Goal: Task Accomplishment & Management: Use online tool/utility

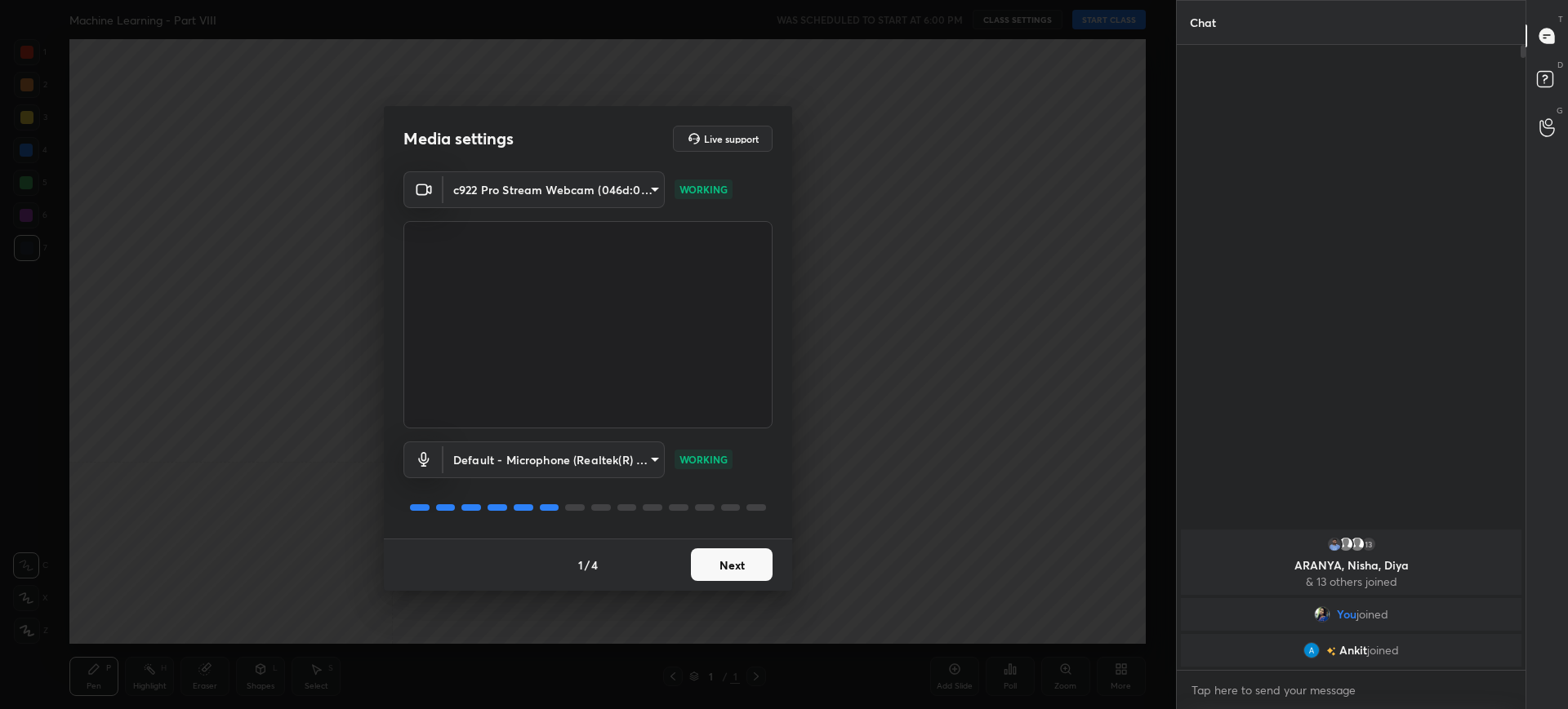
scroll to position [5, 5]
click at [731, 549] on button "Next" at bounding box center [732, 565] width 82 height 33
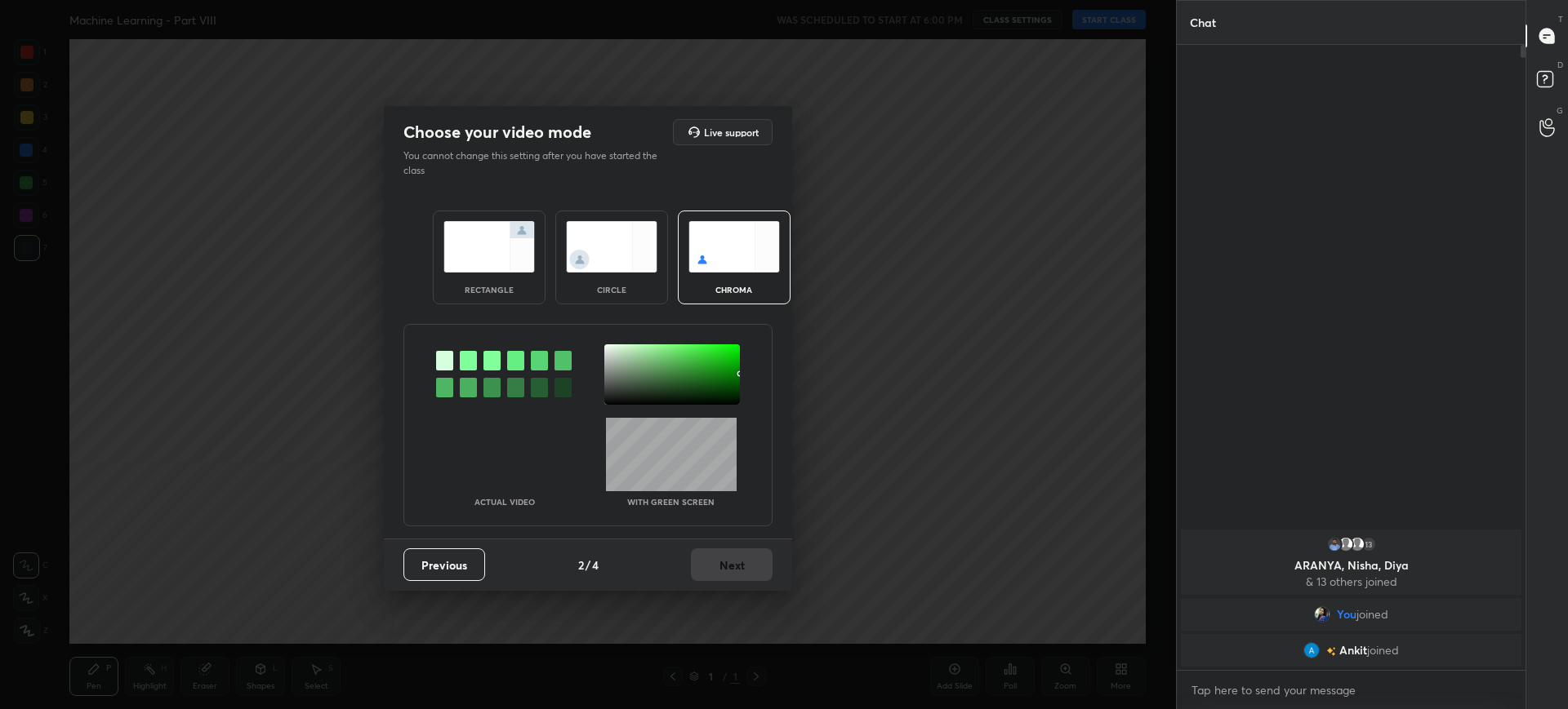
click at [525, 296] on div "rectangle" at bounding box center [489, 257] width 113 height 94
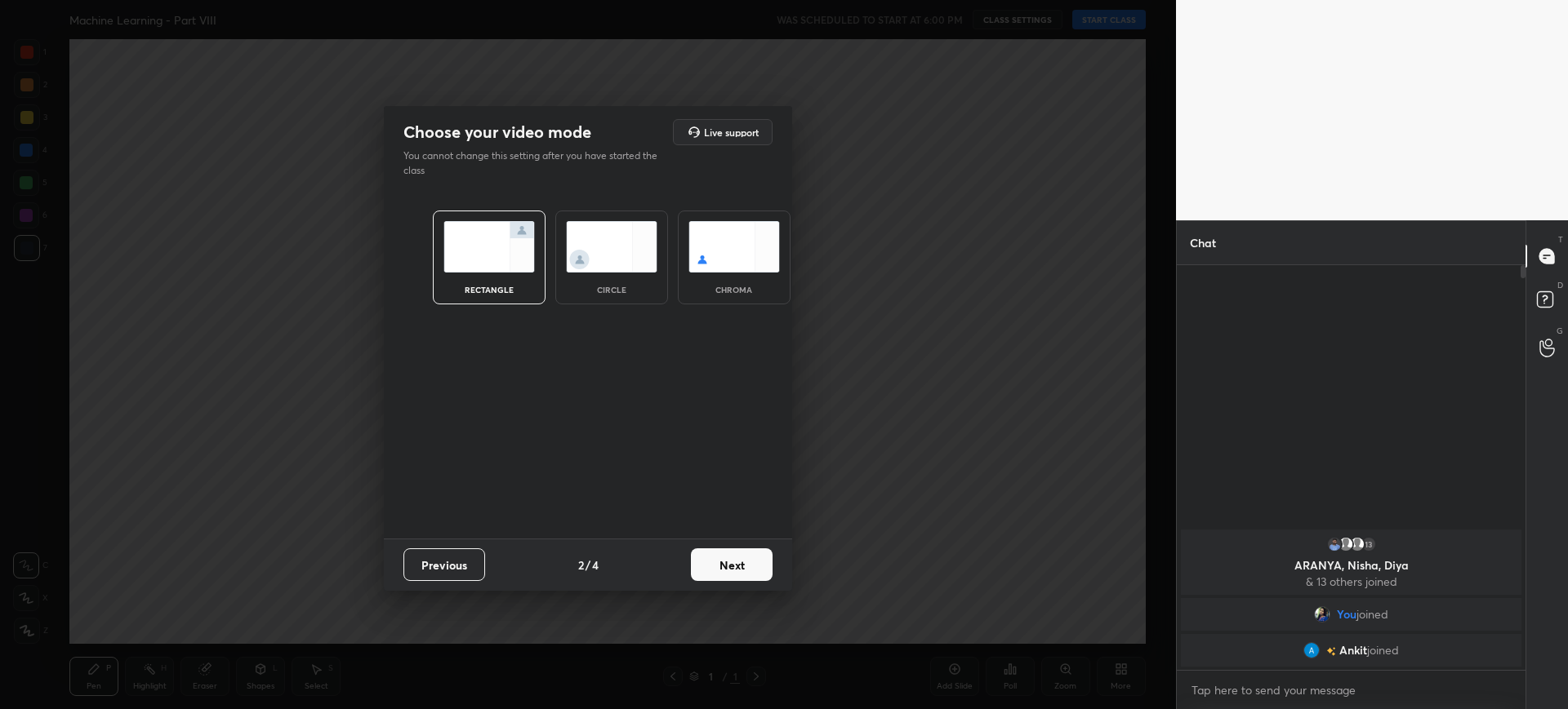
scroll to position [439, 344]
click at [736, 559] on button "Next" at bounding box center [732, 565] width 82 height 33
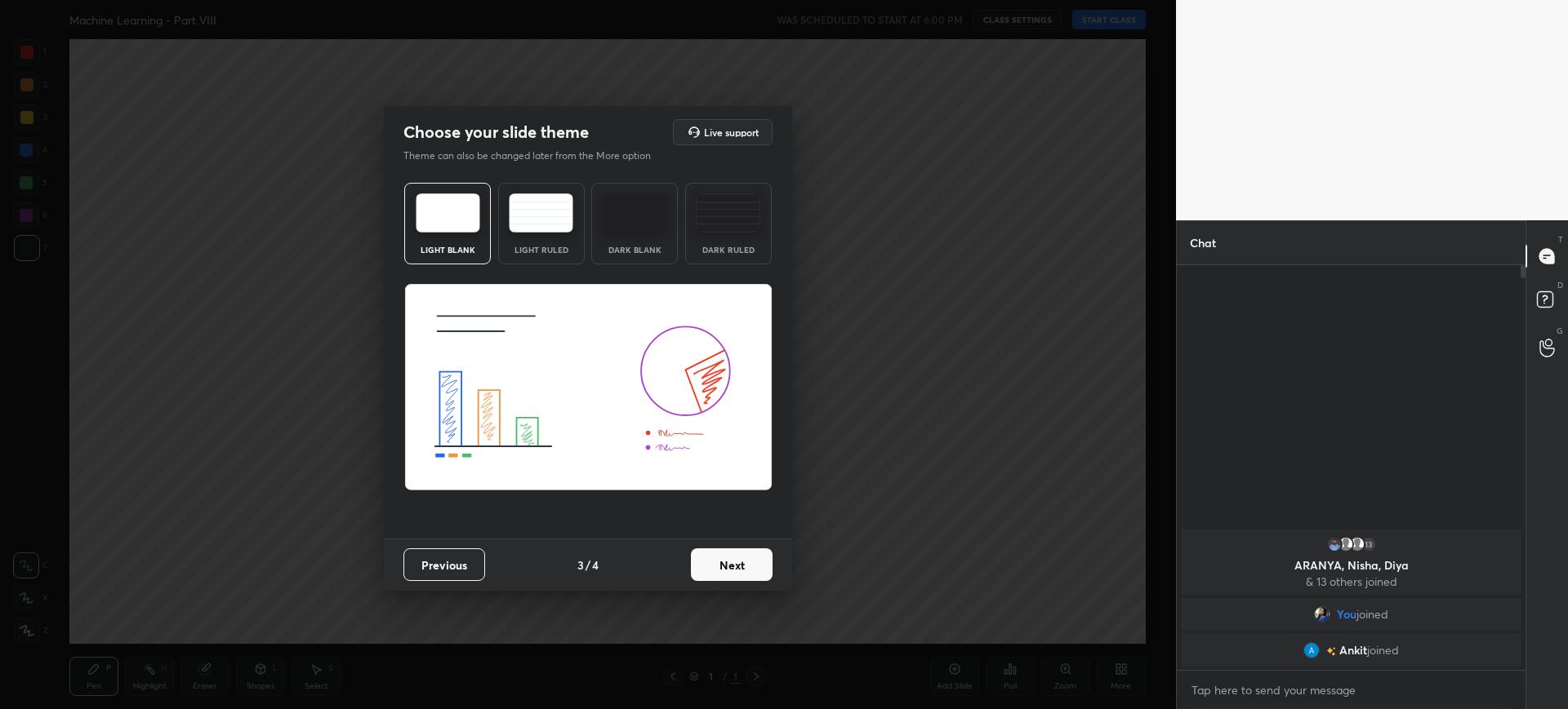
click at [736, 559] on button "Next" at bounding box center [732, 565] width 82 height 33
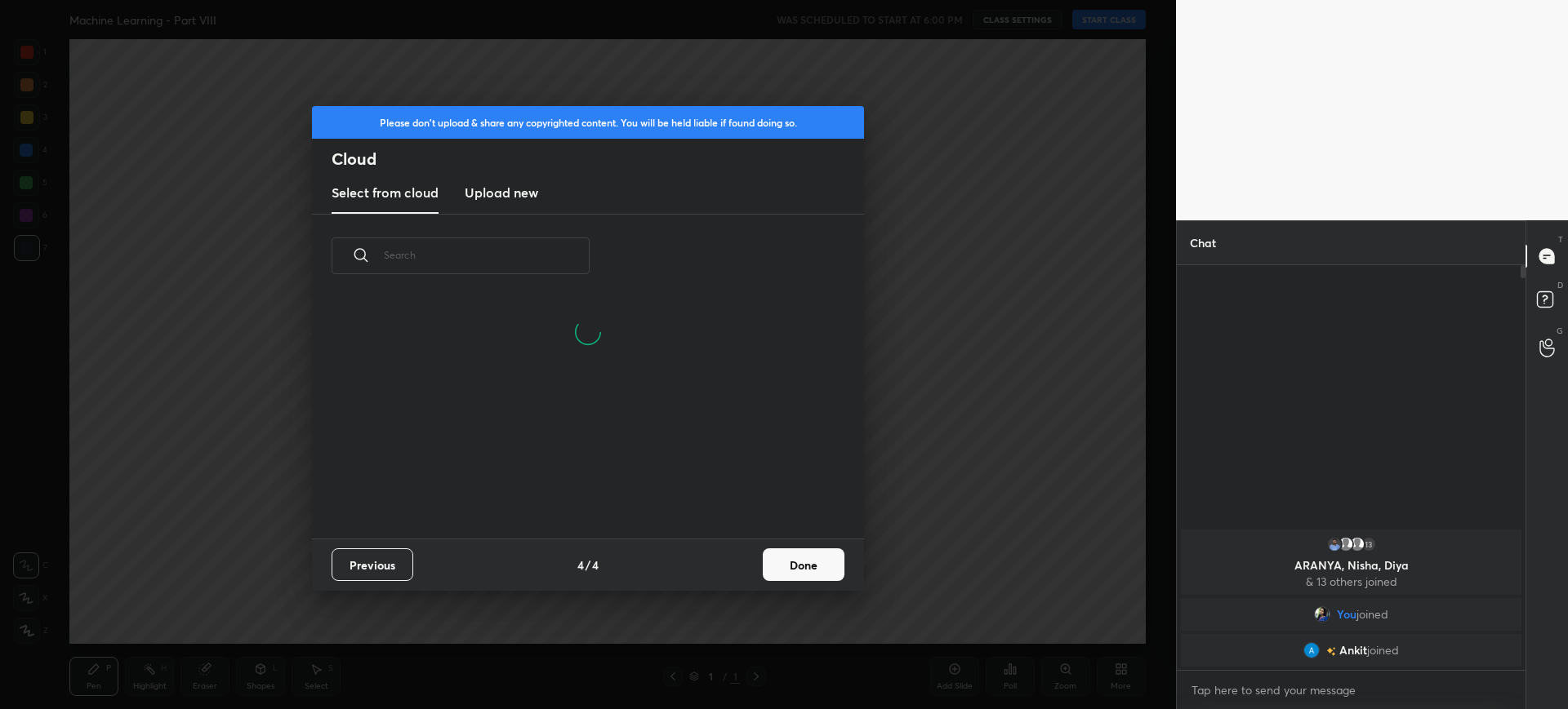
scroll to position [241, 525]
click at [789, 563] on button "Done" at bounding box center [804, 565] width 82 height 33
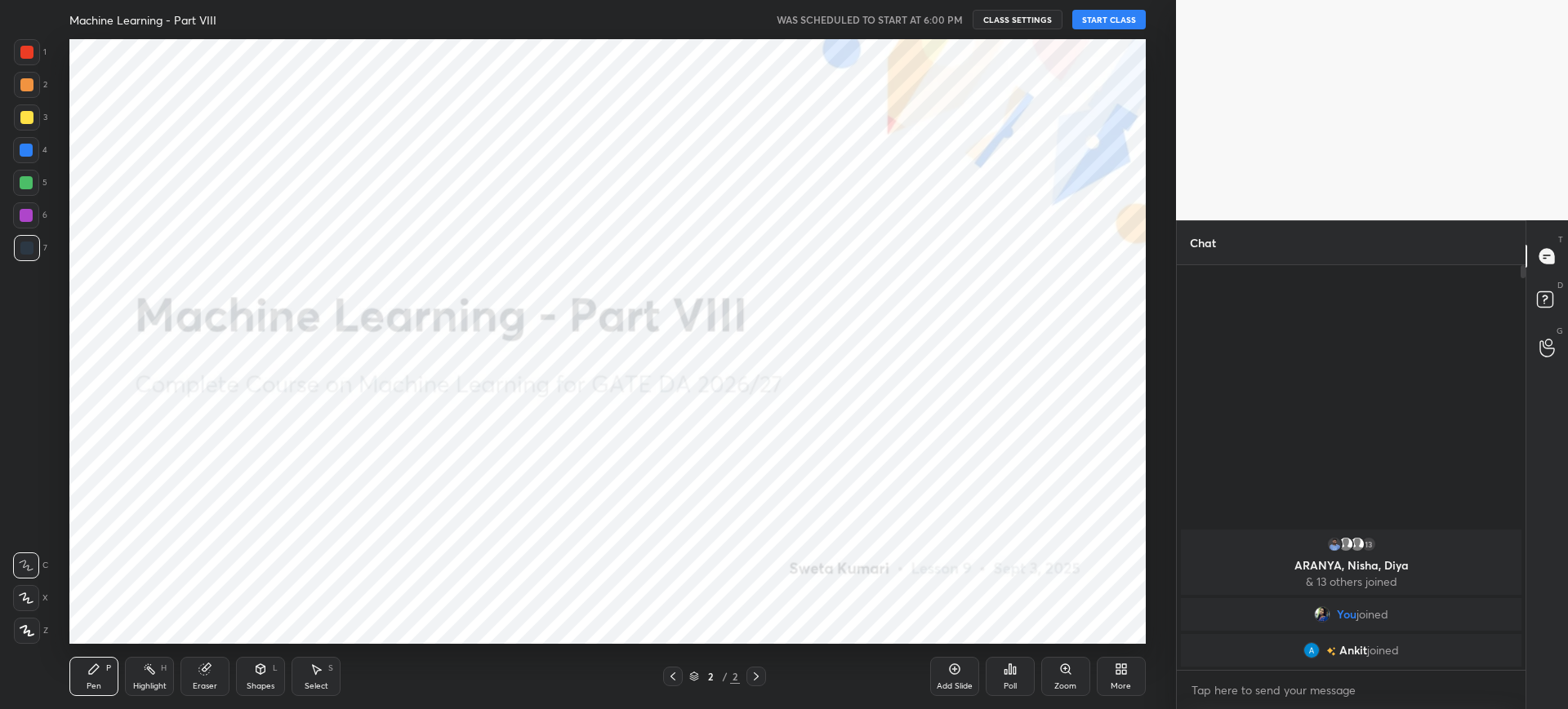
click at [1099, 666] on div "More" at bounding box center [1121, 676] width 49 height 39
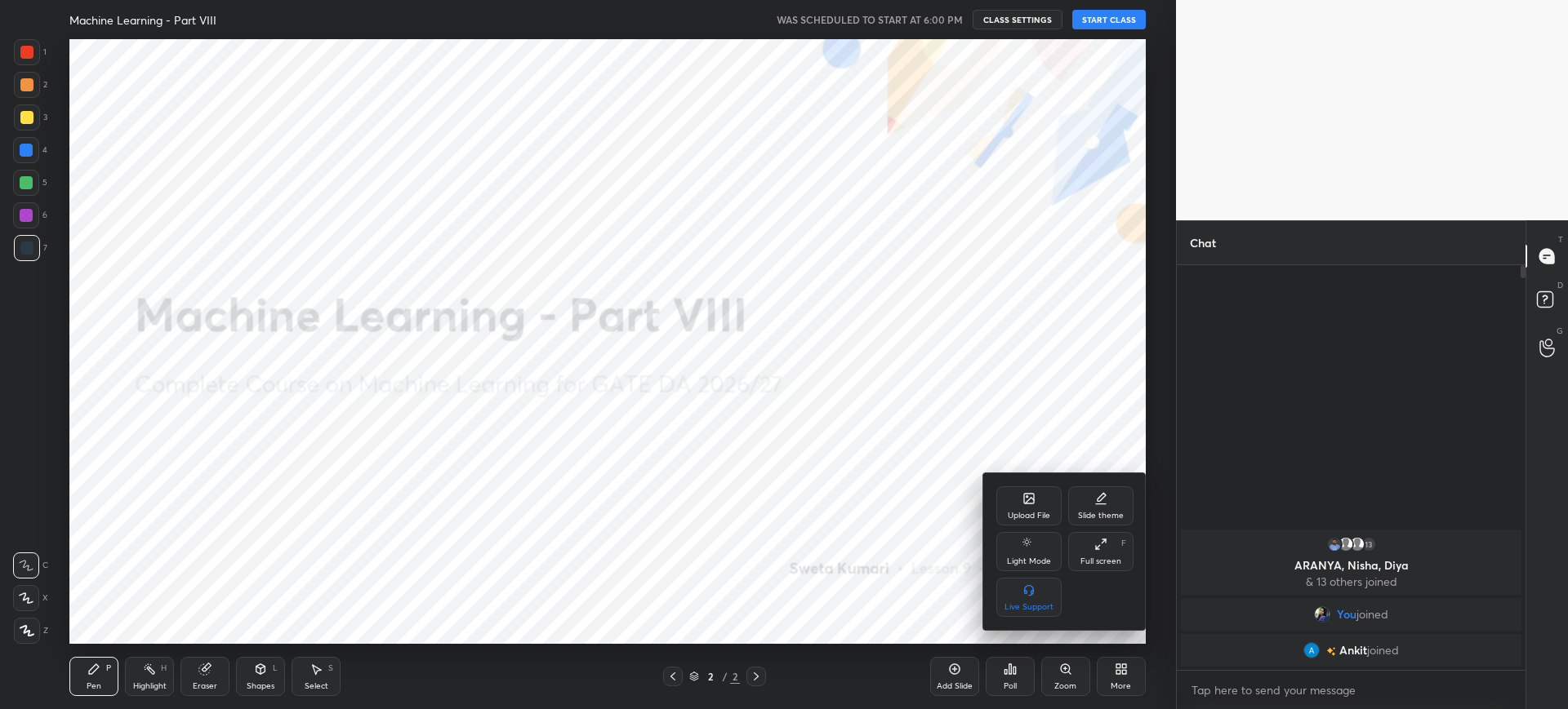
drag, startPoint x: 1035, startPoint y: 479, endPoint x: 1026, endPoint y: 502, distance: 24.7
click at [1026, 502] on div "Upload File Slide theme Light Mode Full screen F Live Support" at bounding box center [1065, 552] width 164 height 156
click at [1026, 502] on icon at bounding box center [1030, 501] width 9 height 5
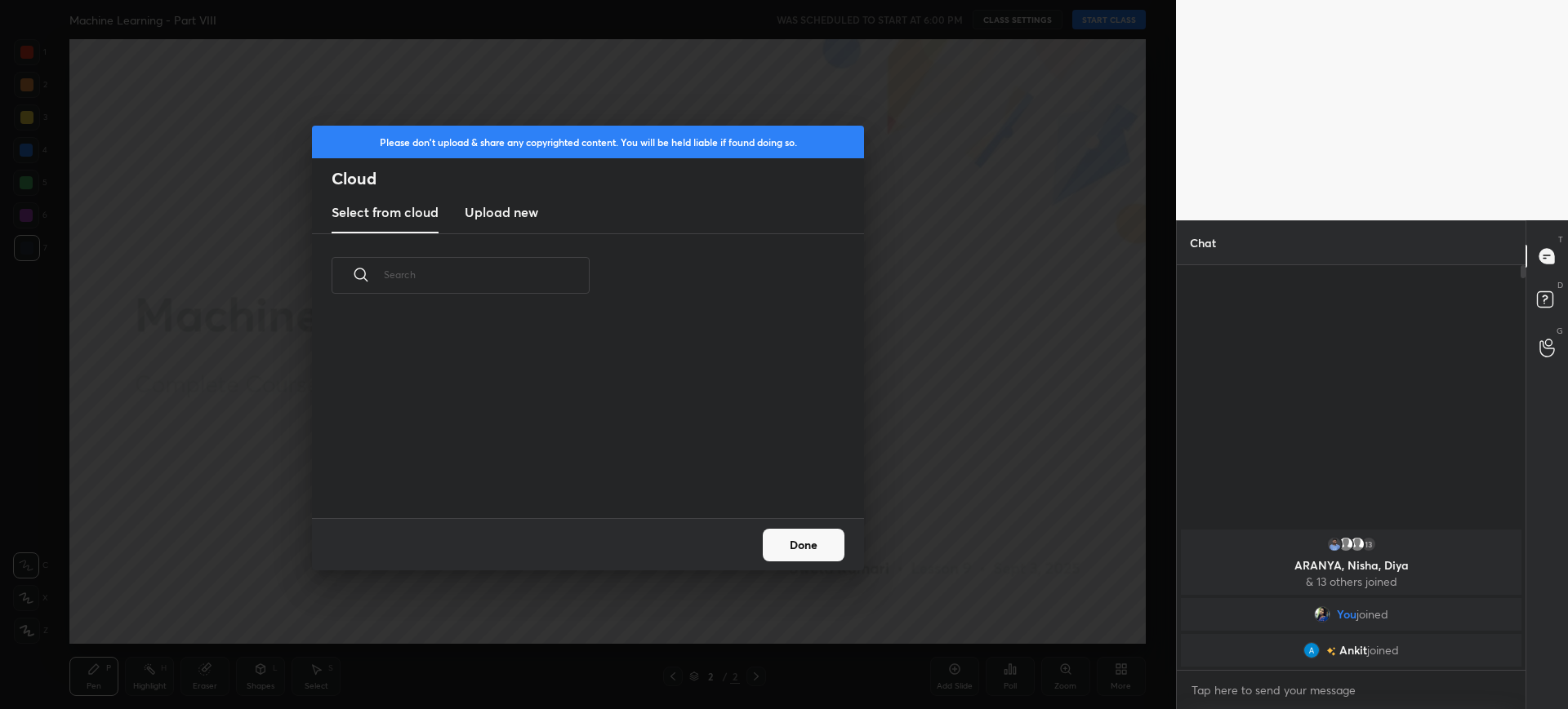
scroll to position [201, 525]
click at [512, 217] on h3 "Upload new" at bounding box center [501, 213] width 74 height 20
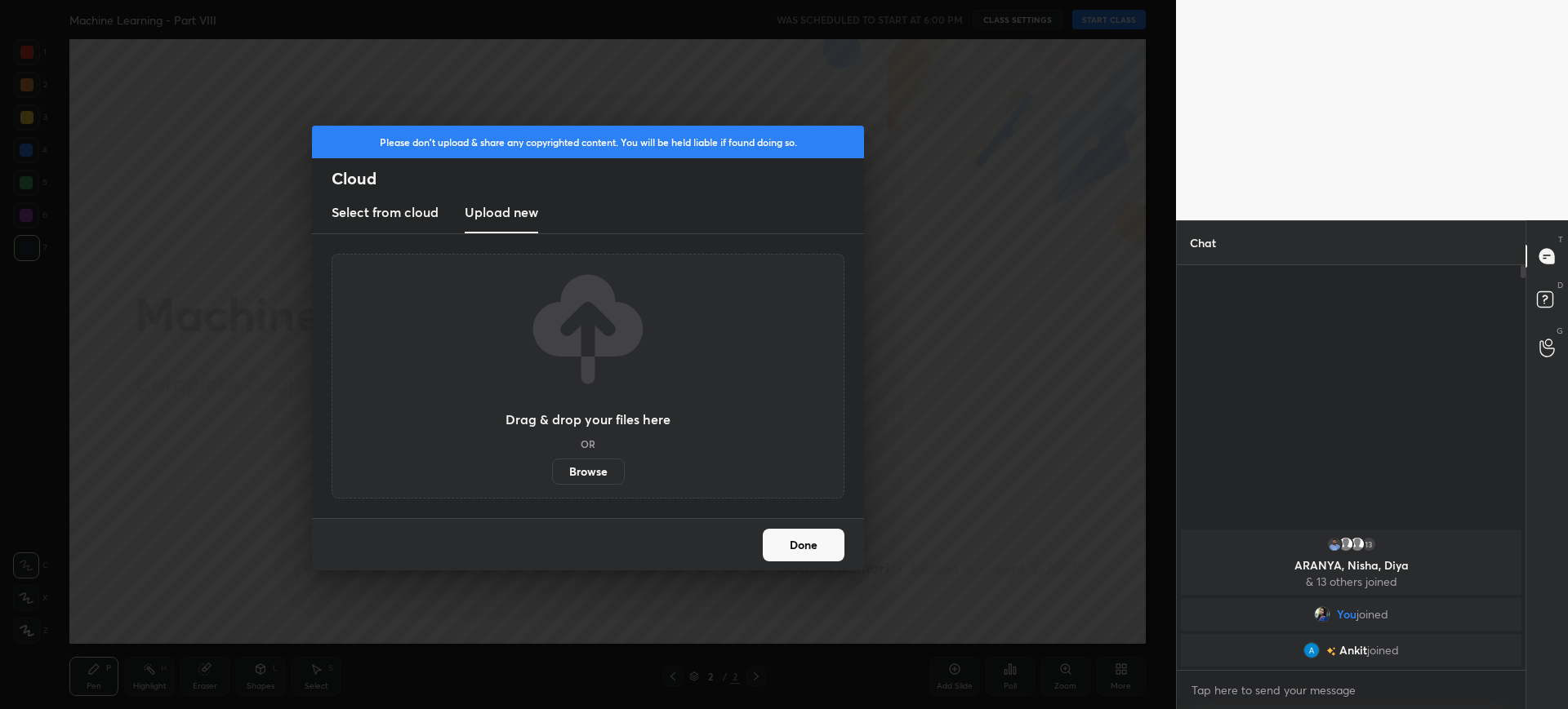
click at [590, 471] on label "Browse" at bounding box center [588, 472] width 73 height 26
click at [552, 471] on input "Browse" at bounding box center [552, 472] width 0 height 26
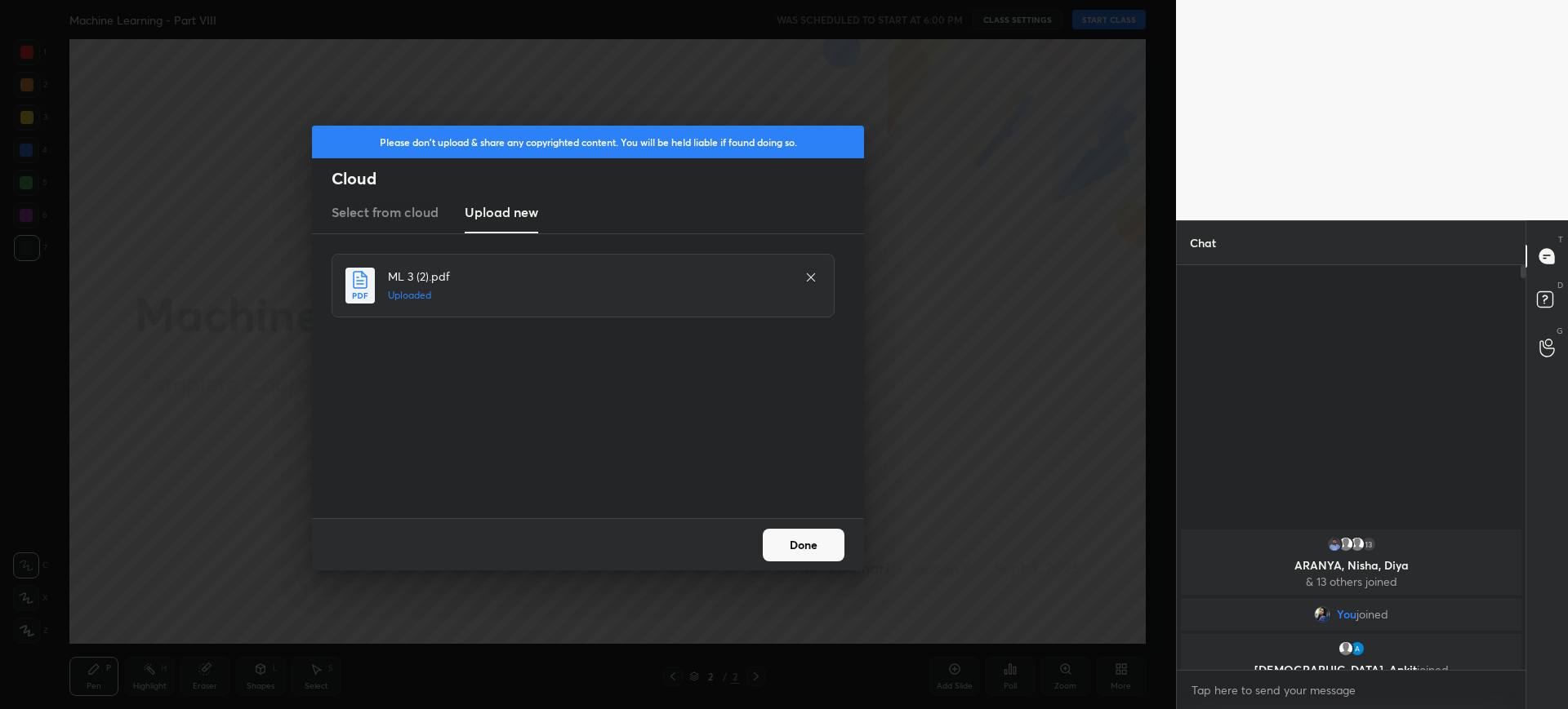
click at [809, 541] on button "Done" at bounding box center [804, 545] width 82 height 33
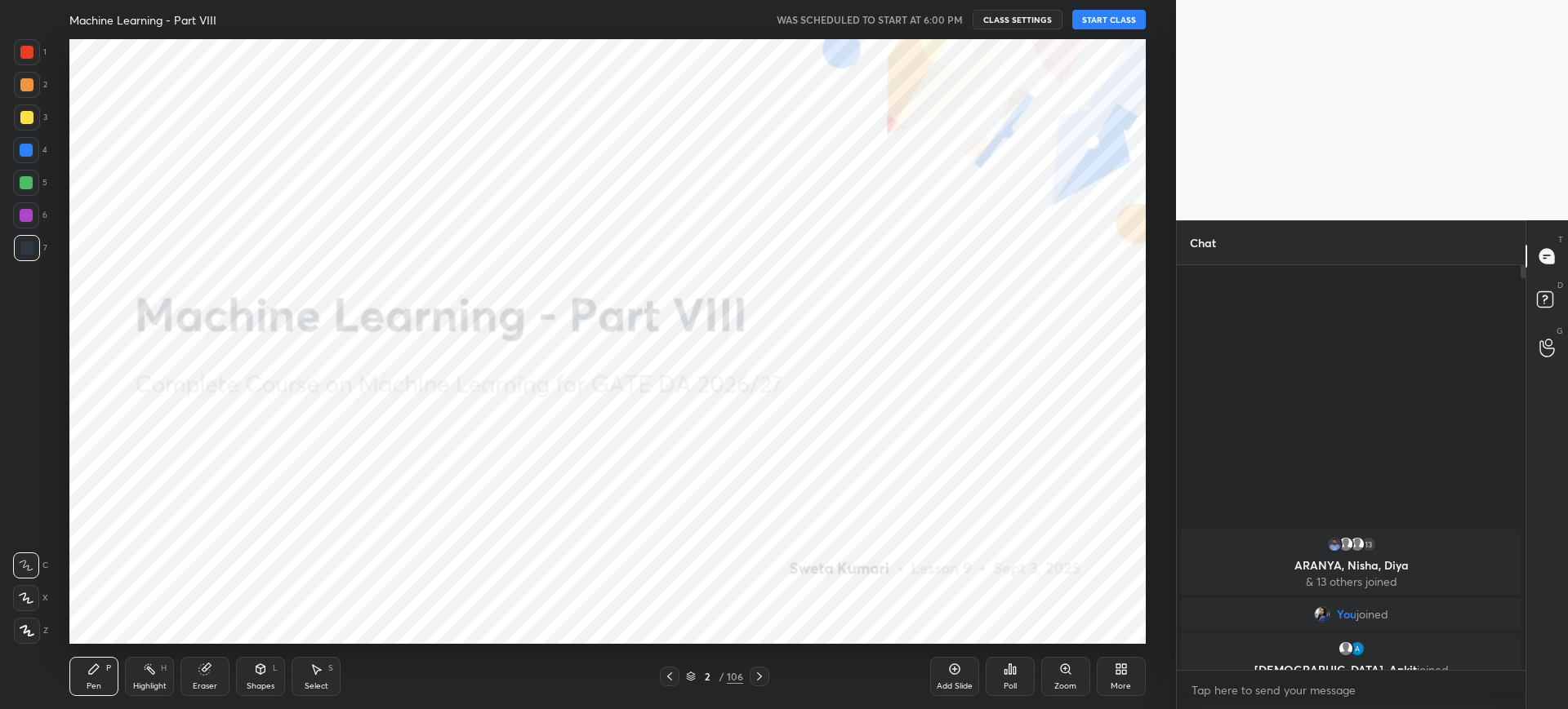
click at [1135, 27] on button "START CLASS" at bounding box center [1109, 20] width 74 height 20
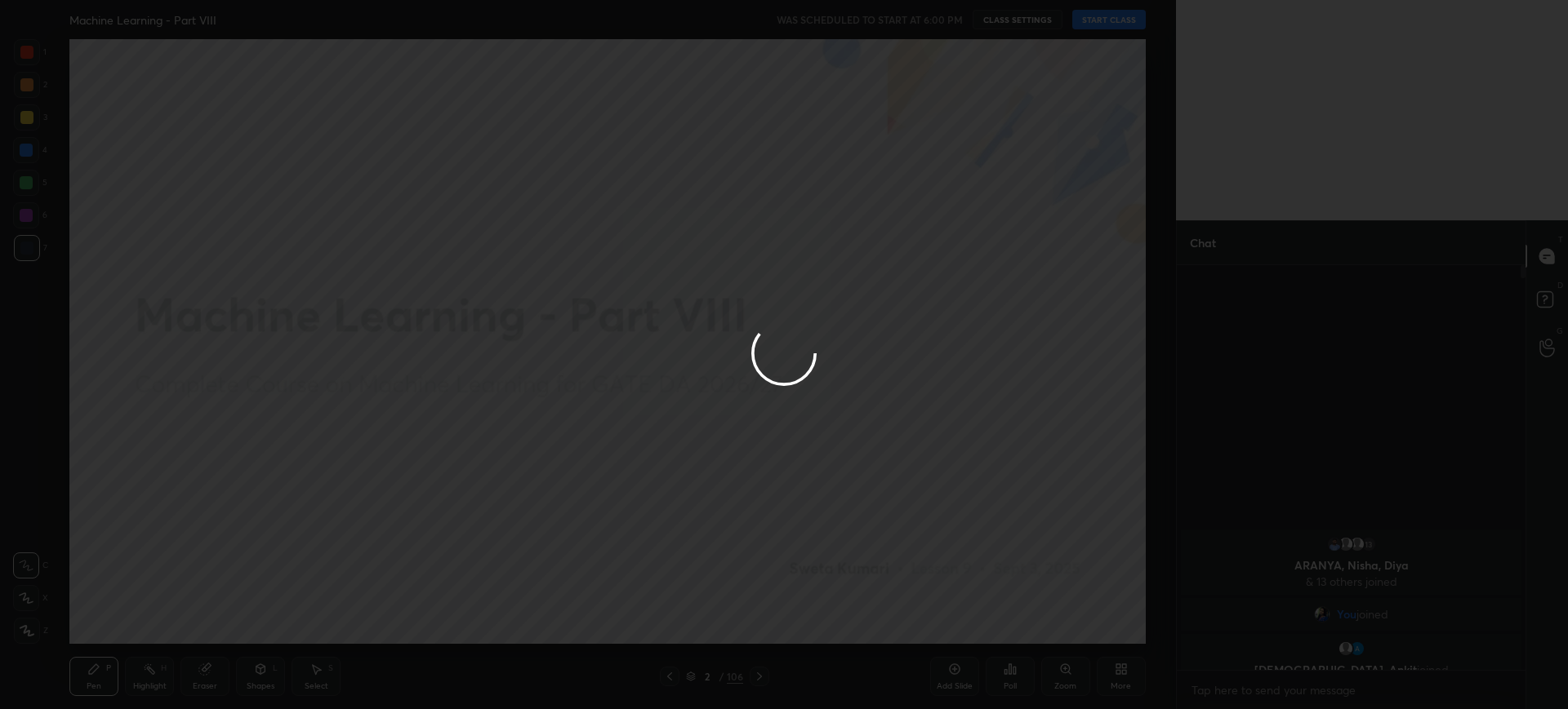
type textarea "x"
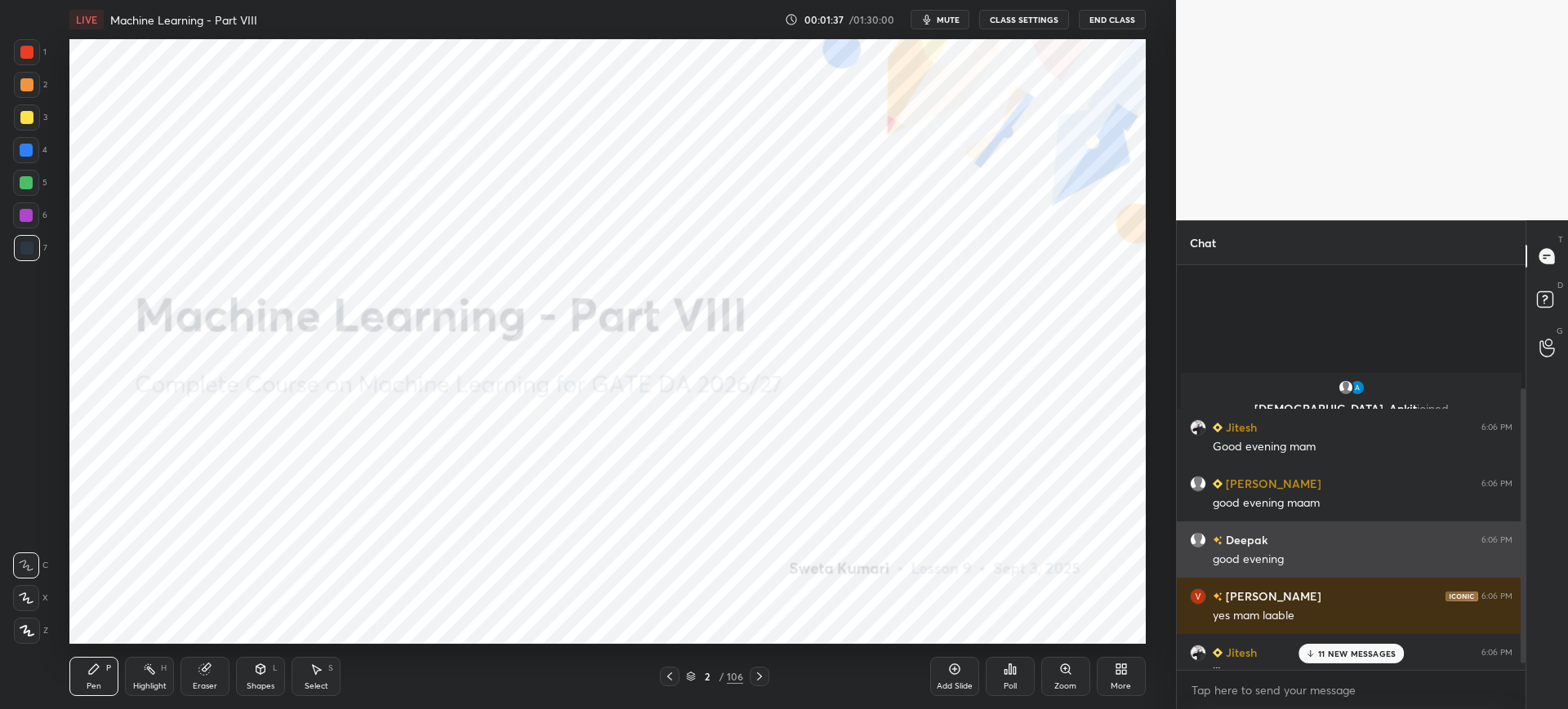
scroll to position [189, 0]
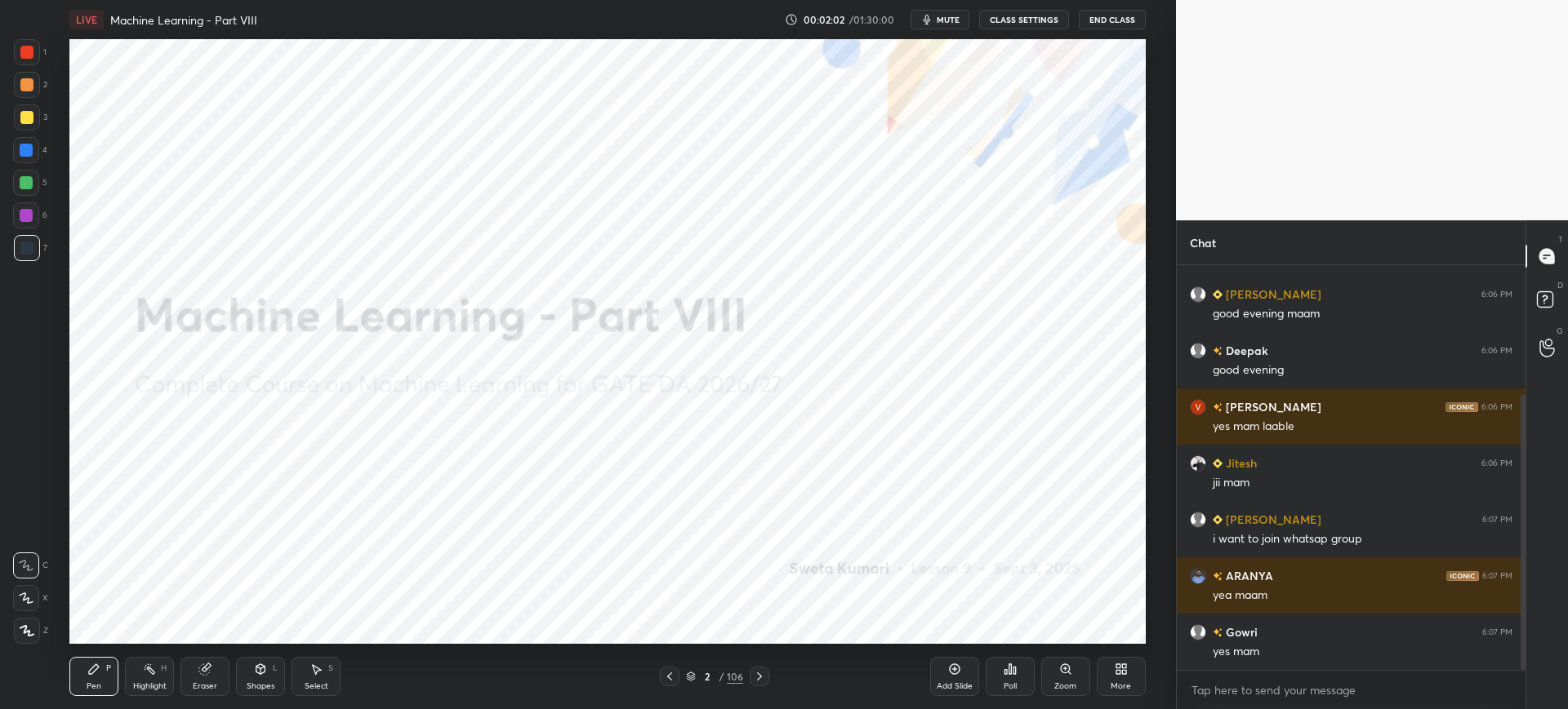
click at [689, 674] on icon at bounding box center [690, 674] width 8 height 4
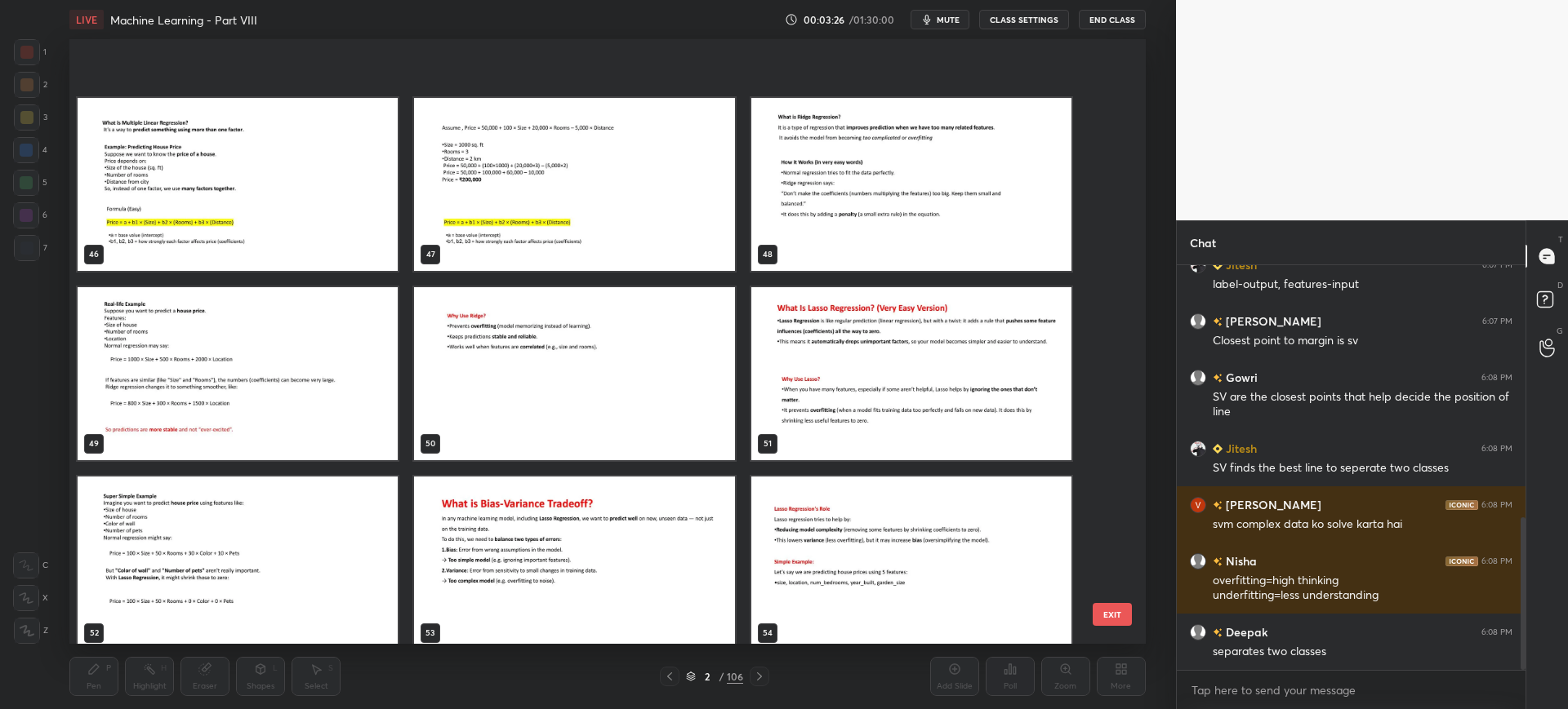
scroll to position [2902, 0]
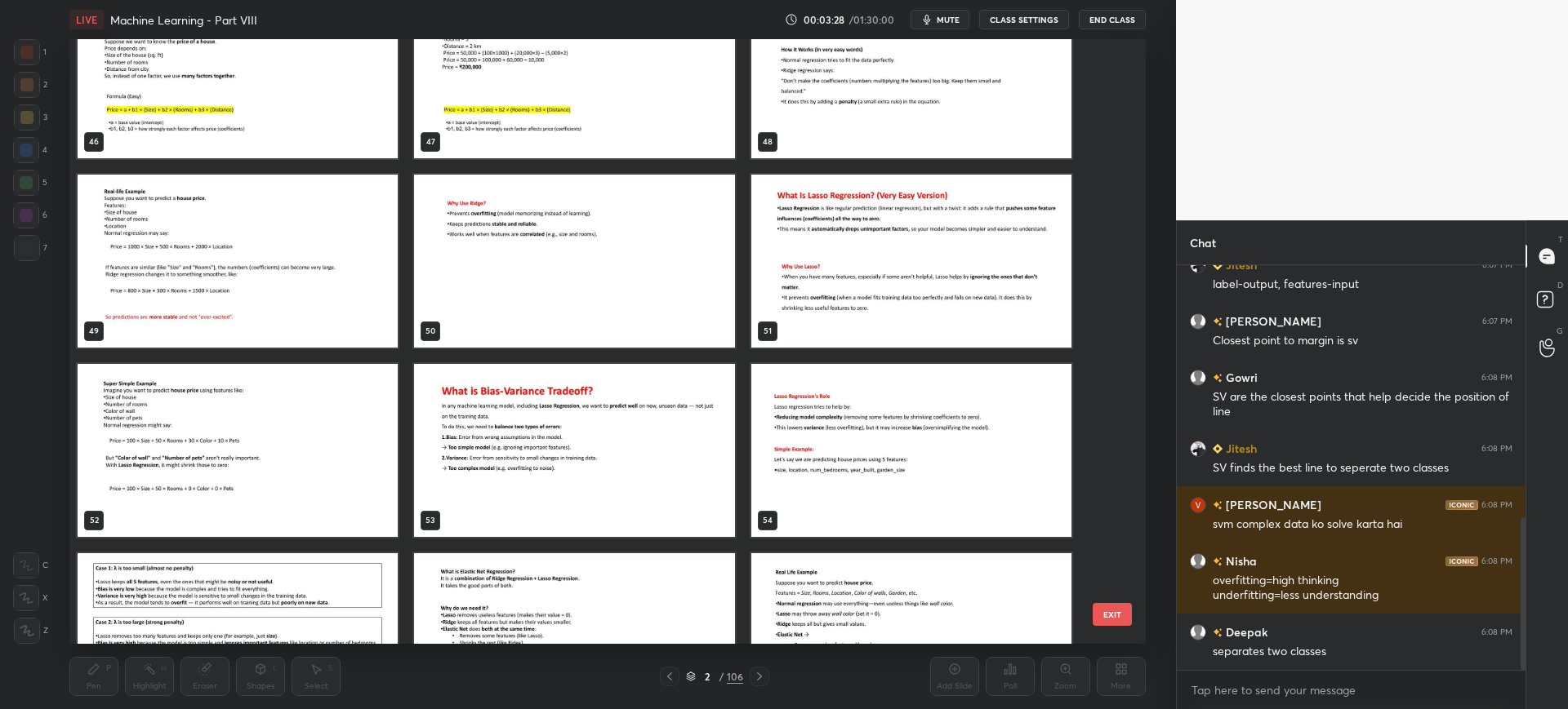
click at [1111, 606] on button "EXIT" at bounding box center [1112, 614] width 39 height 23
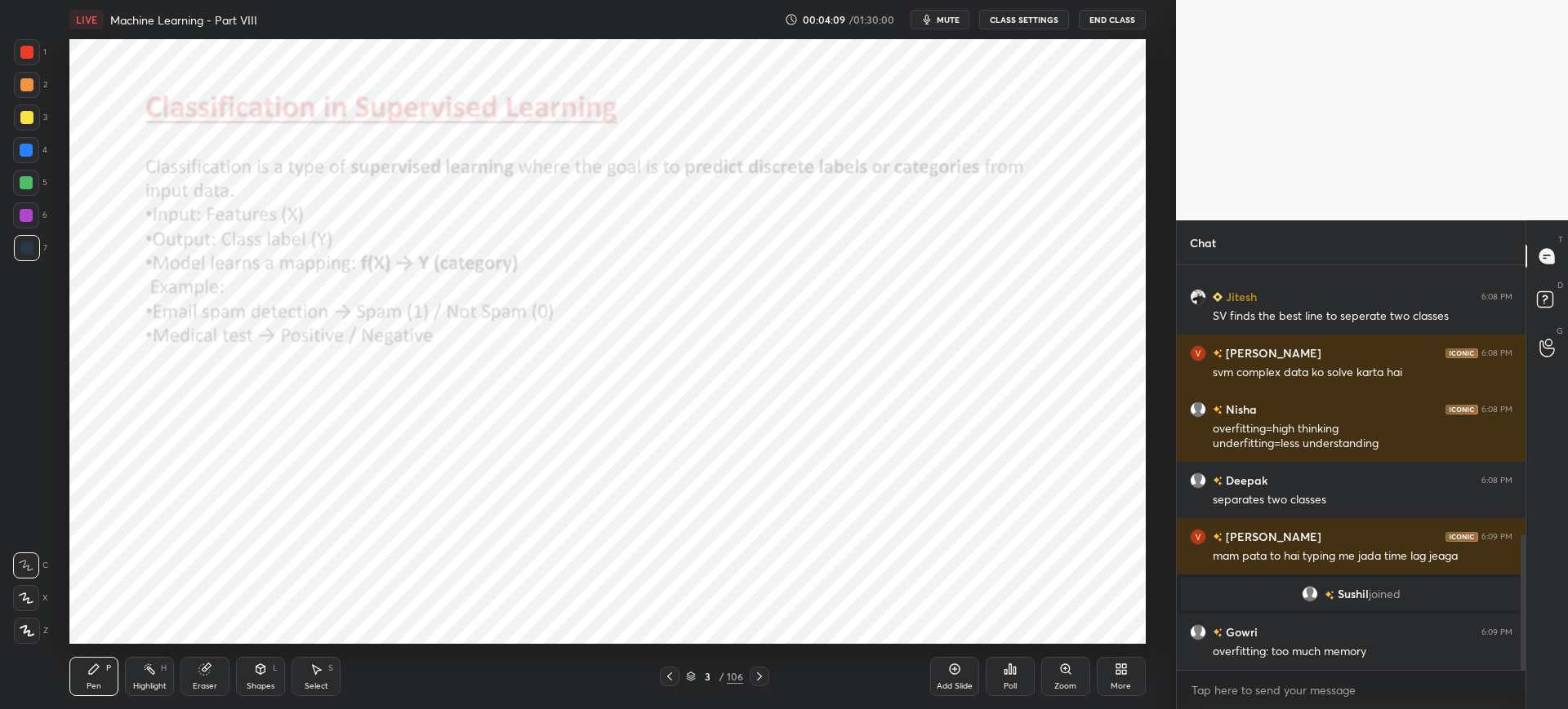
scroll to position [871, 0]
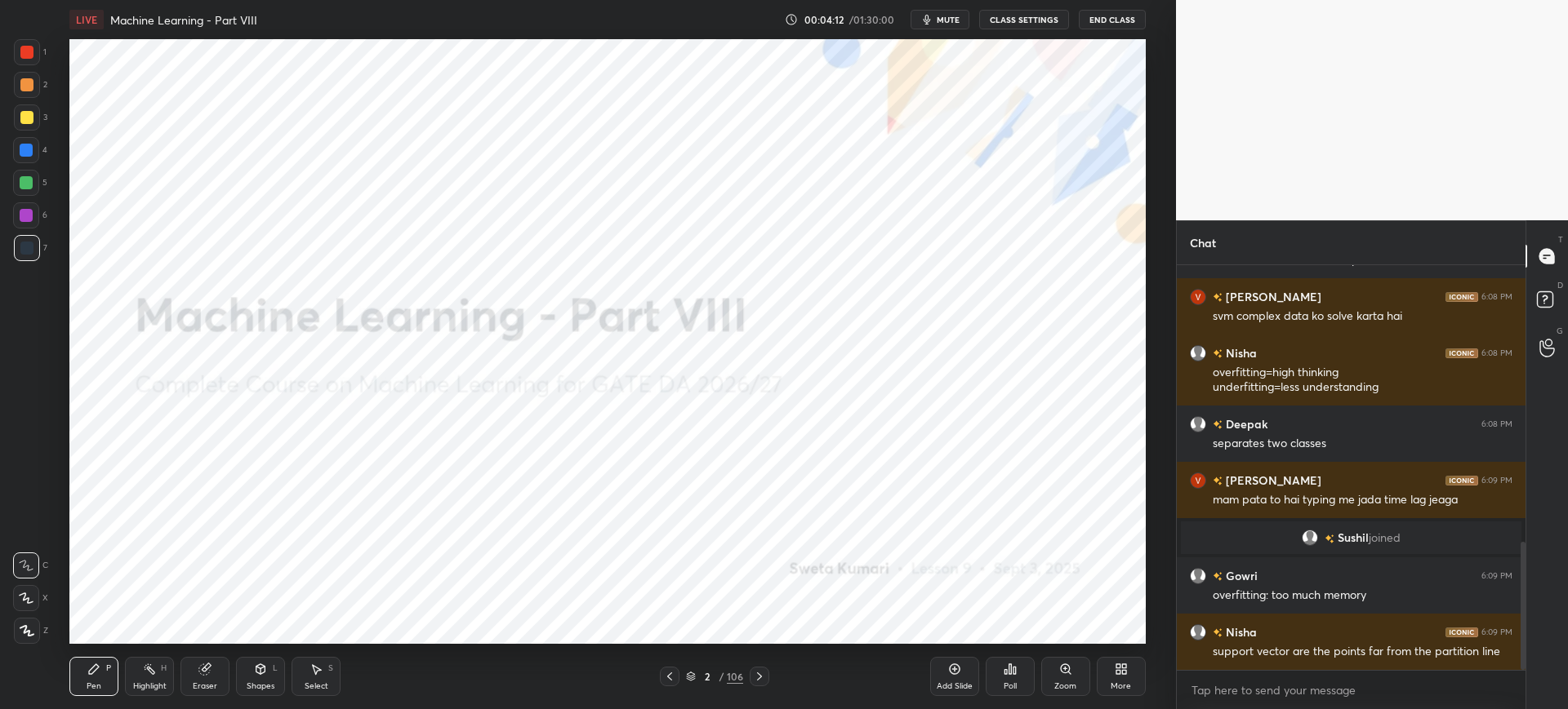
click at [686, 675] on div "2 / 106" at bounding box center [715, 677] width 109 height 20
click at [689, 674] on icon at bounding box center [690, 674] width 8 height 4
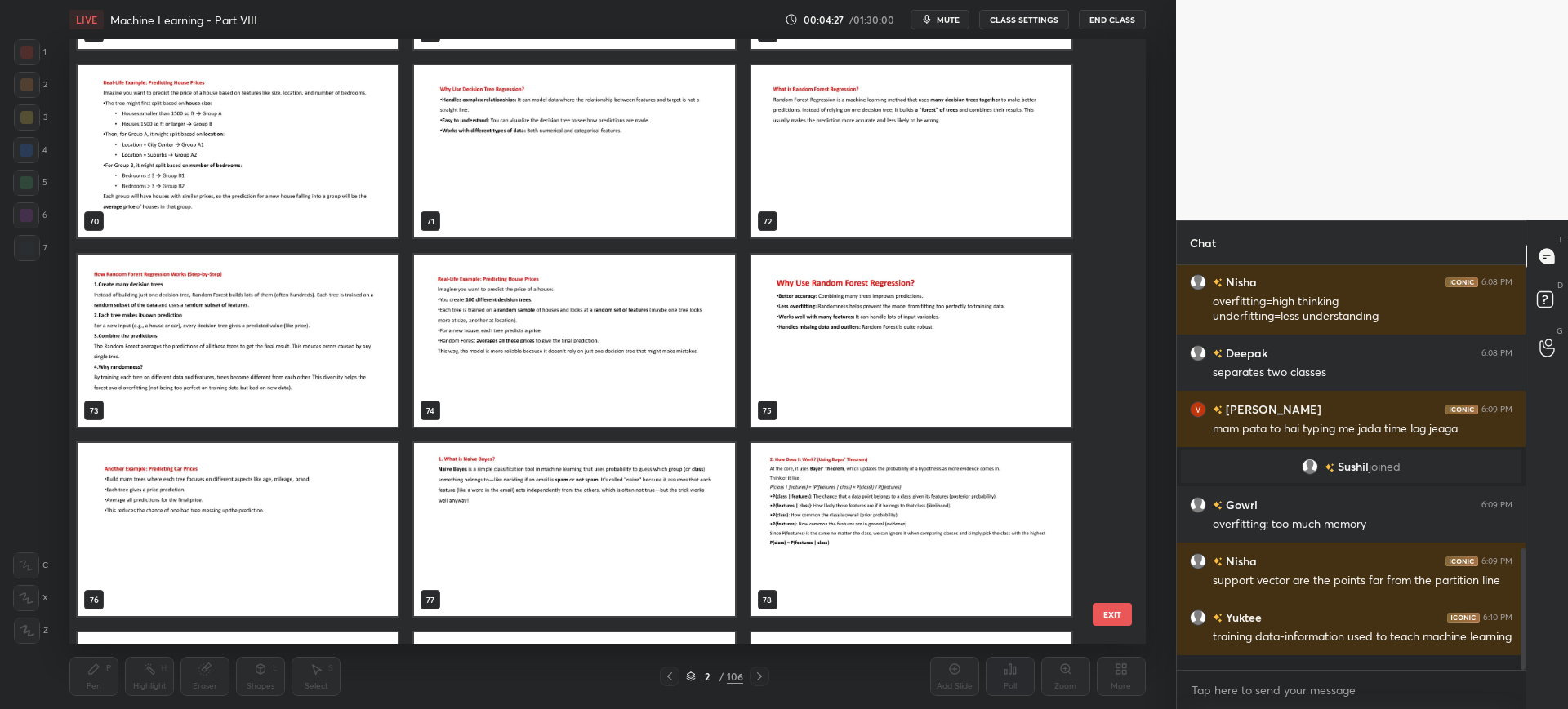
scroll to position [4339, 0]
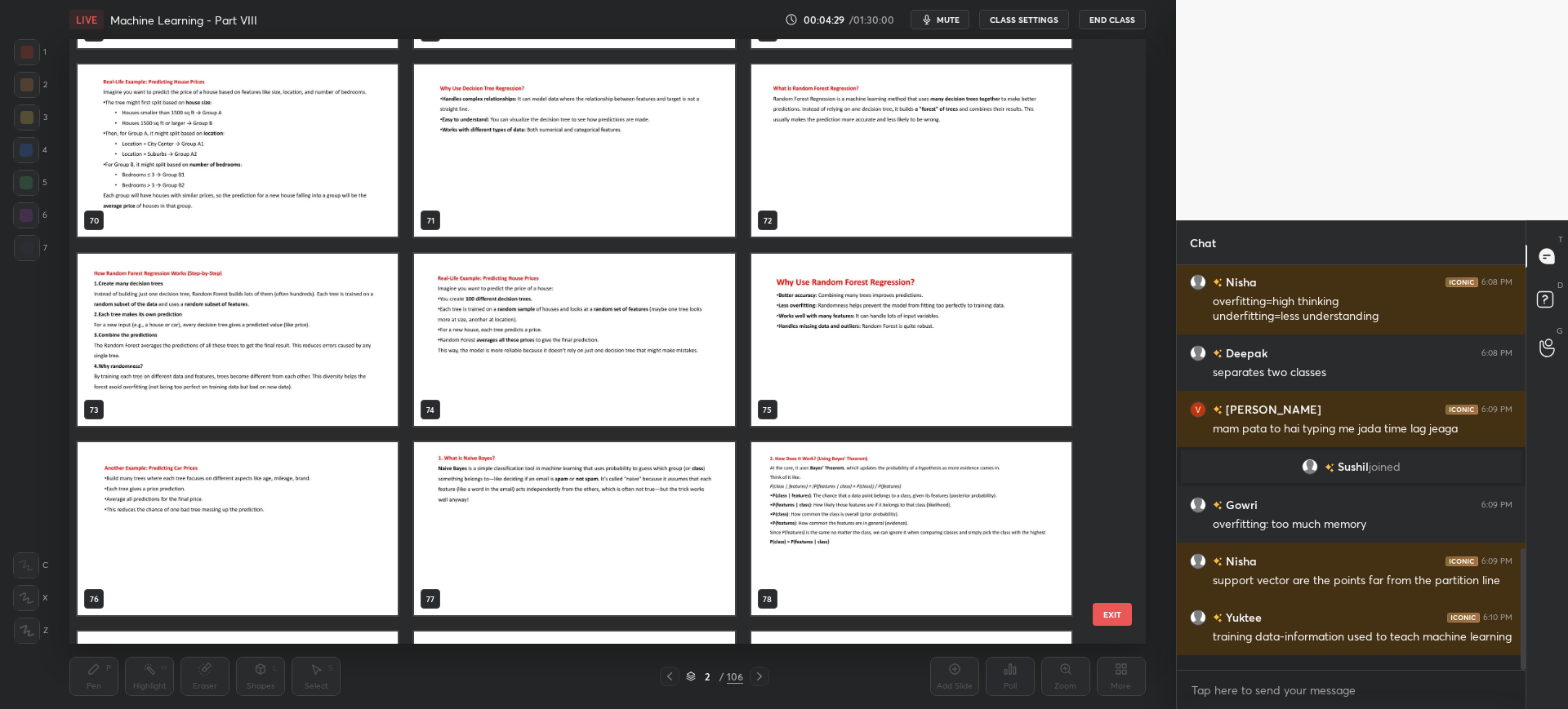
click at [655, 471] on img "grid" at bounding box center [575, 529] width 320 height 173
click at [1119, 614] on button "EXIT" at bounding box center [1112, 614] width 39 height 23
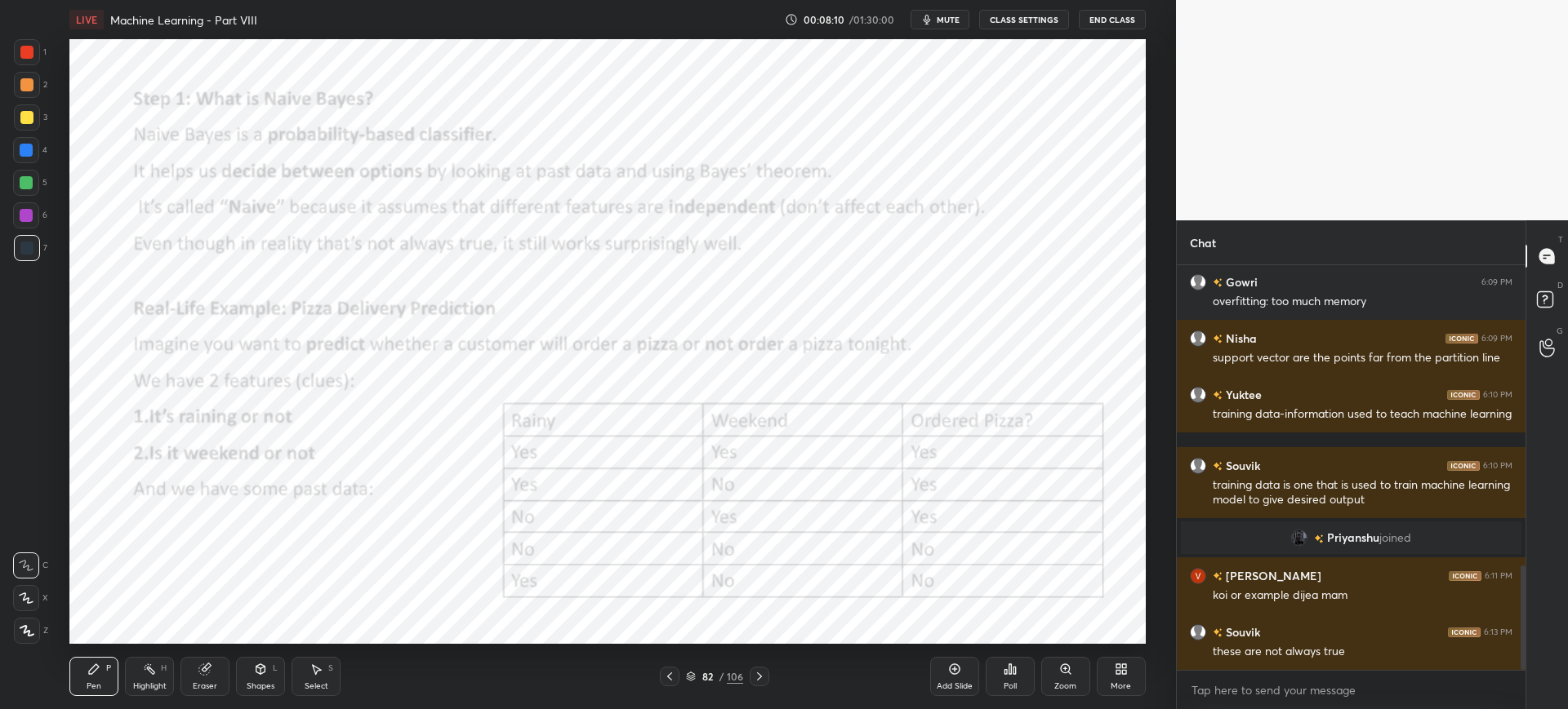
scroll to position [1160, 0]
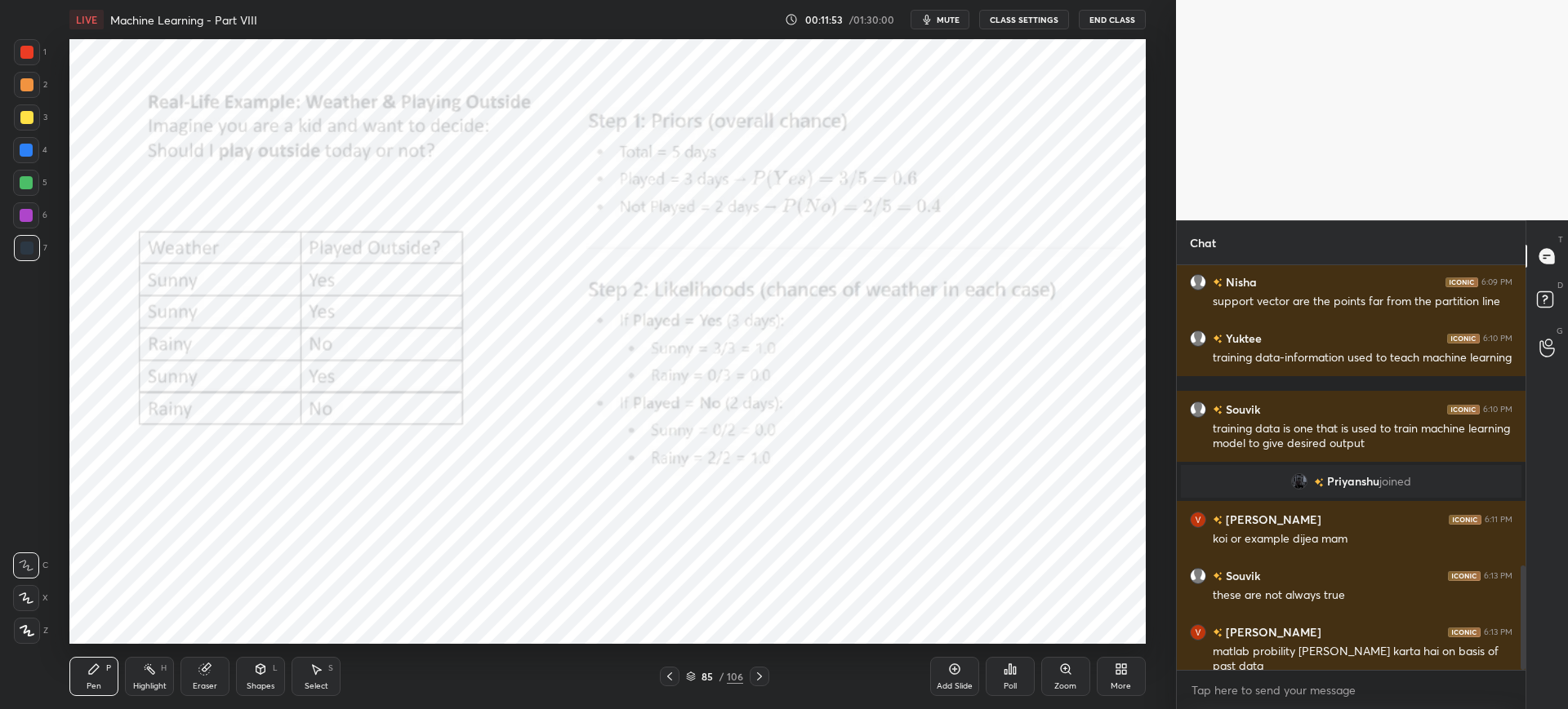
click at [1062, 660] on div "Zoom" at bounding box center [1066, 676] width 49 height 39
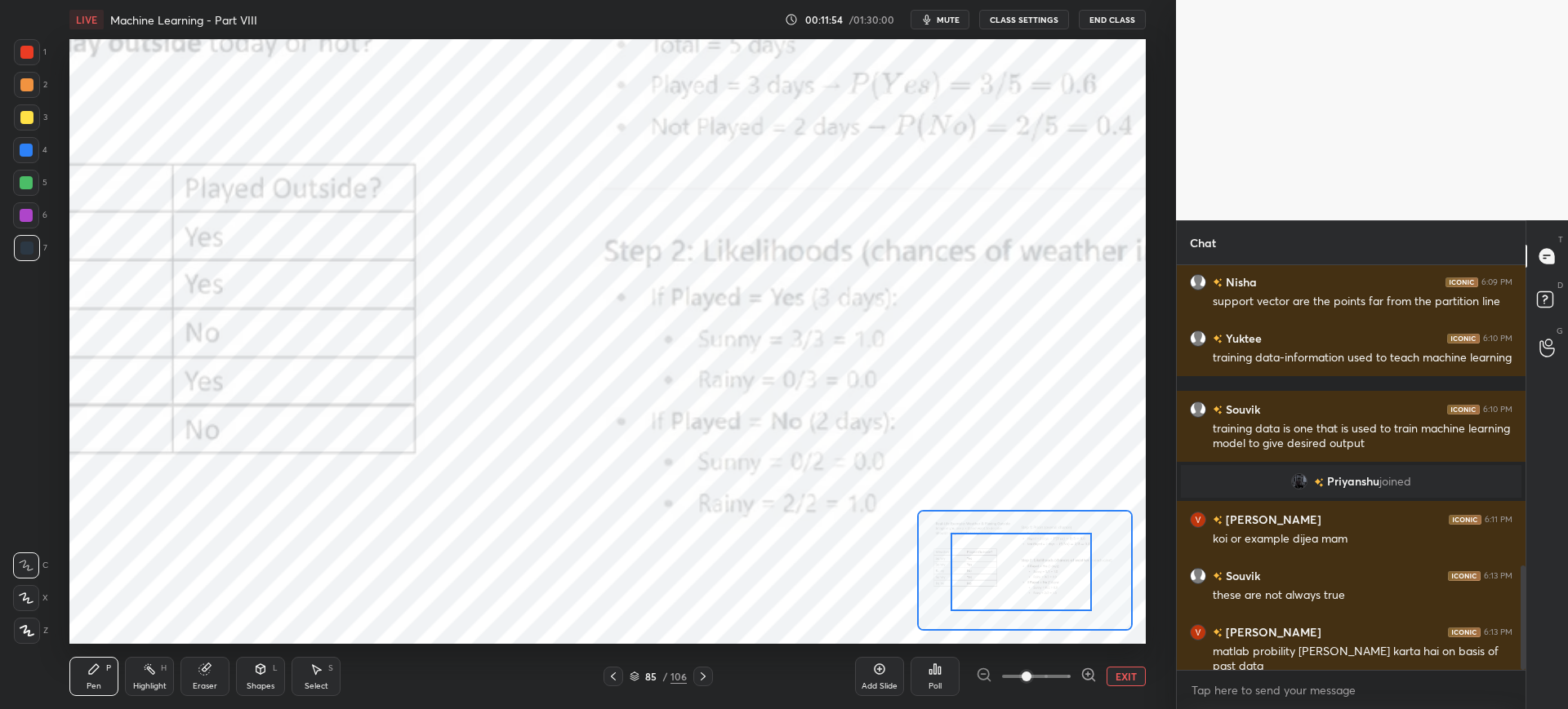
drag, startPoint x: 1034, startPoint y: 575, endPoint x: 994, endPoint y: 588, distance: 42.1
click at [990, 585] on div at bounding box center [1020, 572] width 141 height 78
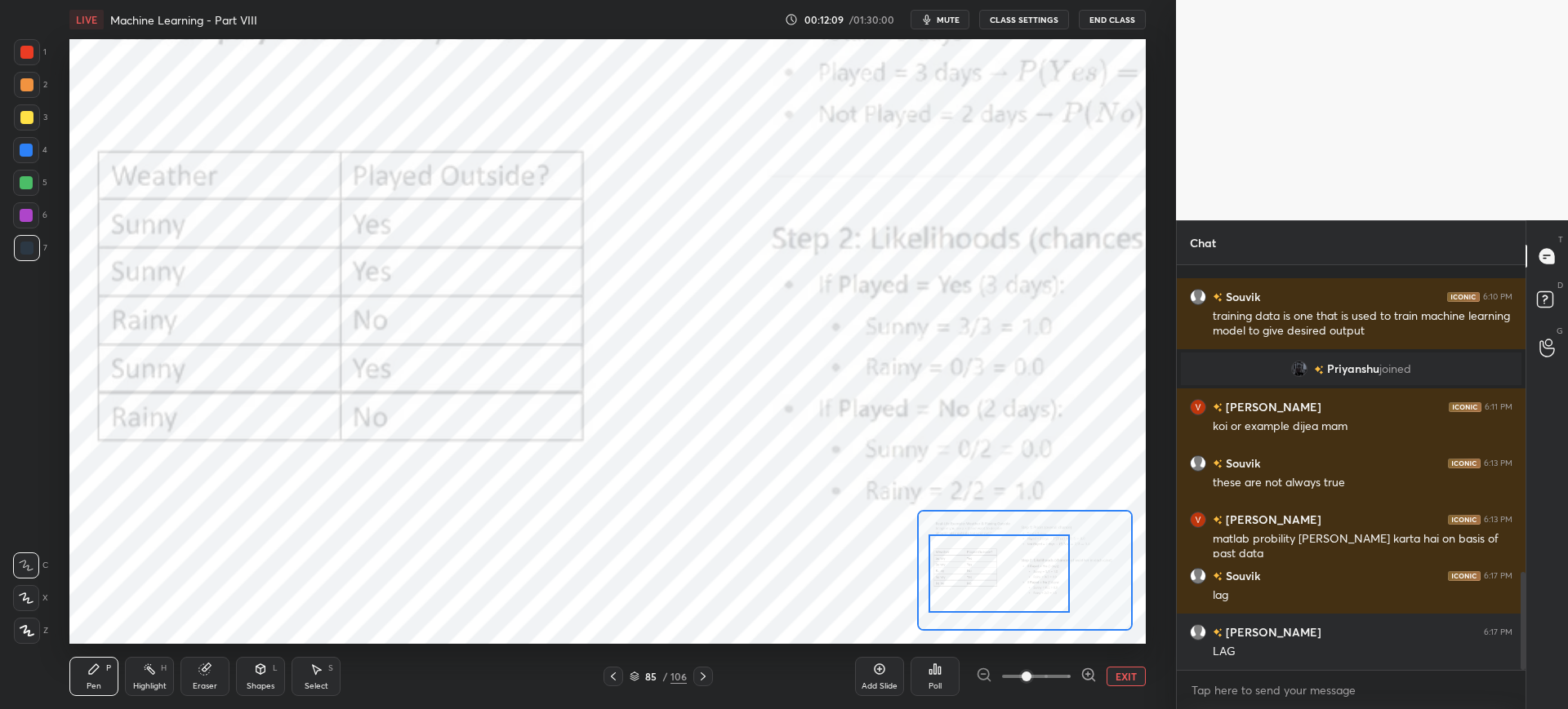
scroll to position [1329, 0]
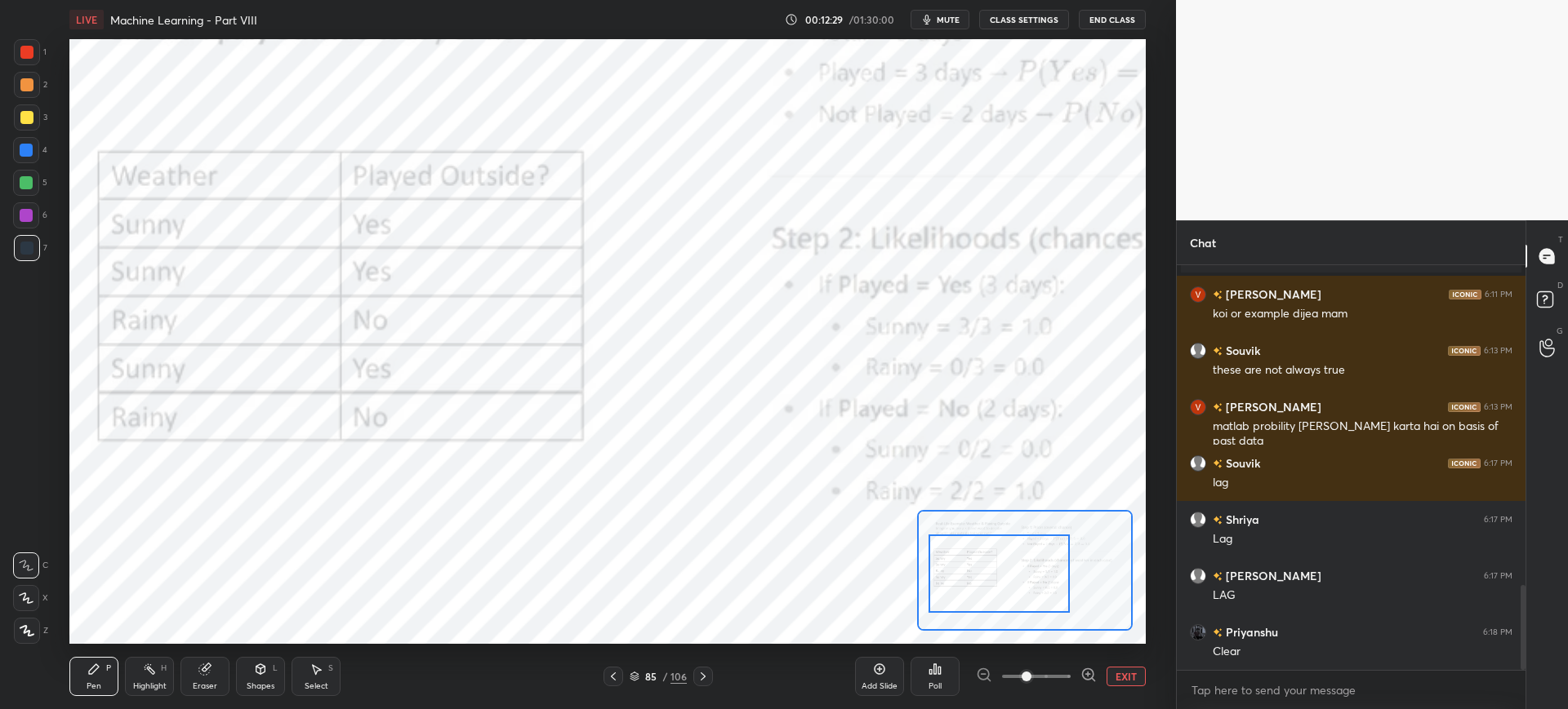
scroll to position [1529, 0]
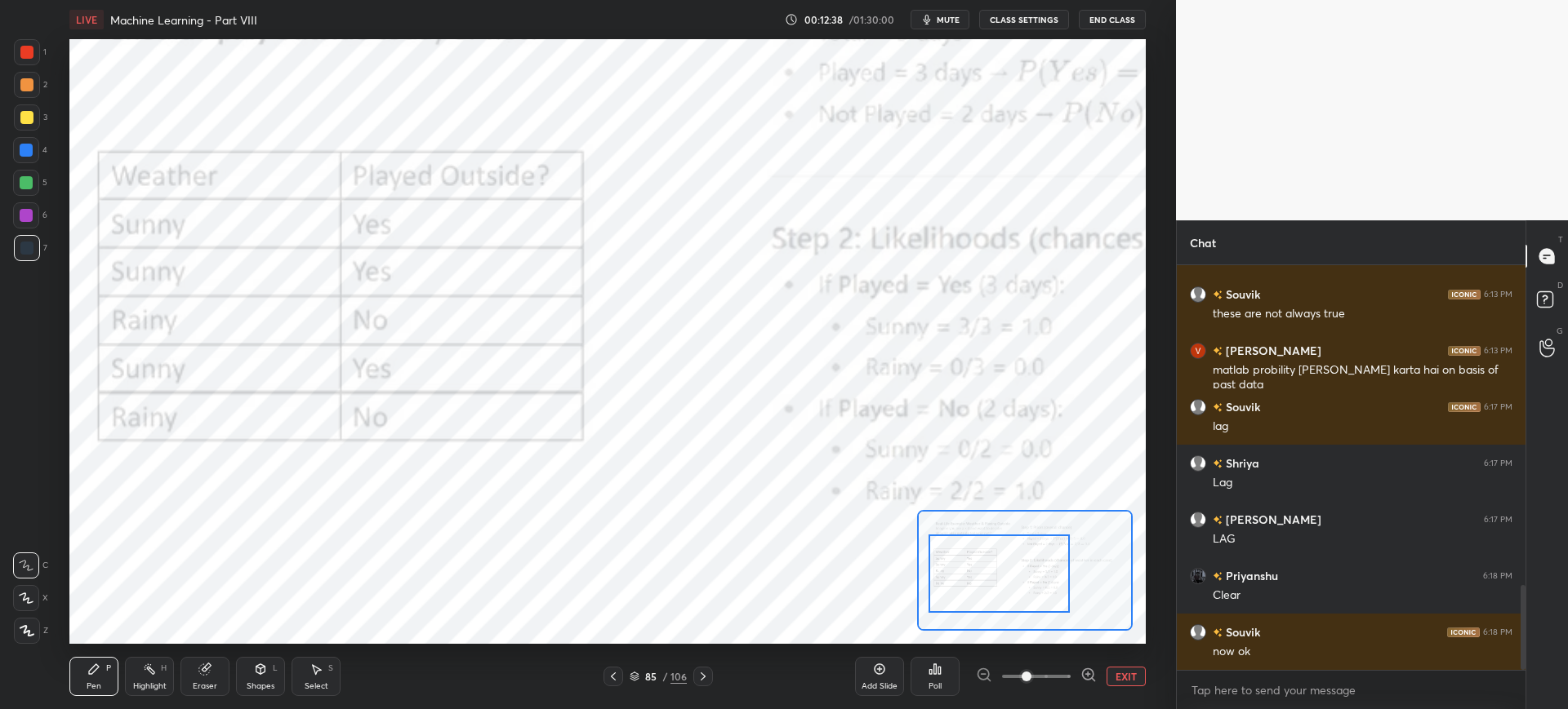
drag, startPoint x: 34, startPoint y: 59, endPoint x: 52, endPoint y: 74, distance: 23.4
click at [33, 60] on div at bounding box center [26, 52] width 26 height 26
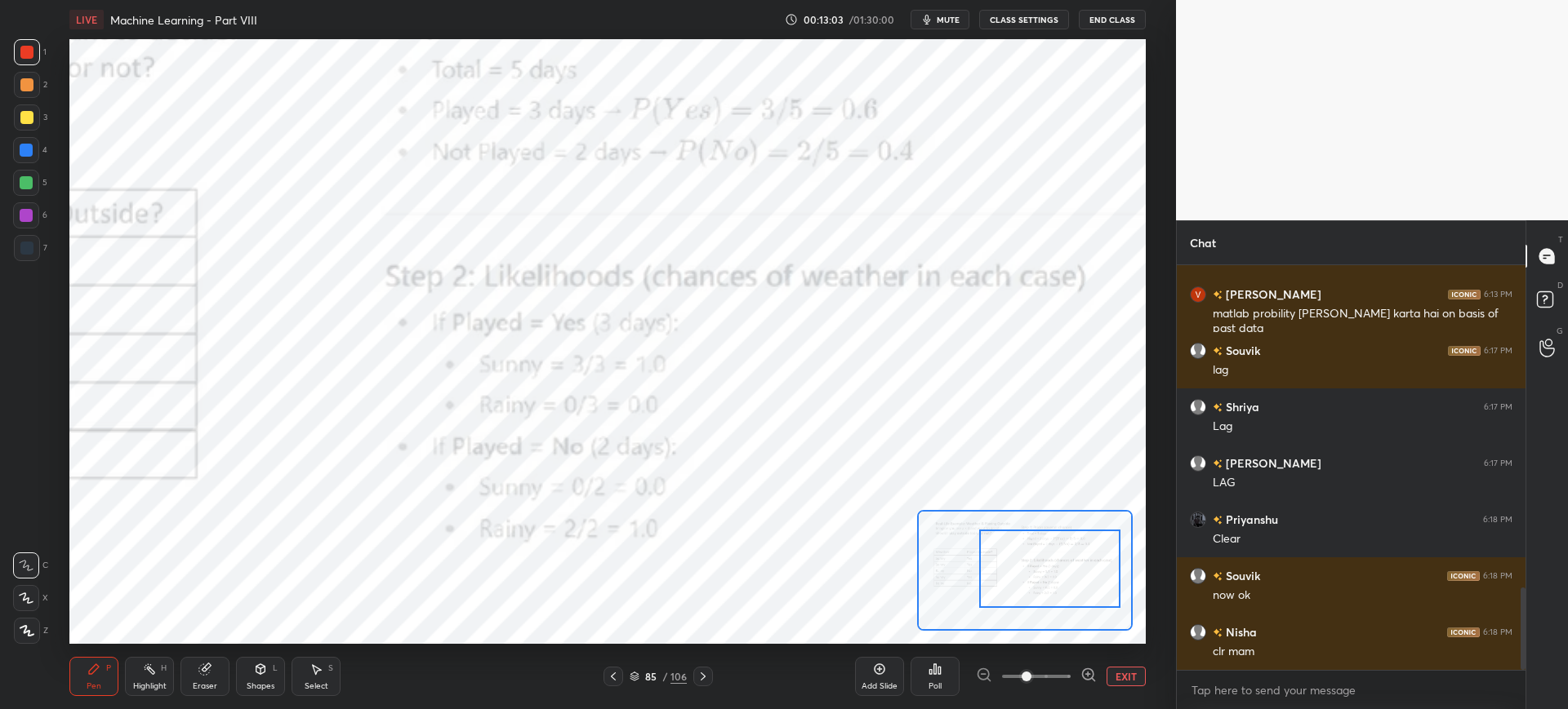
drag, startPoint x: 989, startPoint y: 569, endPoint x: 1037, endPoint y: 563, distance: 48.4
click at [1039, 564] on div at bounding box center [1050, 569] width 141 height 78
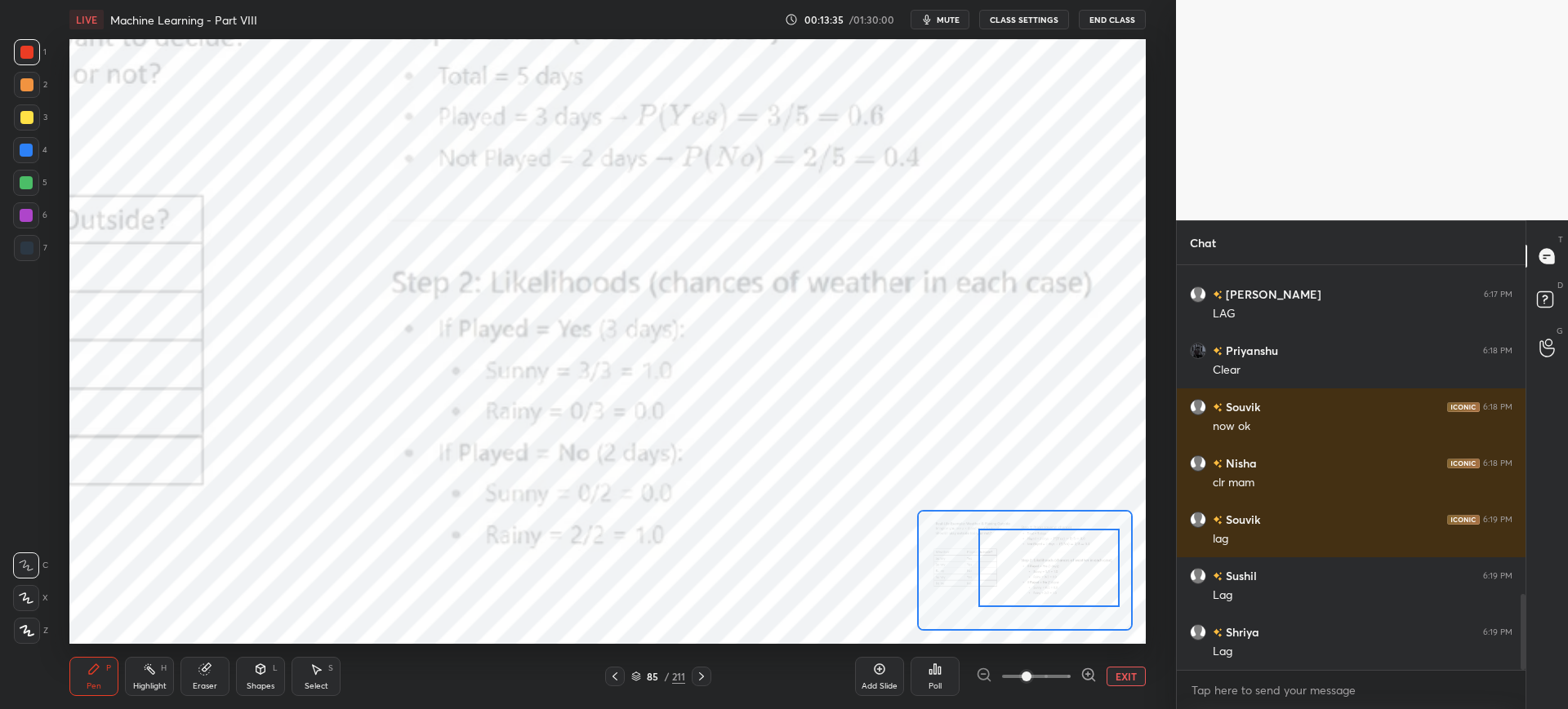
scroll to position [1811, 0]
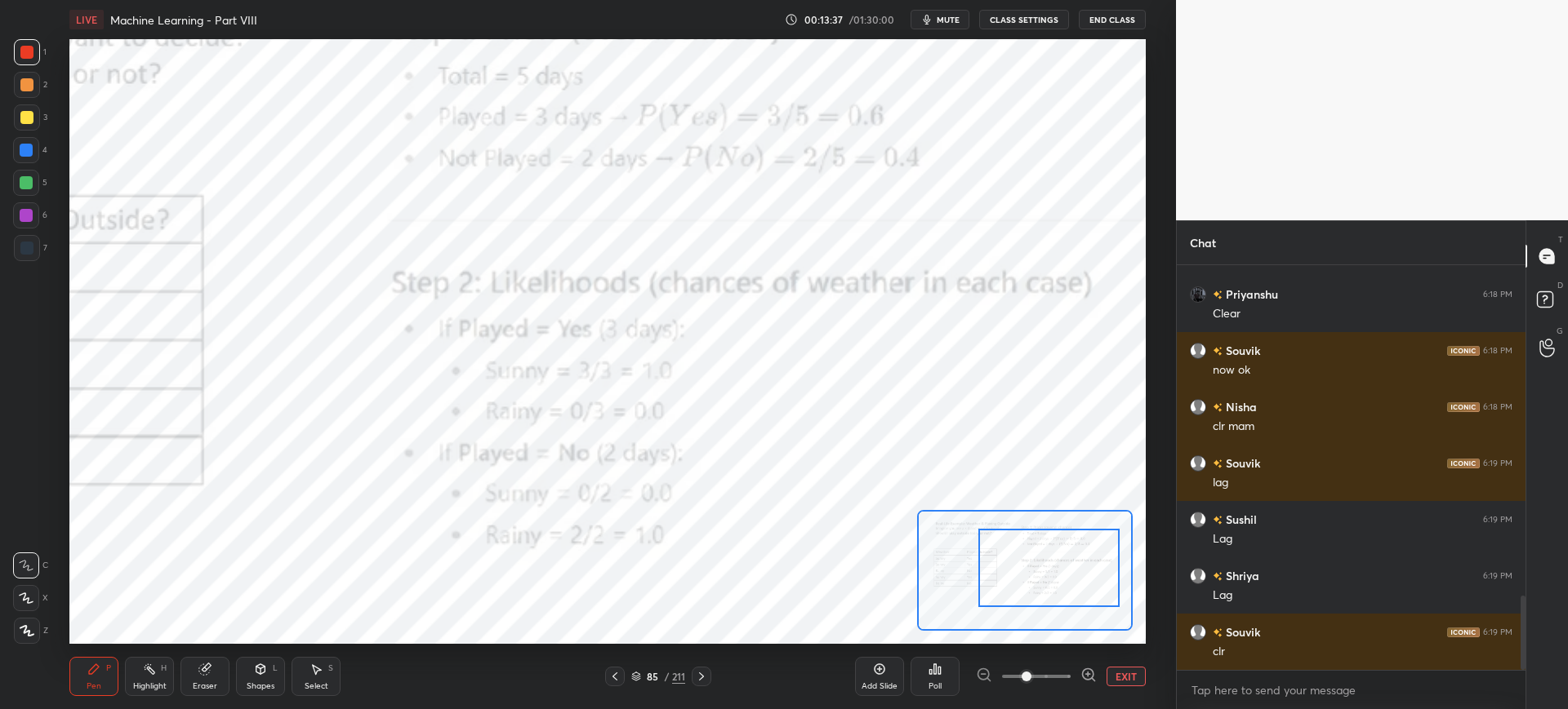
click at [884, 664] on icon at bounding box center [879, 669] width 13 height 13
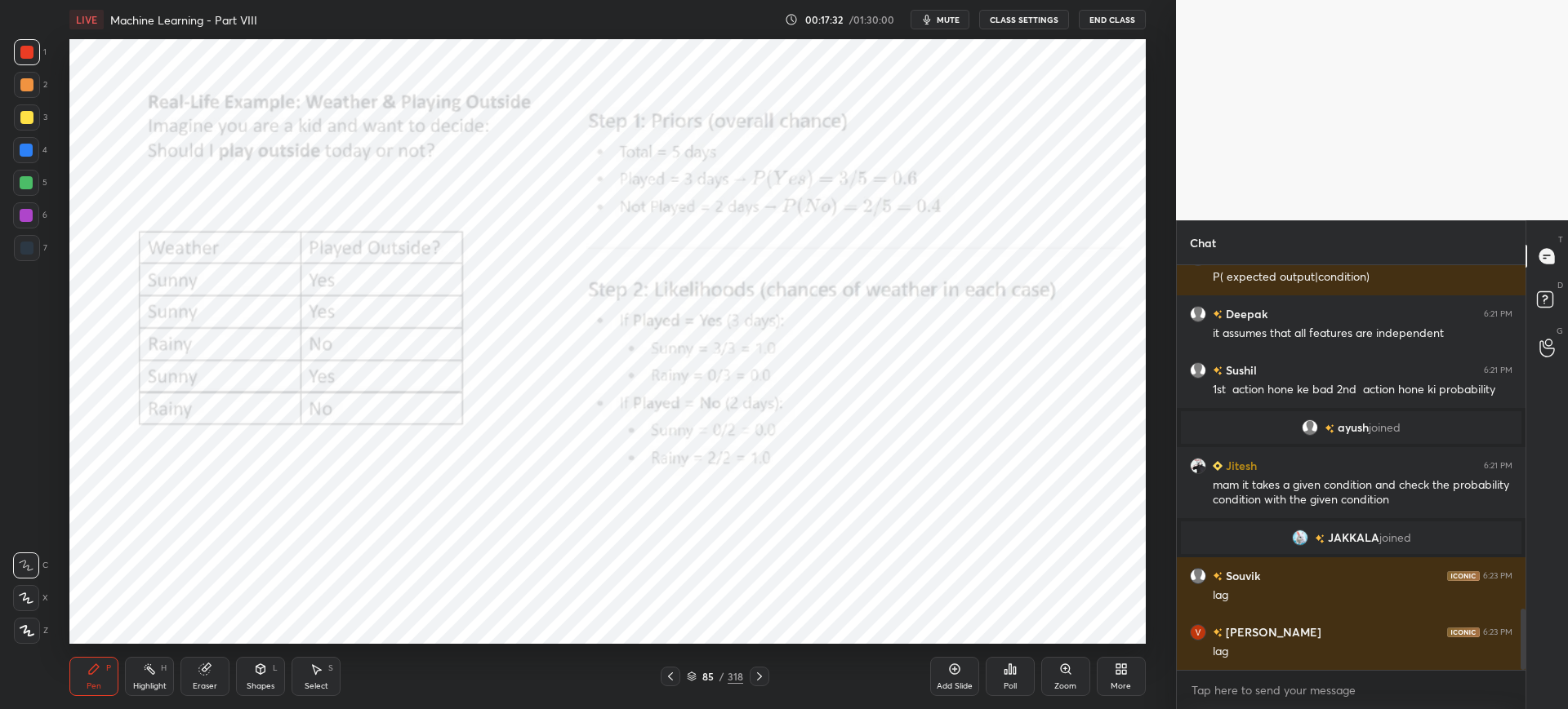
scroll to position [2273, 0]
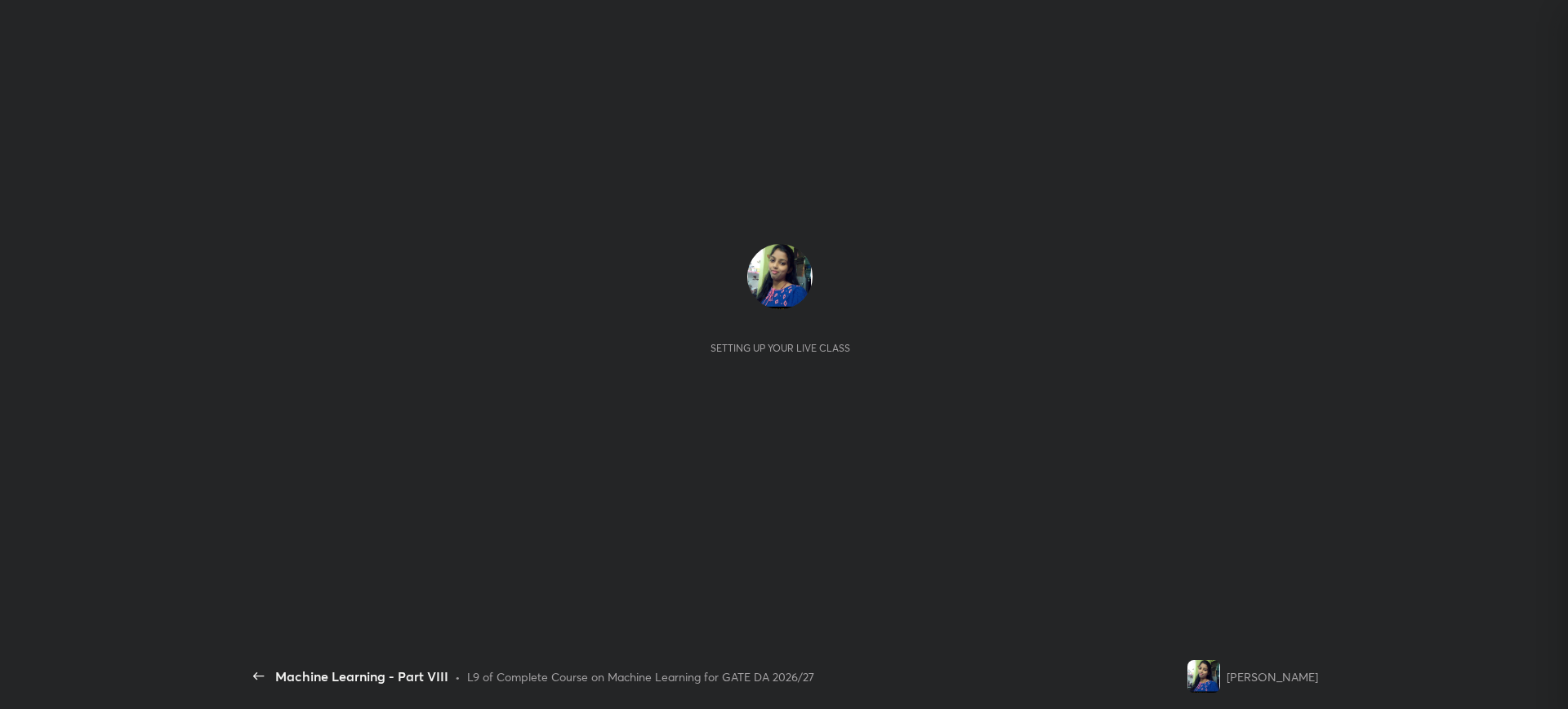
scroll to position [400, 344]
click at [1110, 225] on div "Setting up your live class" at bounding box center [780, 342] width 1076 height 605
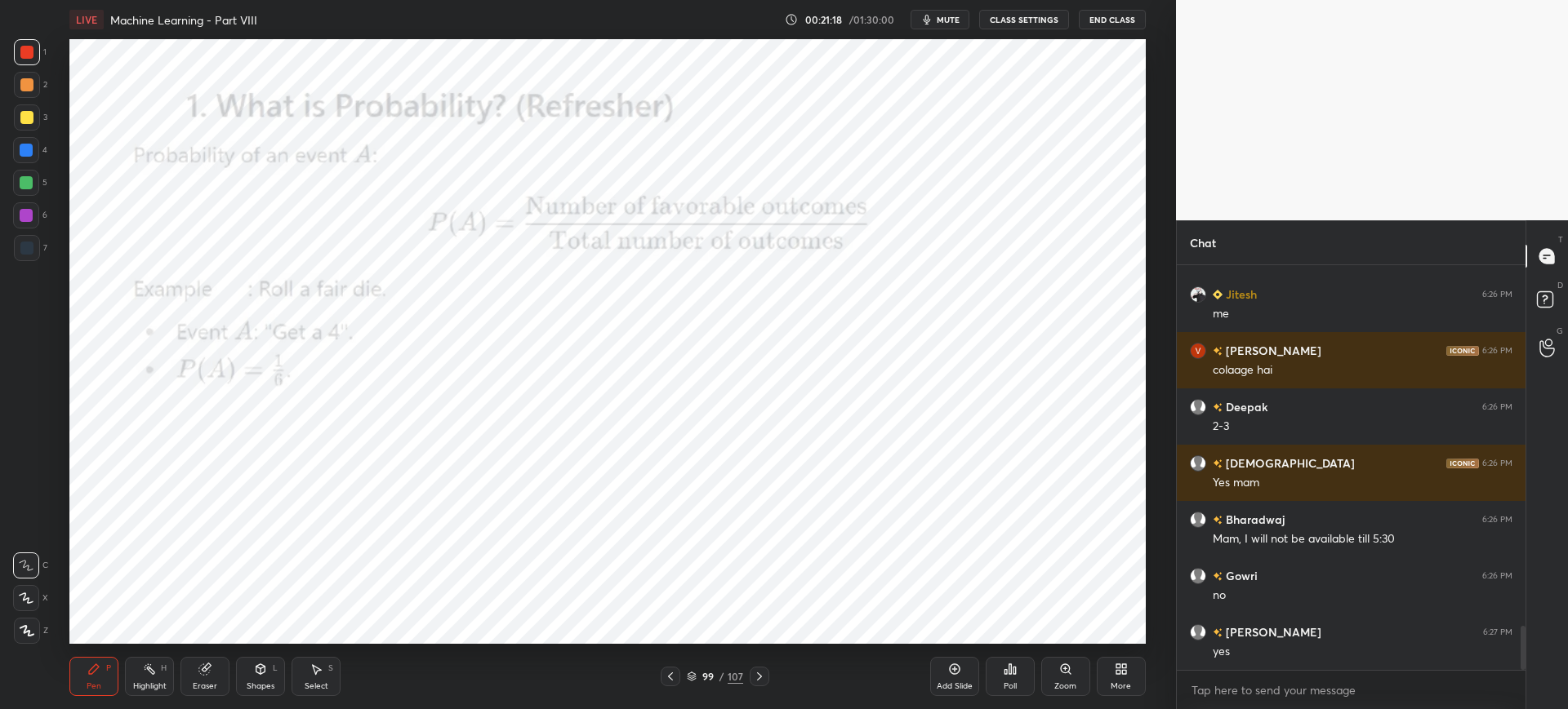
scroll to position [3325, 0]
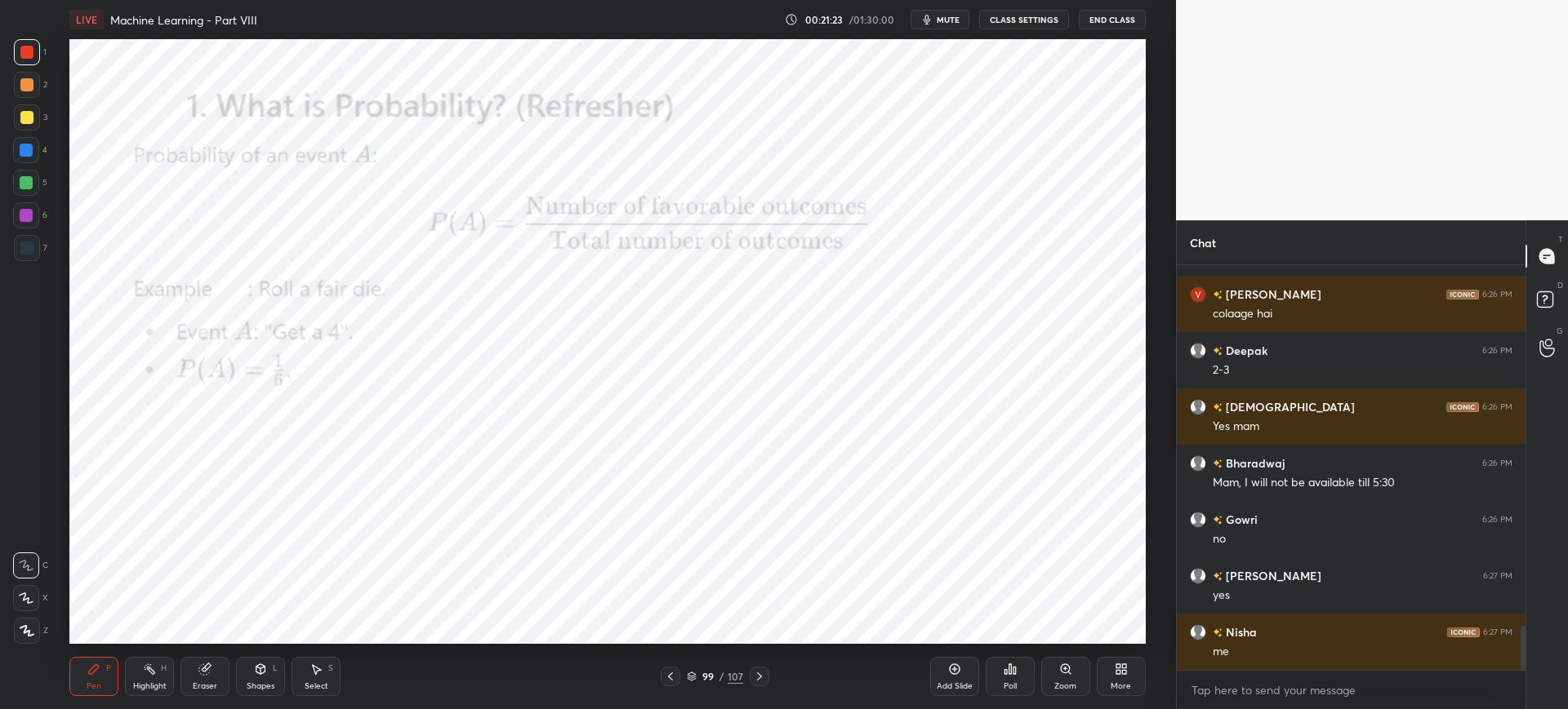
click at [1020, 691] on div "Poll" at bounding box center [1010, 676] width 49 height 39
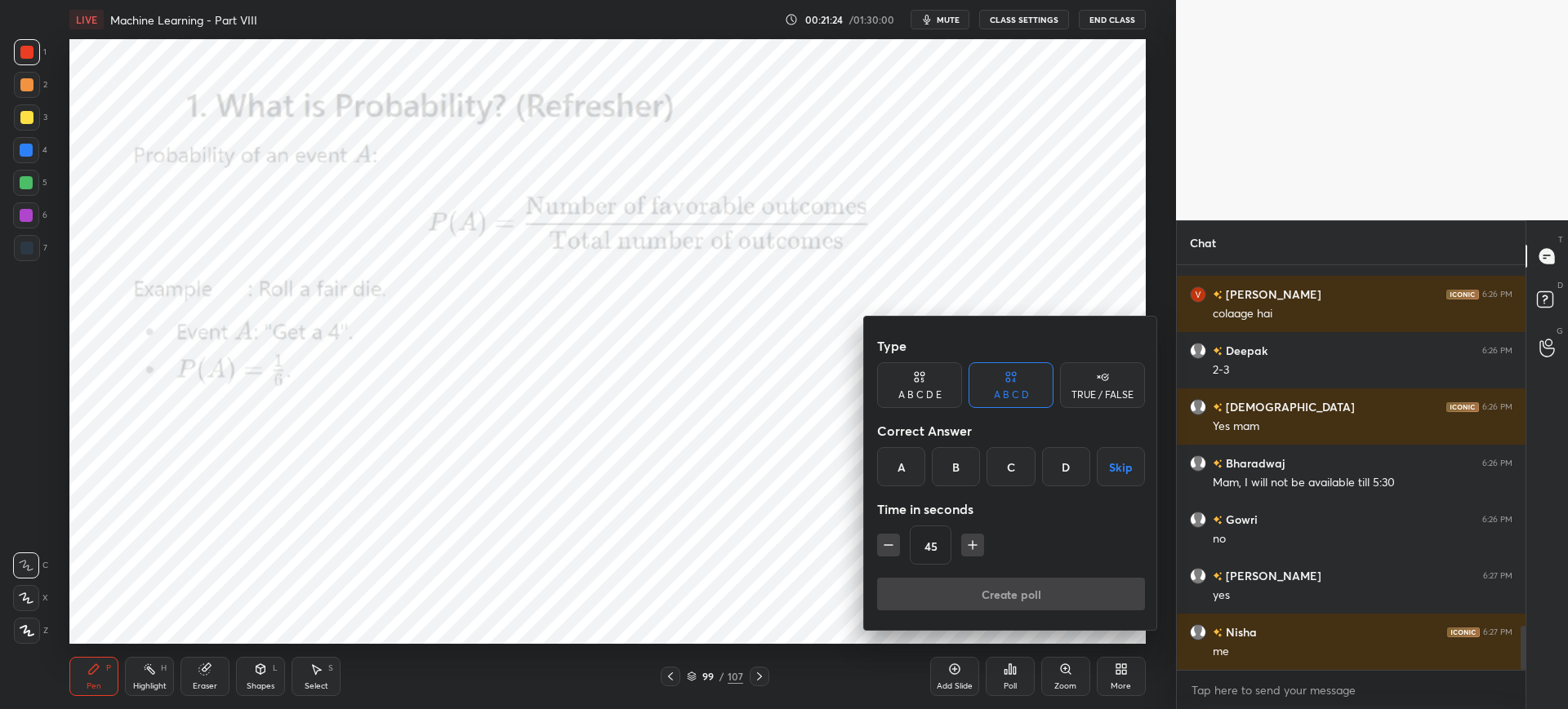
click at [911, 456] on div "A" at bounding box center [901, 466] width 48 height 39
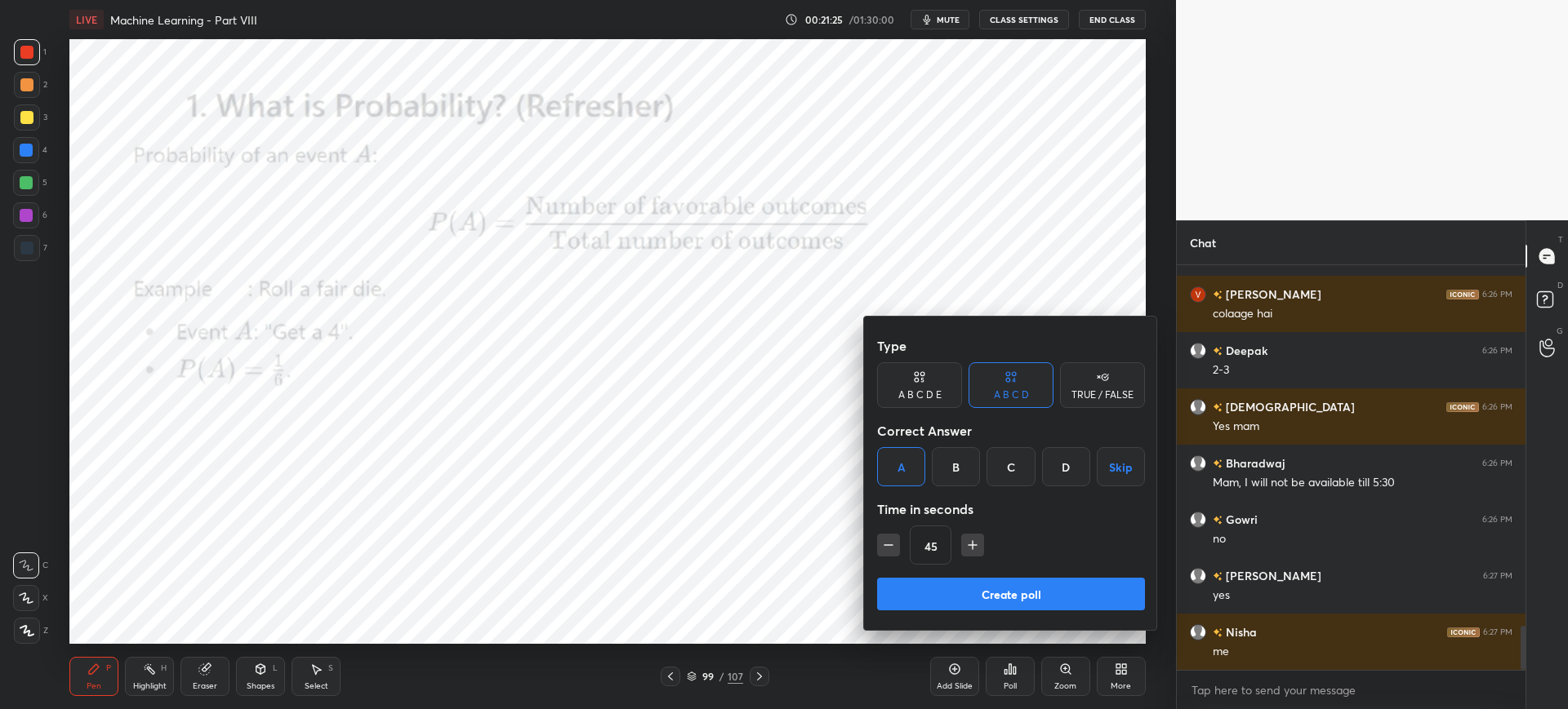
click at [942, 586] on button "Create poll" at bounding box center [1011, 594] width 268 height 33
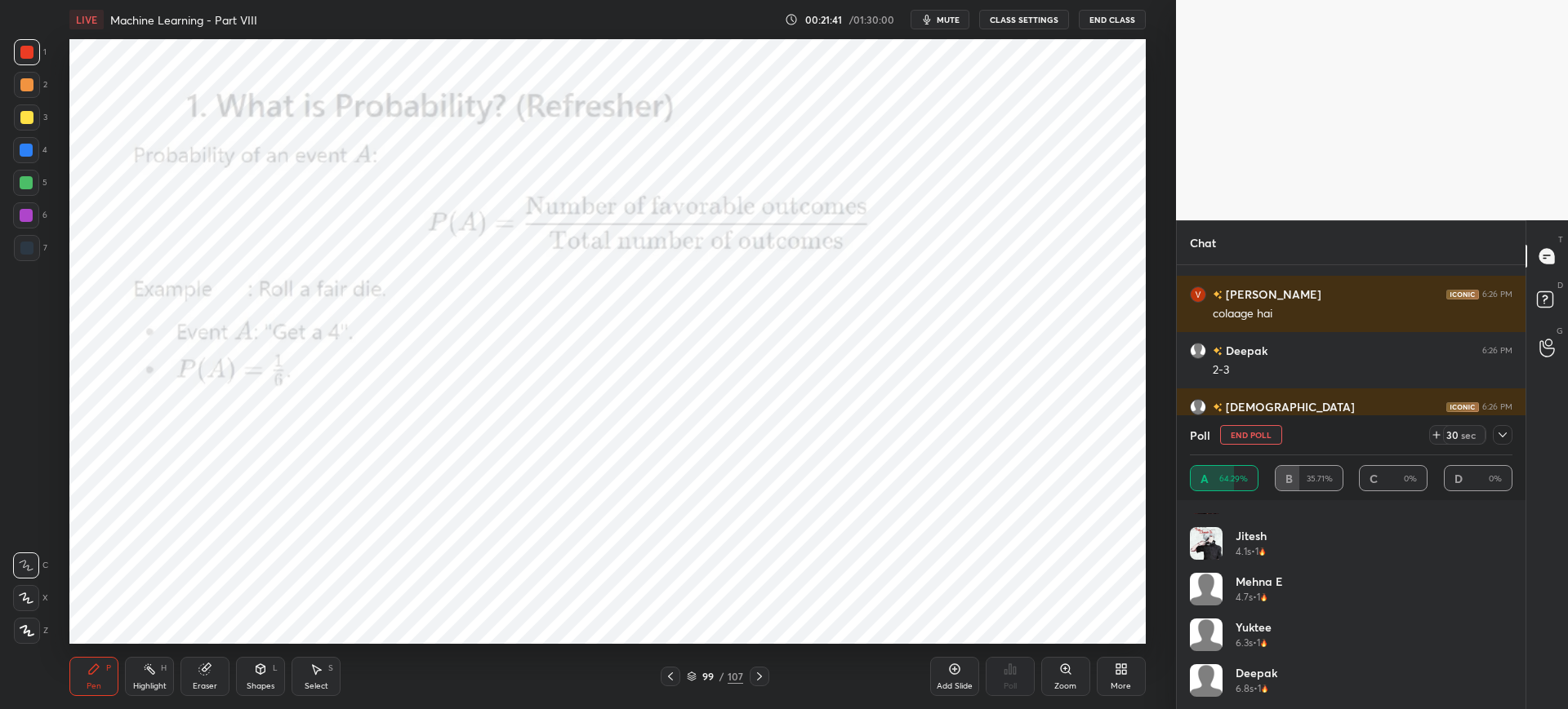
scroll to position [215, 0]
click at [1500, 435] on icon at bounding box center [1503, 435] width 13 height 13
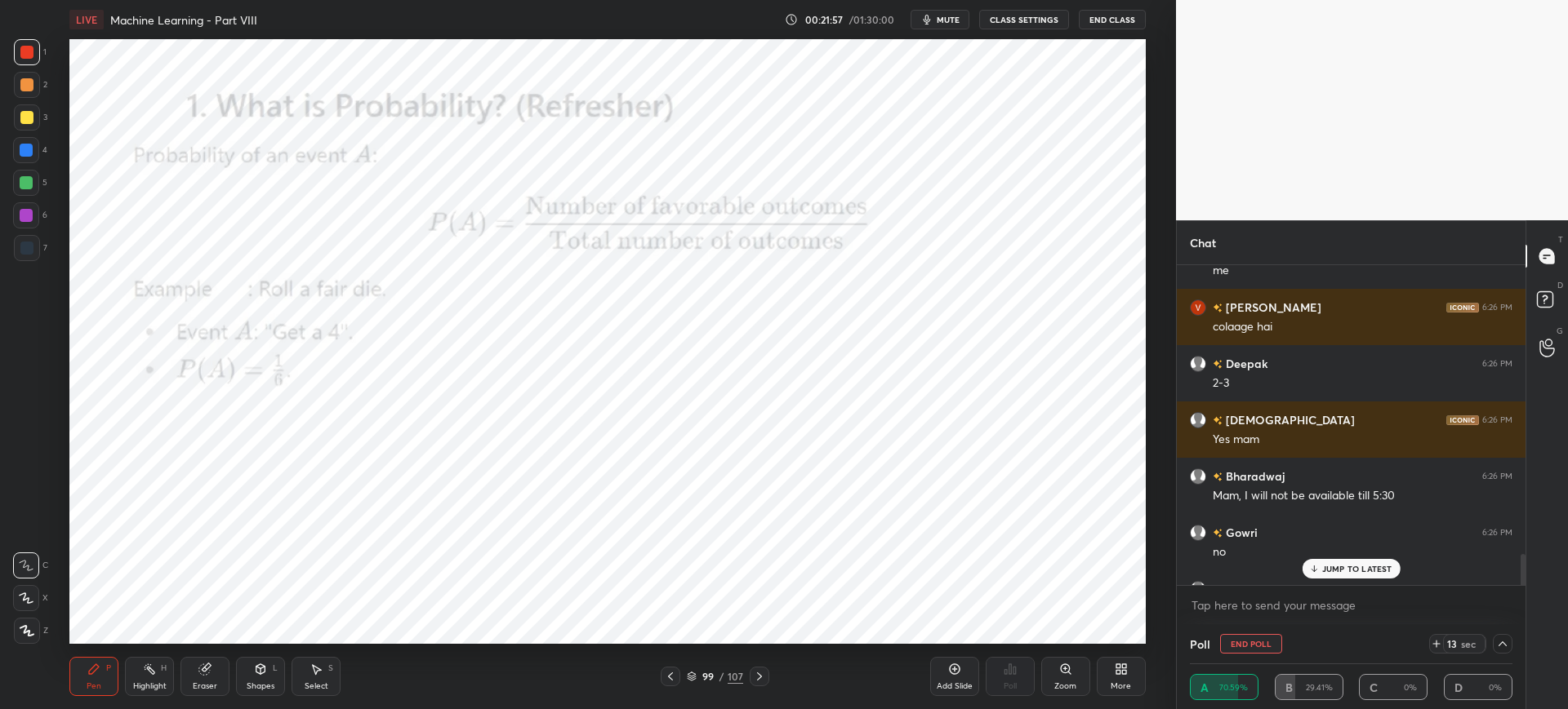
scroll to position [4030, 0]
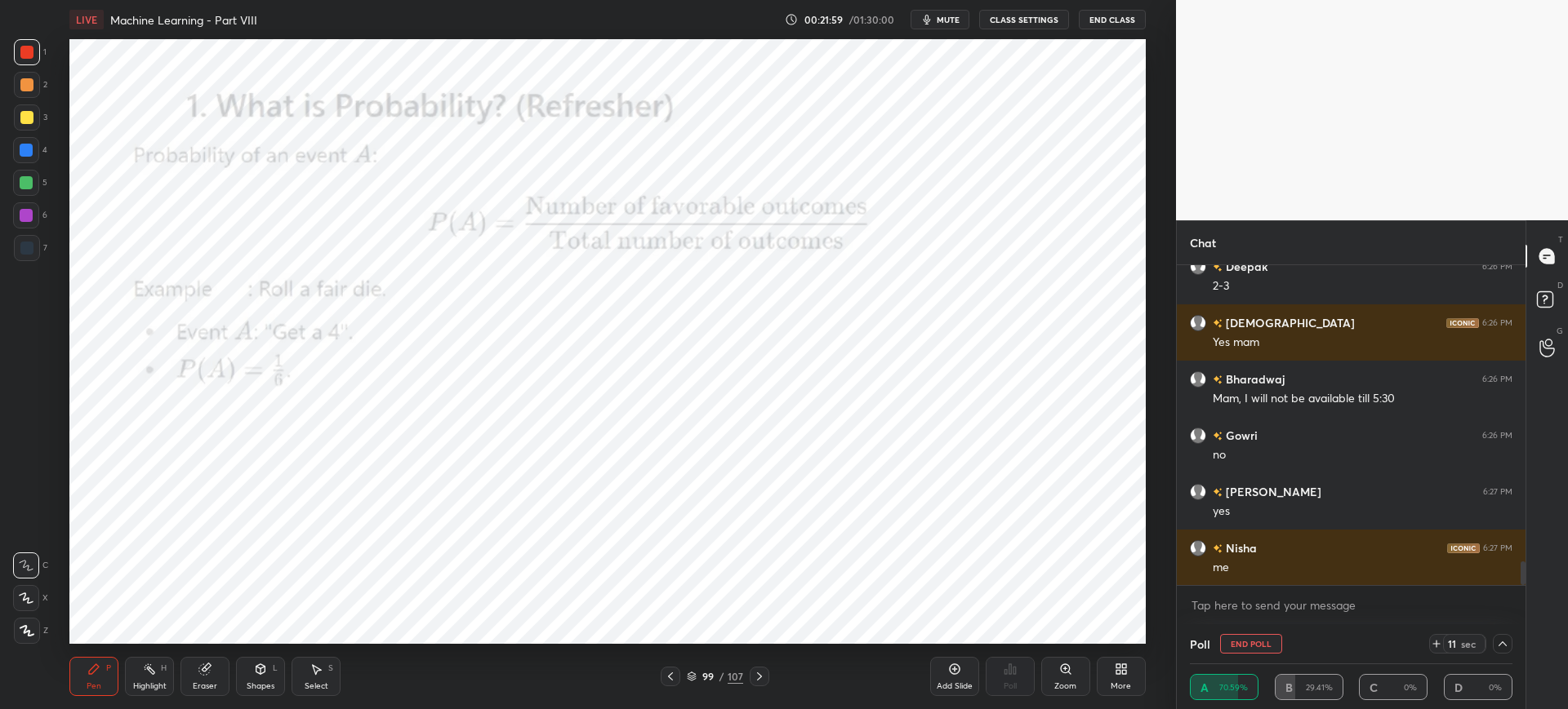
click at [1501, 645] on icon at bounding box center [1503, 644] width 13 height 13
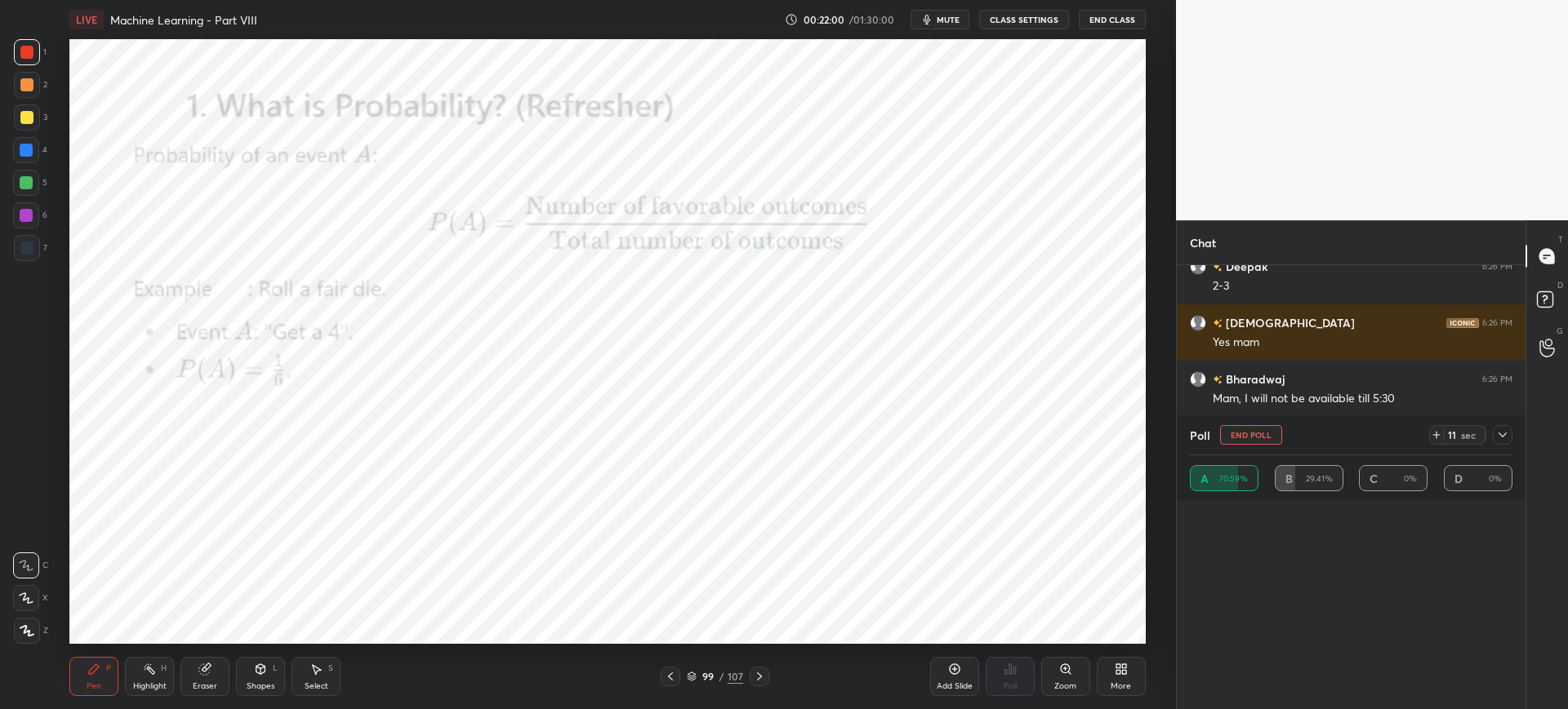
scroll to position [0, 0]
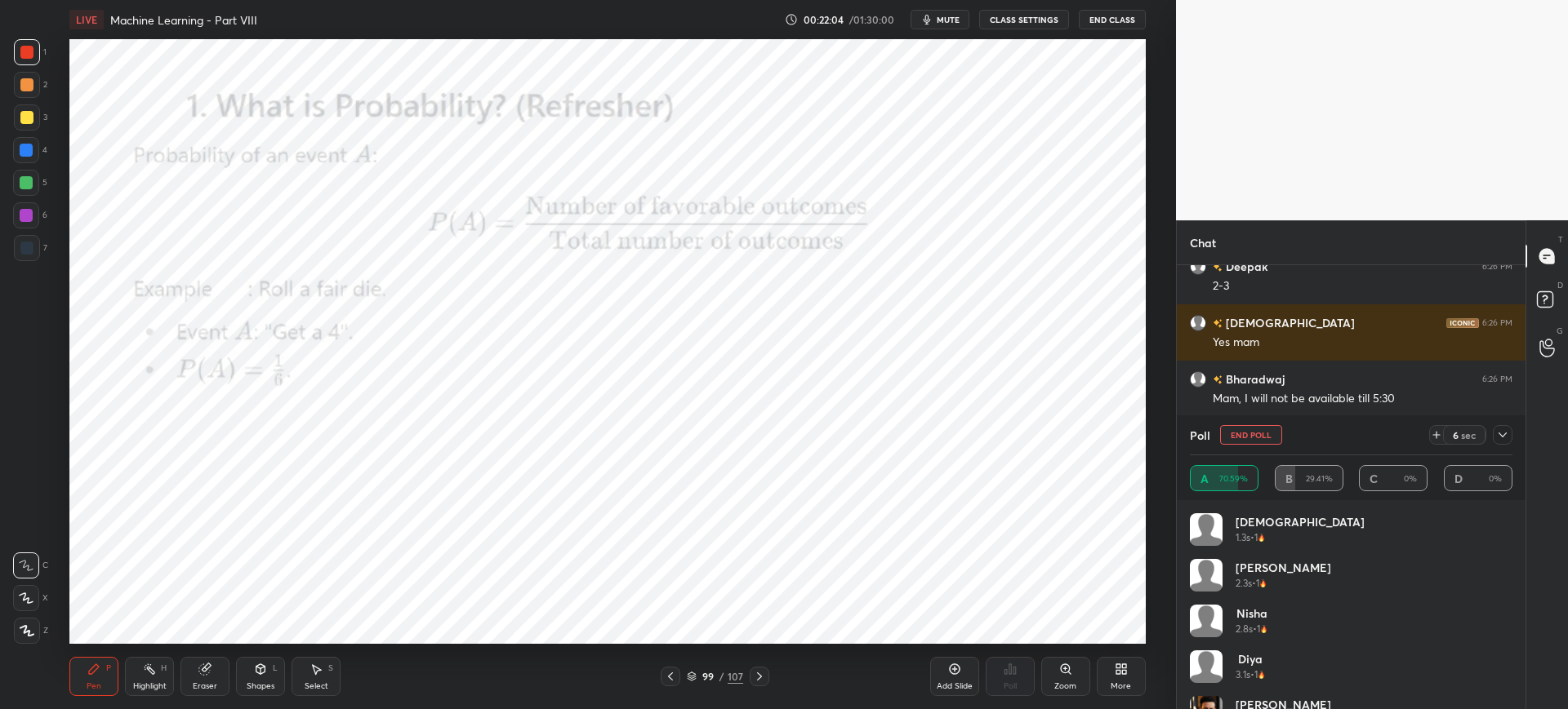
click at [1266, 429] on button "End Poll" at bounding box center [1251, 435] width 62 height 20
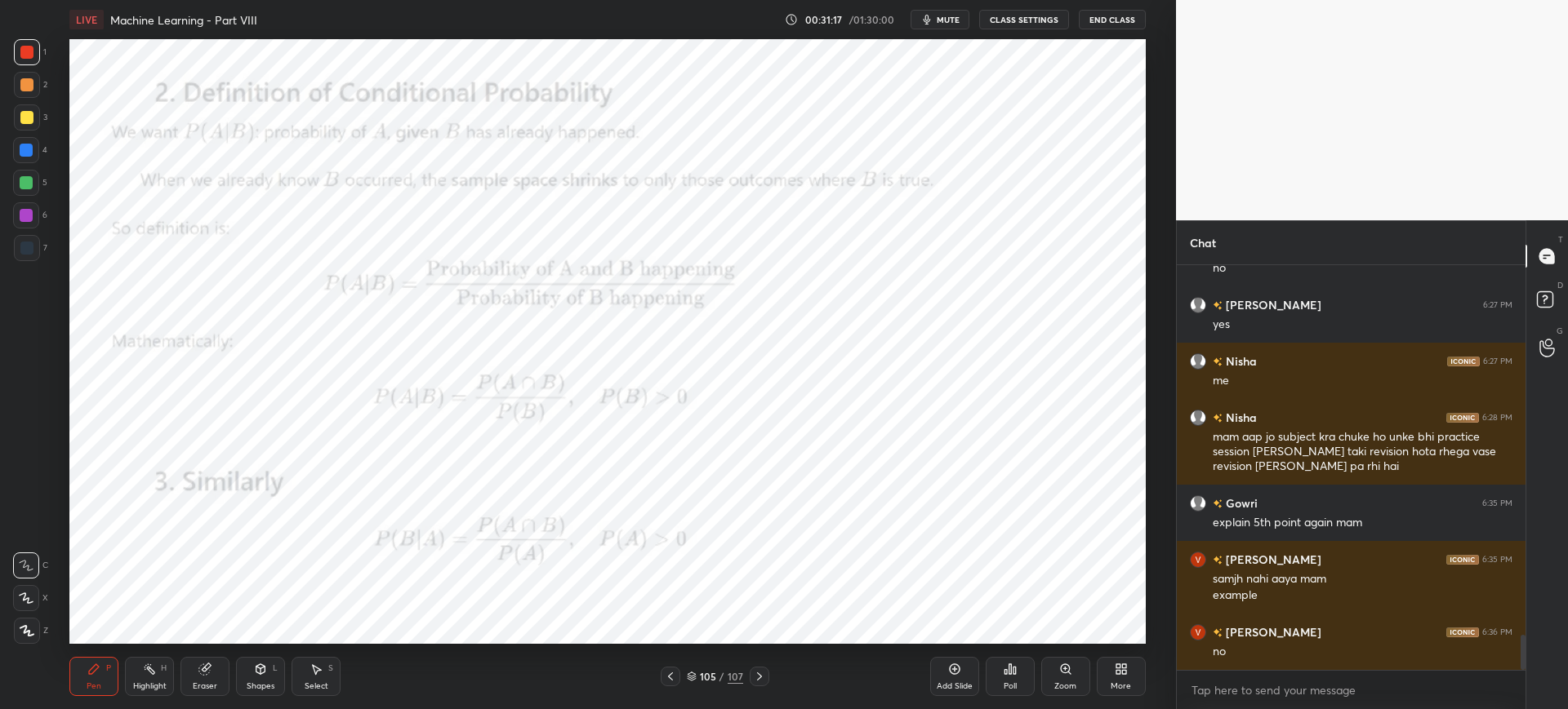
scroll to position [4274, 0]
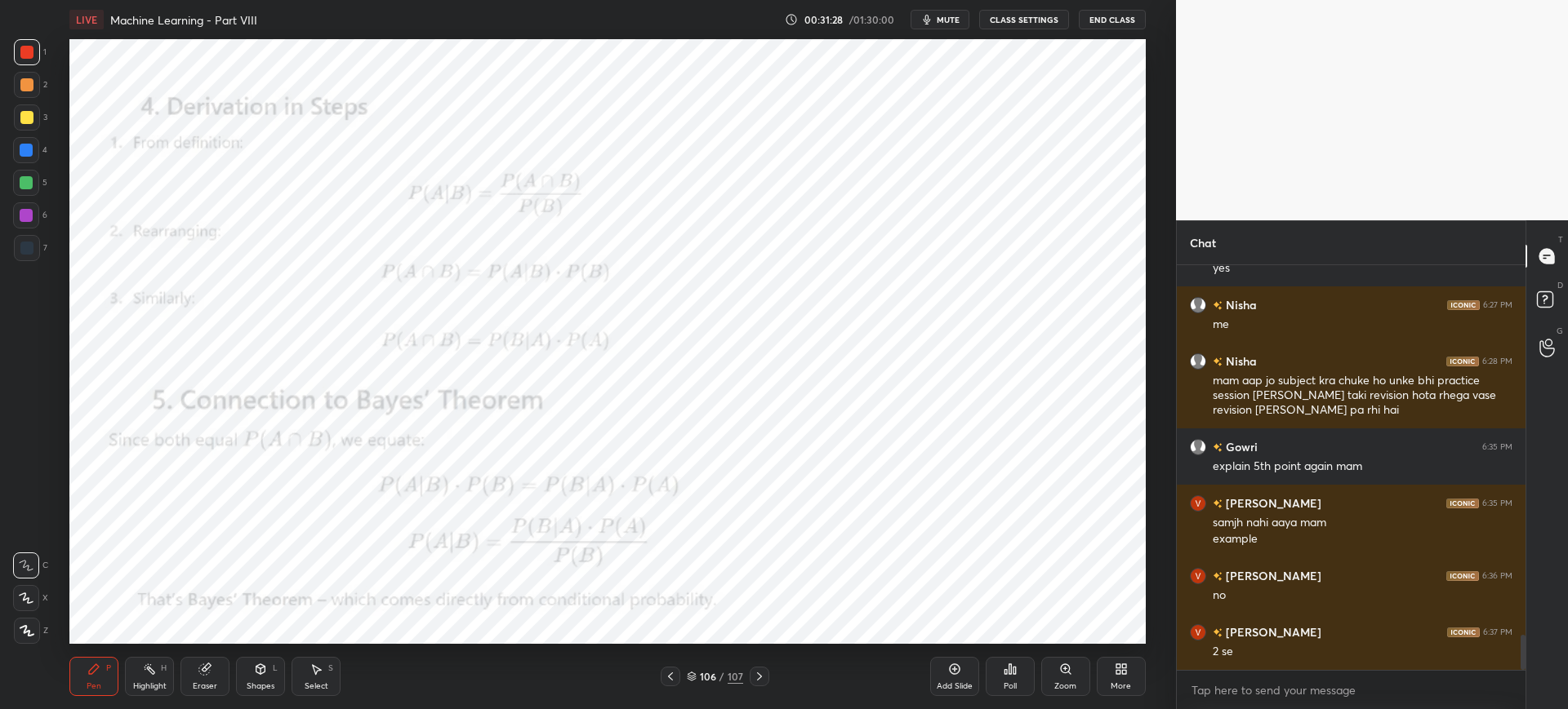
click at [1001, 671] on div "Poll" at bounding box center [1010, 676] width 49 height 39
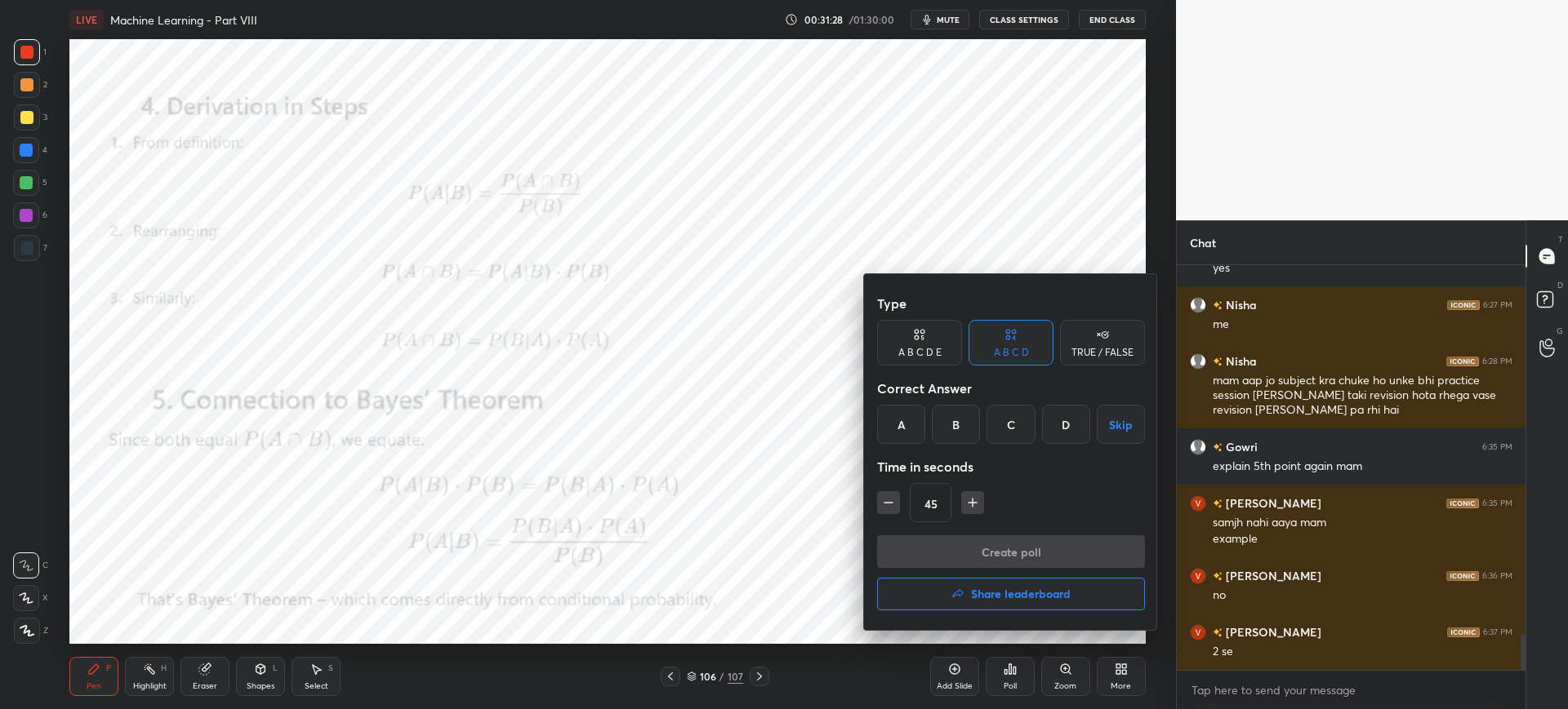
drag, startPoint x: 903, startPoint y: 429, endPoint x: 915, endPoint y: 449, distance: 23.3
click at [905, 429] on div "A" at bounding box center [901, 424] width 48 height 39
click at [950, 541] on button "Create poll" at bounding box center [1011, 552] width 268 height 33
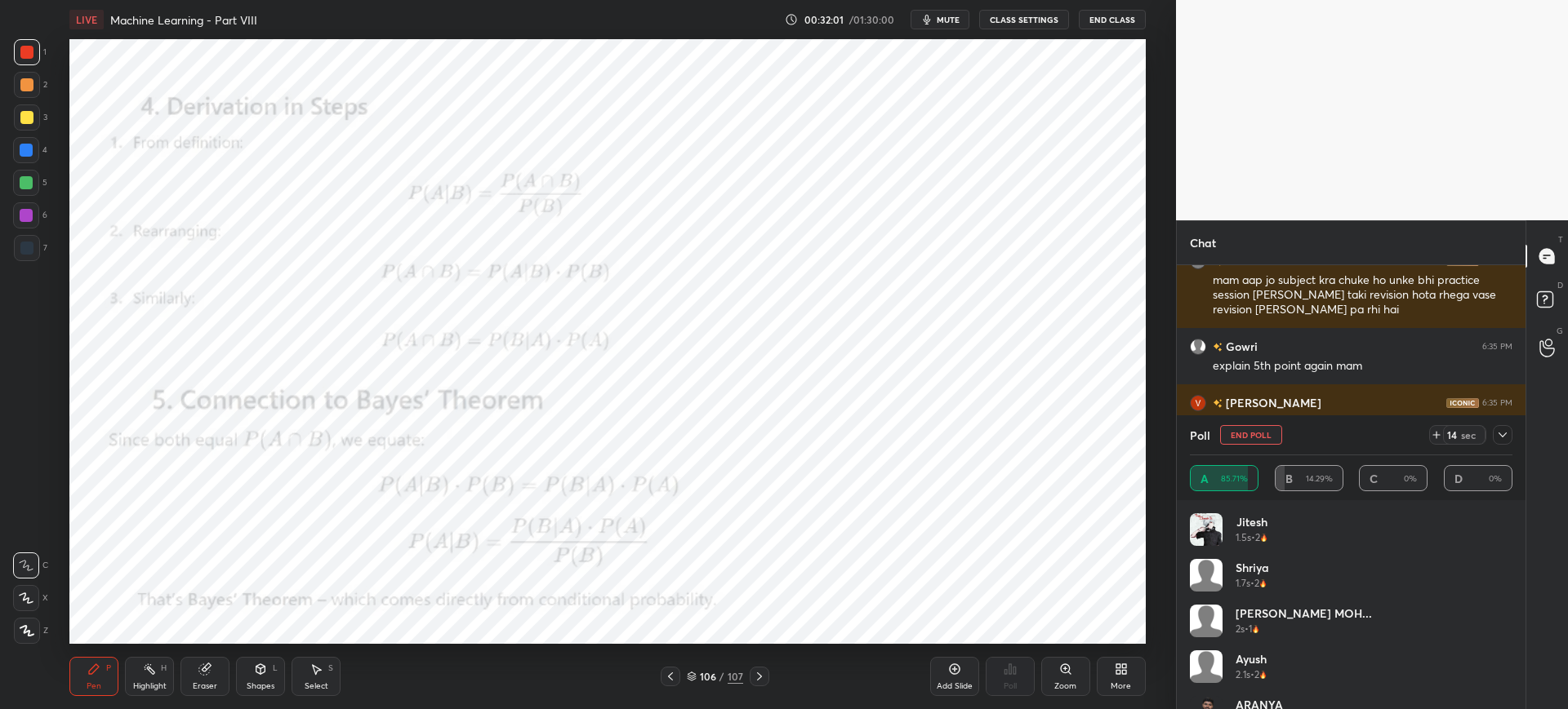
scroll to position [398, 0]
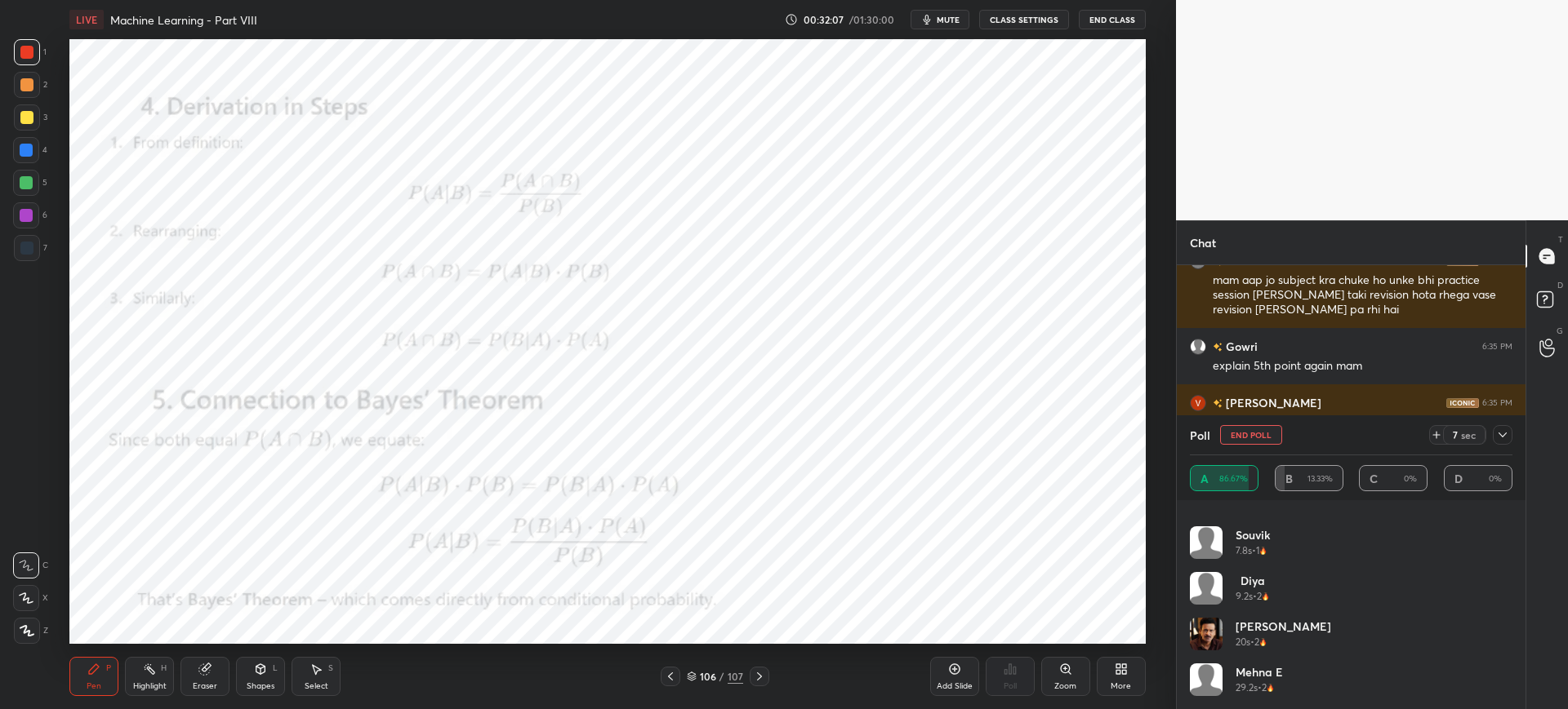
click at [1505, 437] on icon at bounding box center [1503, 435] width 13 height 13
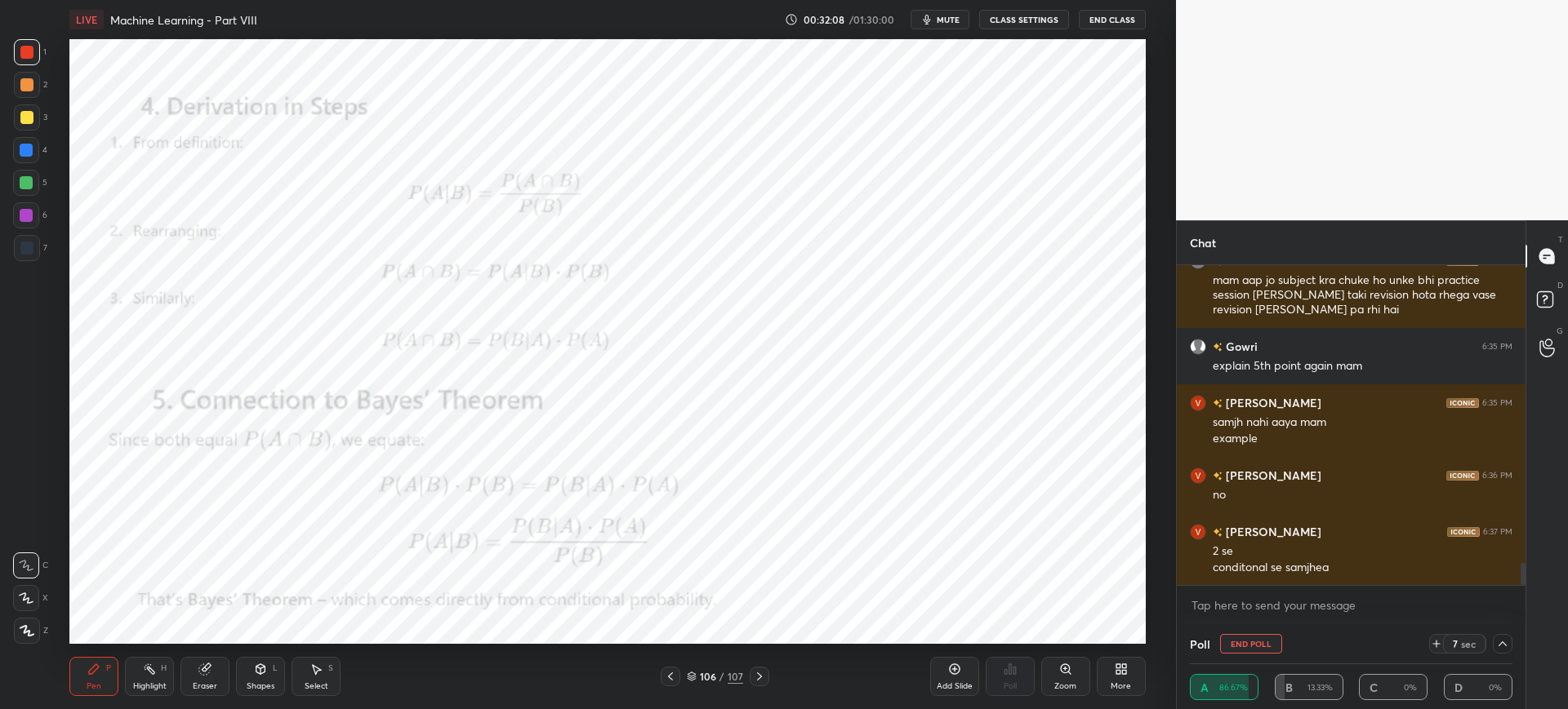
scroll to position [1, 5]
click at [1238, 643] on button "End Poll" at bounding box center [1251, 644] width 62 height 20
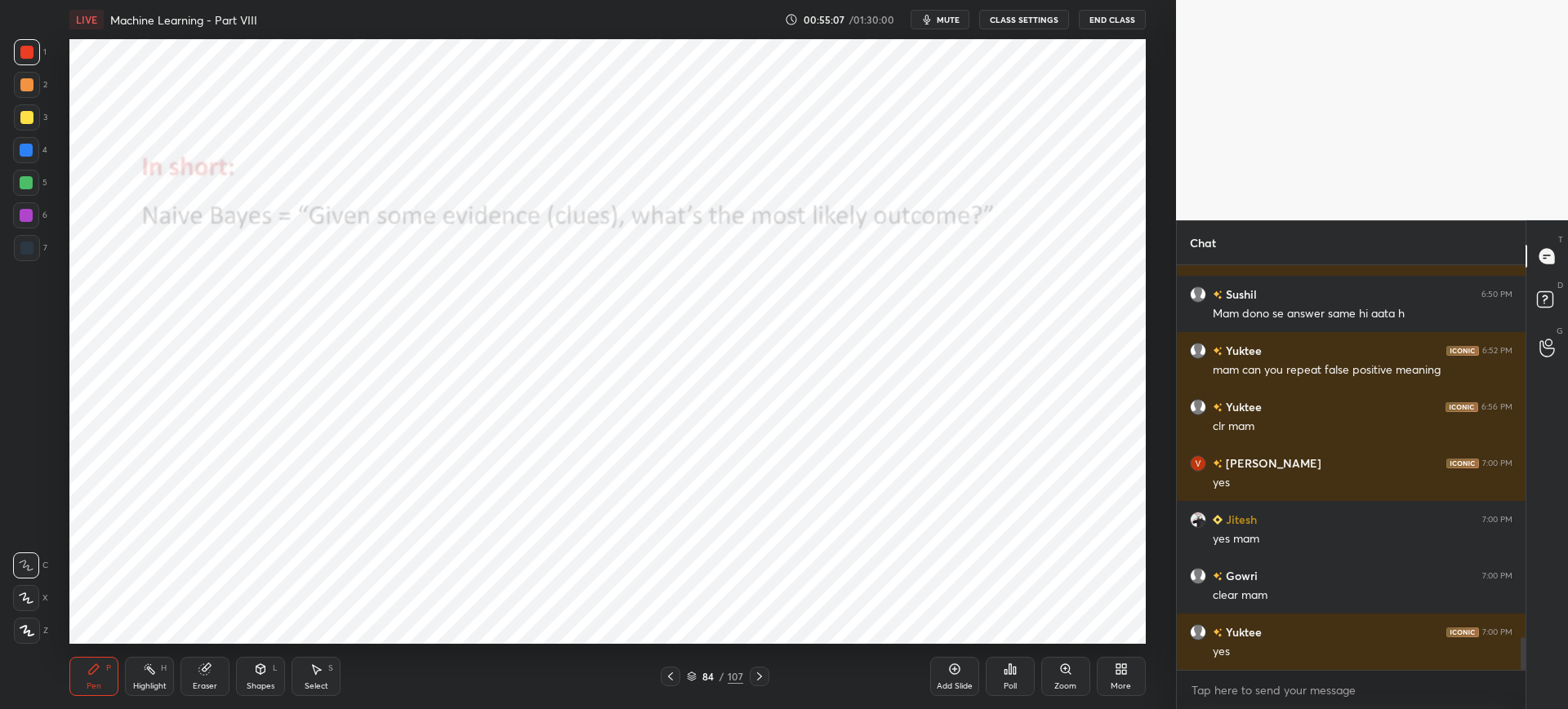
scroll to position [4716, 0]
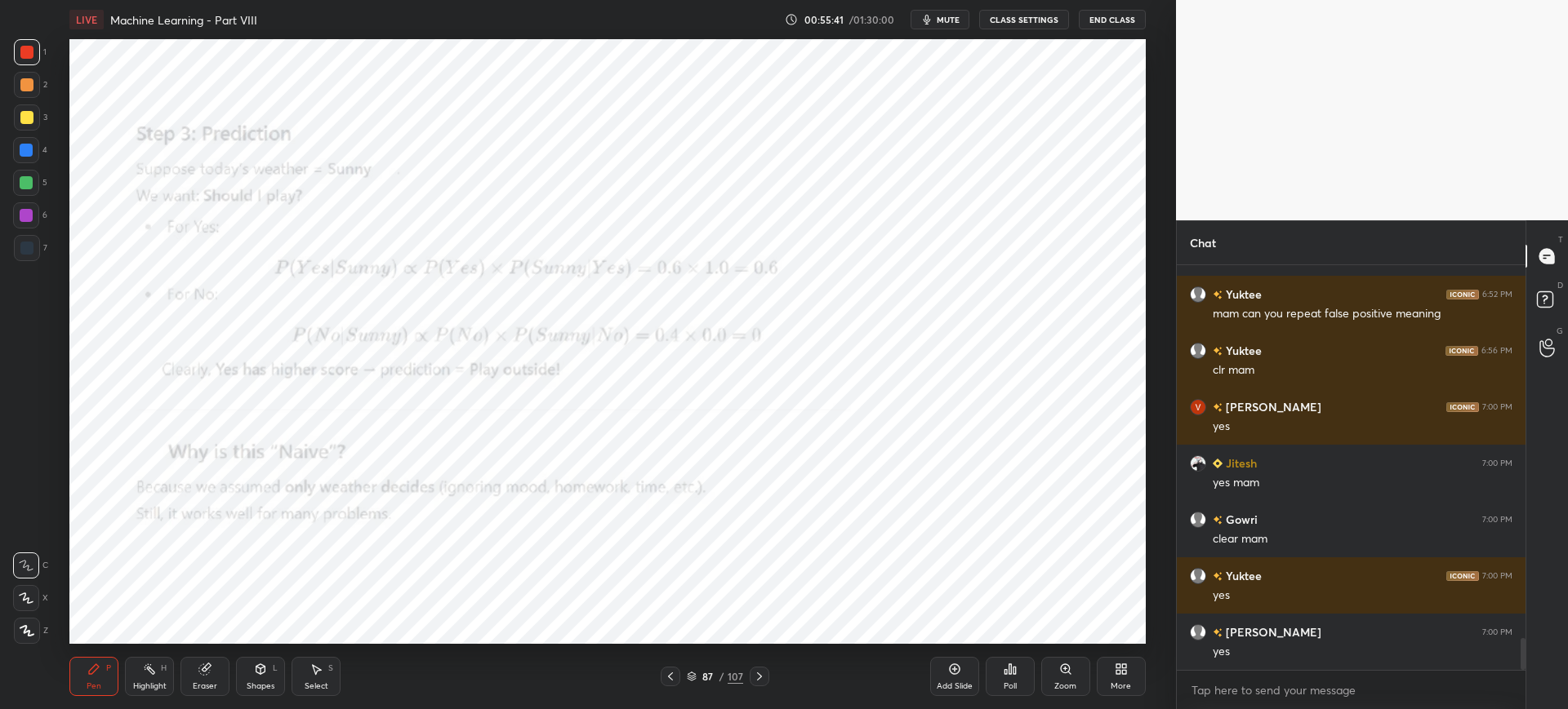
drag, startPoint x: 1067, startPoint y: 676, endPoint x: 1050, endPoint y: 654, distance: 27.8
click at [1066, 675] on div "Zoom" at bounding box center [1066, 676] width 49 height 39
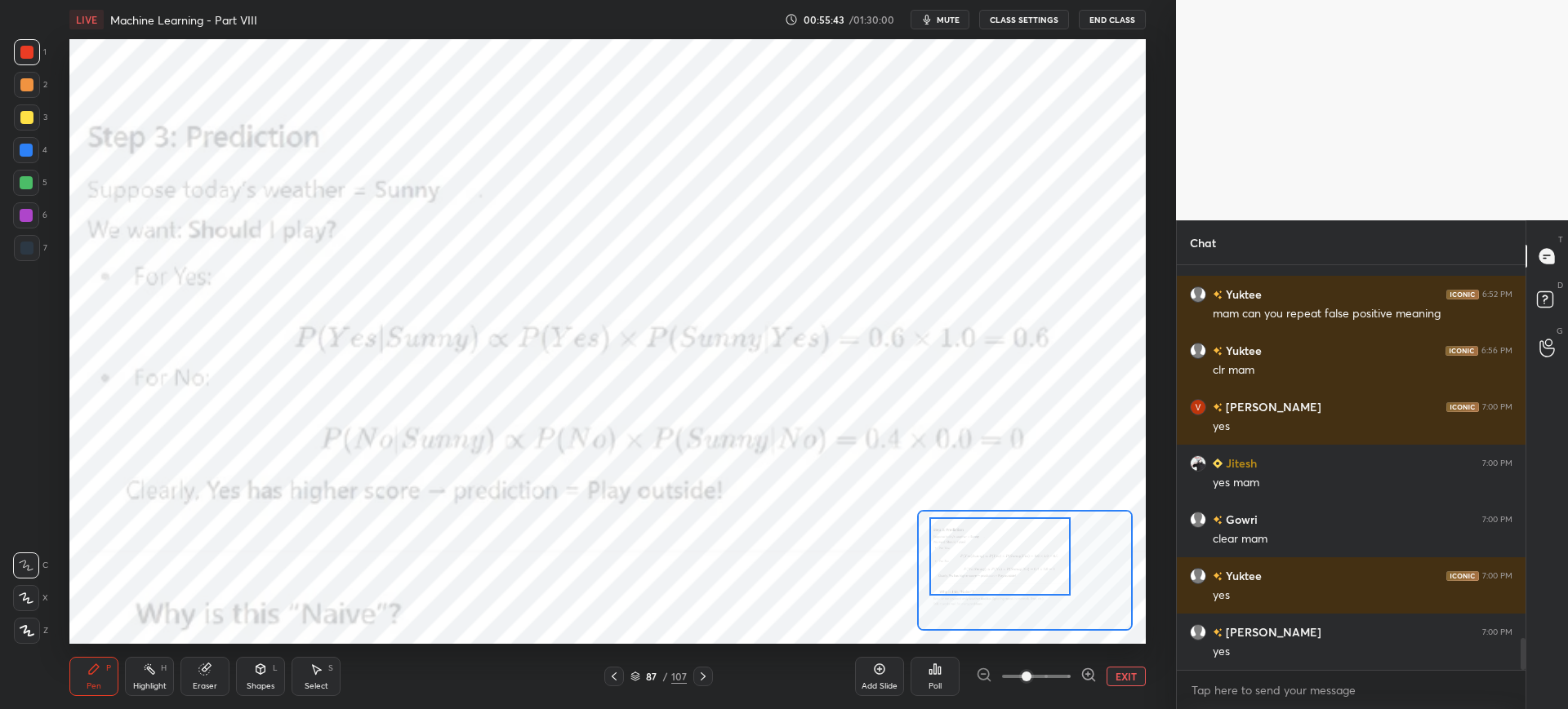
drag, startPoint x: 1000, startPoint y: 570, endPoint x: 994, endPoint y: 554, distance: 17.1
click at [1000, 559] on div at bounding box center [1000, 556] width 141 height 78
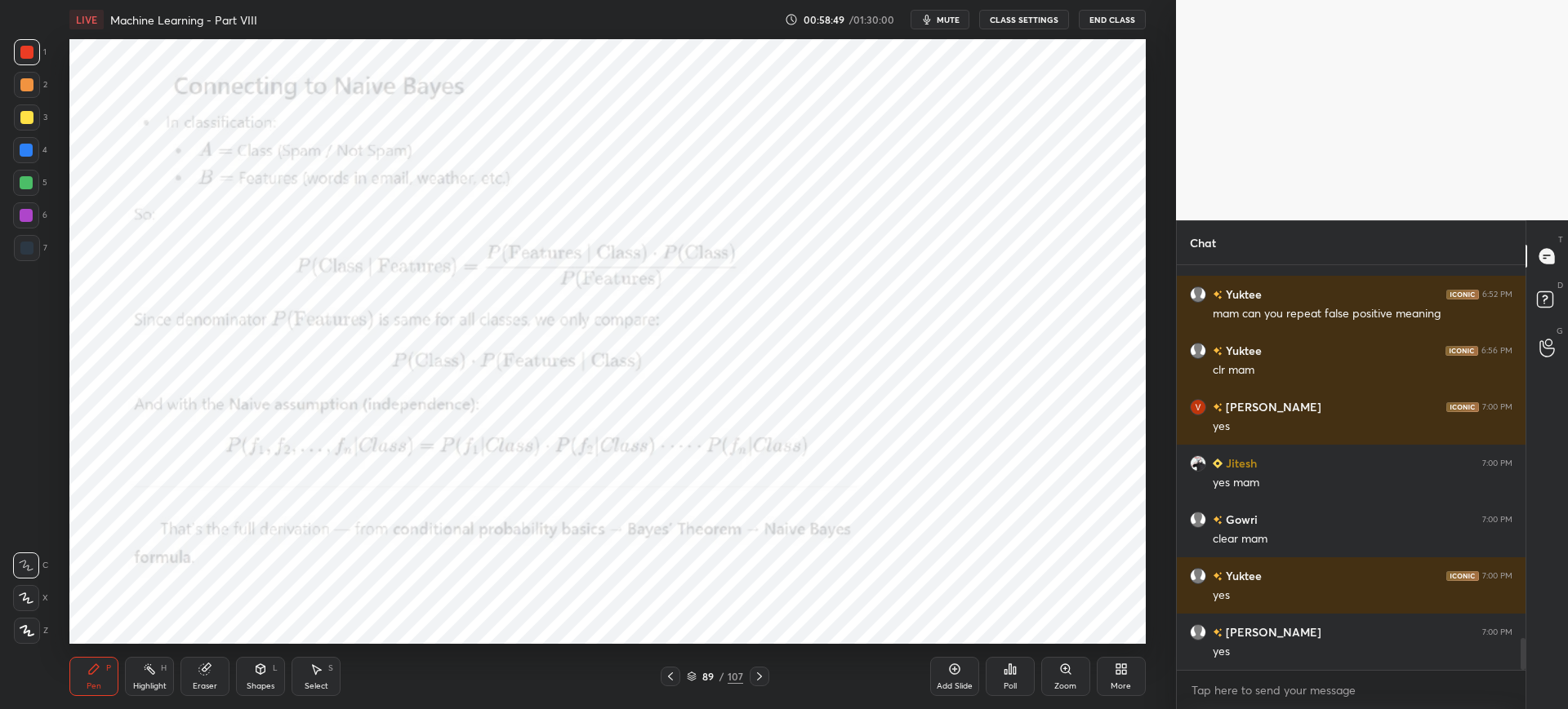
click at [1013, 676] on div "Poll" at bounding box center [1010, 676] width 49 height 39
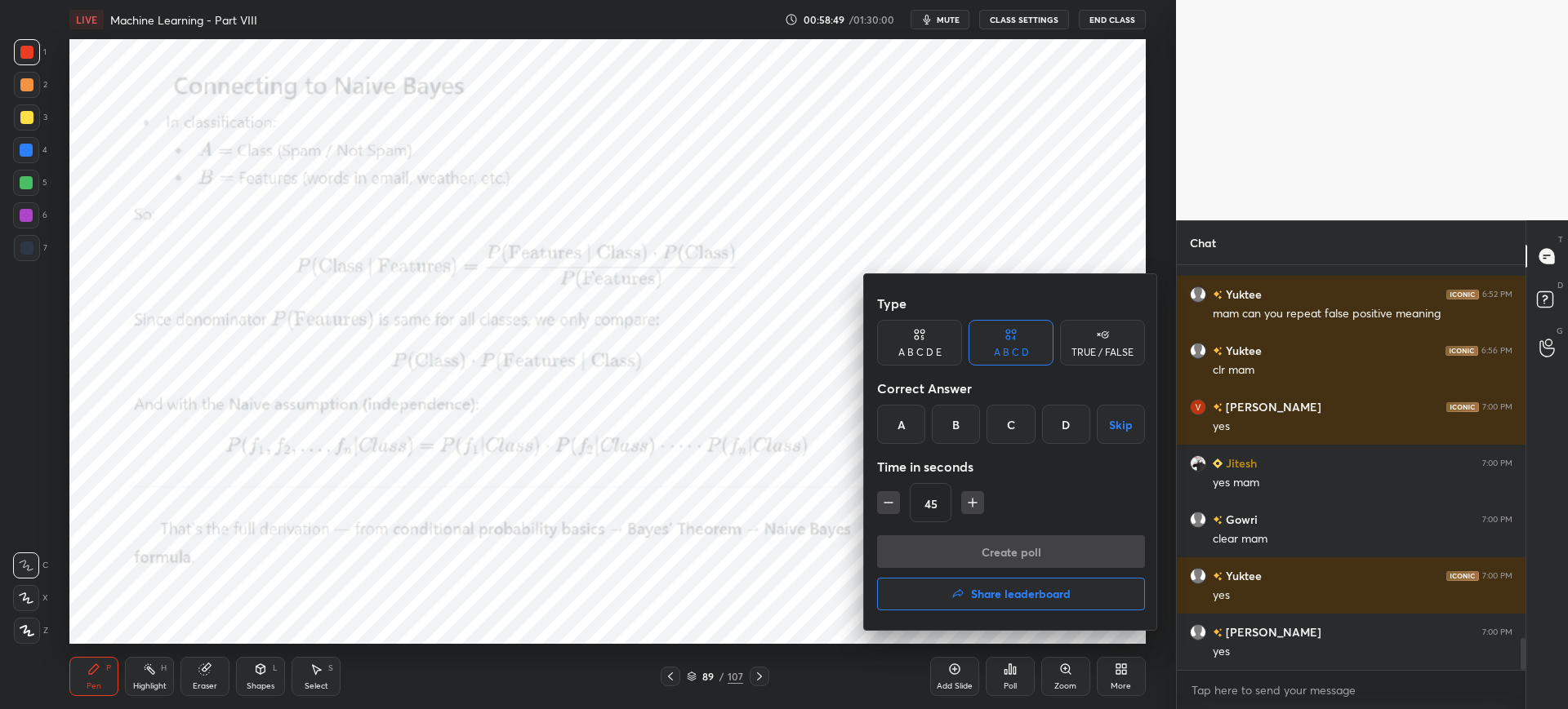
click at [902, 432] on div "A" at bounding box center [901, 424] width 48 height 39
click at [930, 549] on button "Create poll" at bounding box center [1011, 552] width 268 height 33
type textarea "x"
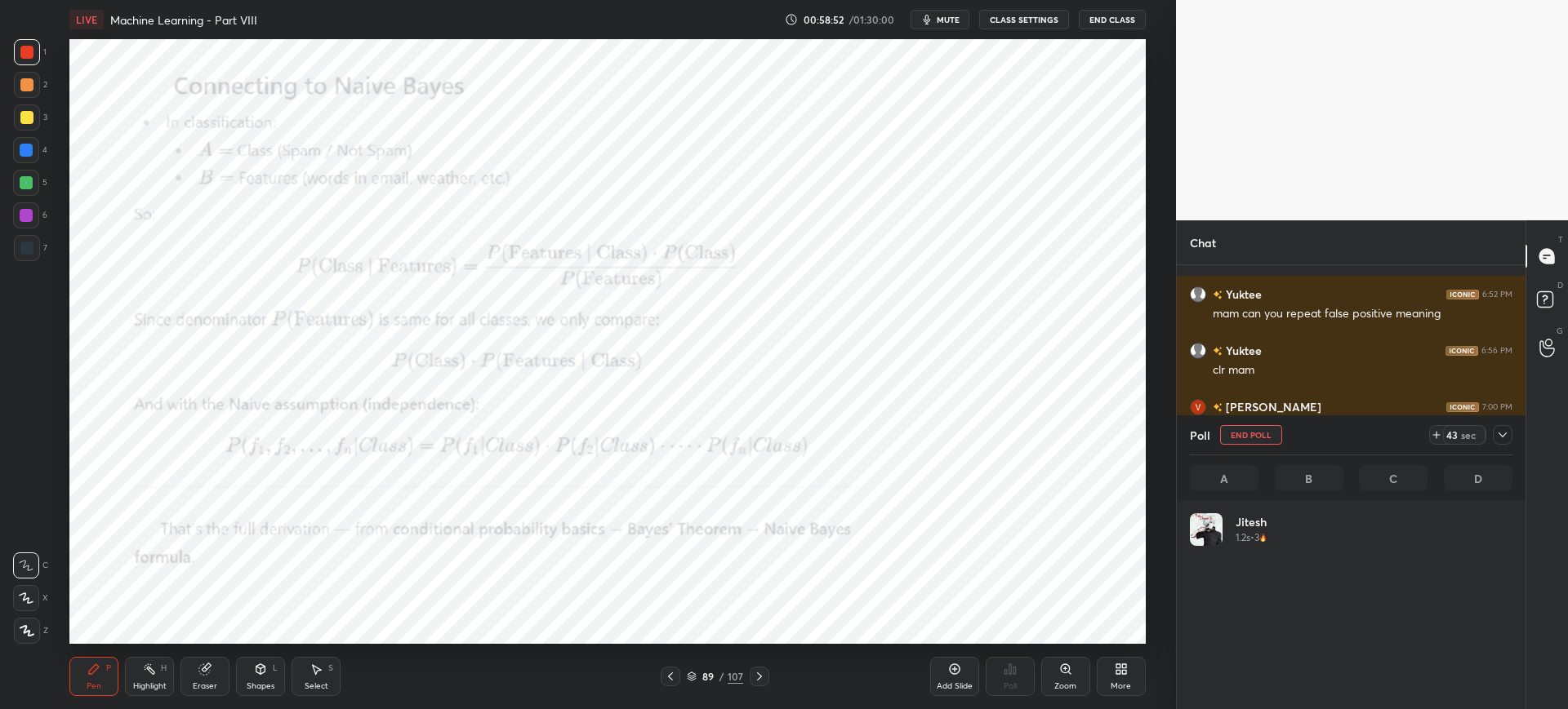
scroll to position [191, 317]
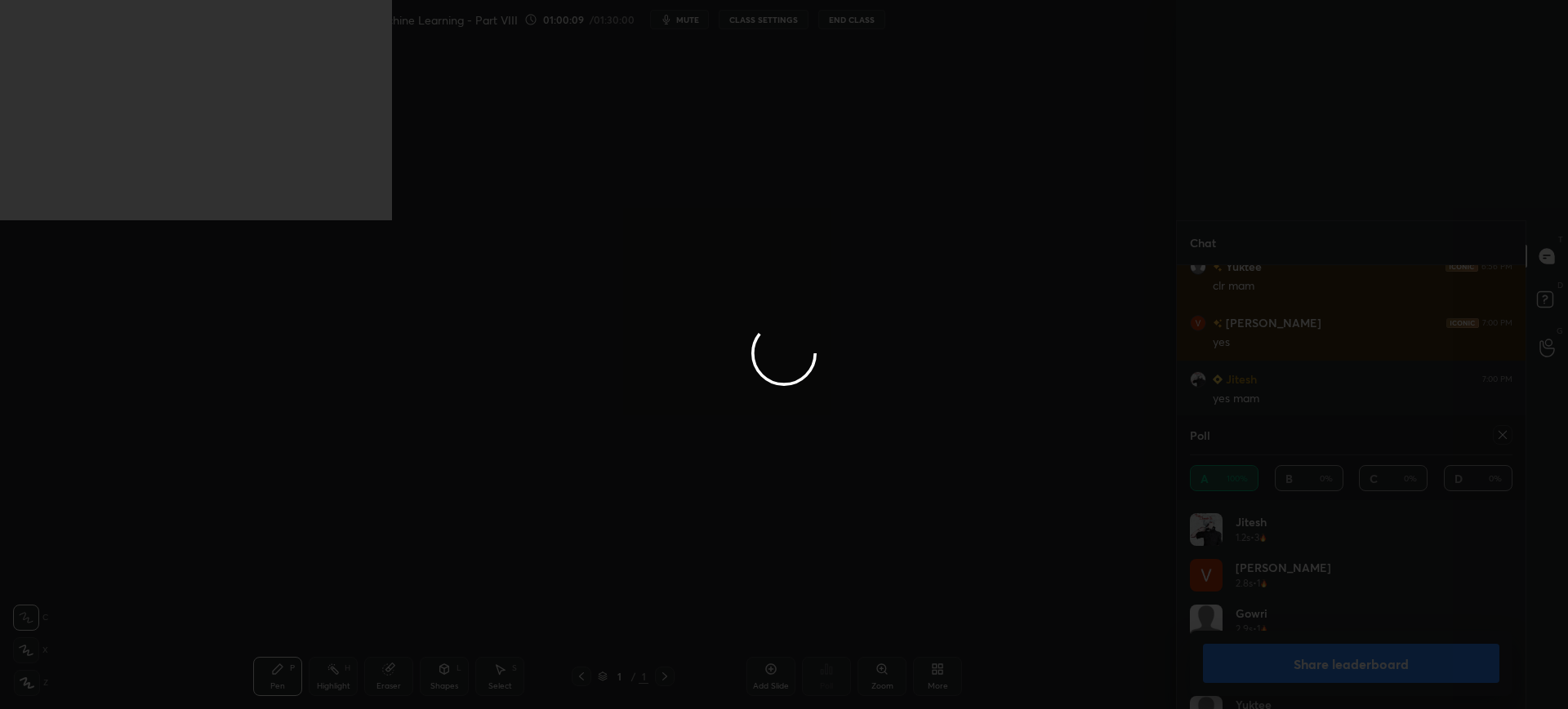
scroll to position [191, 317]
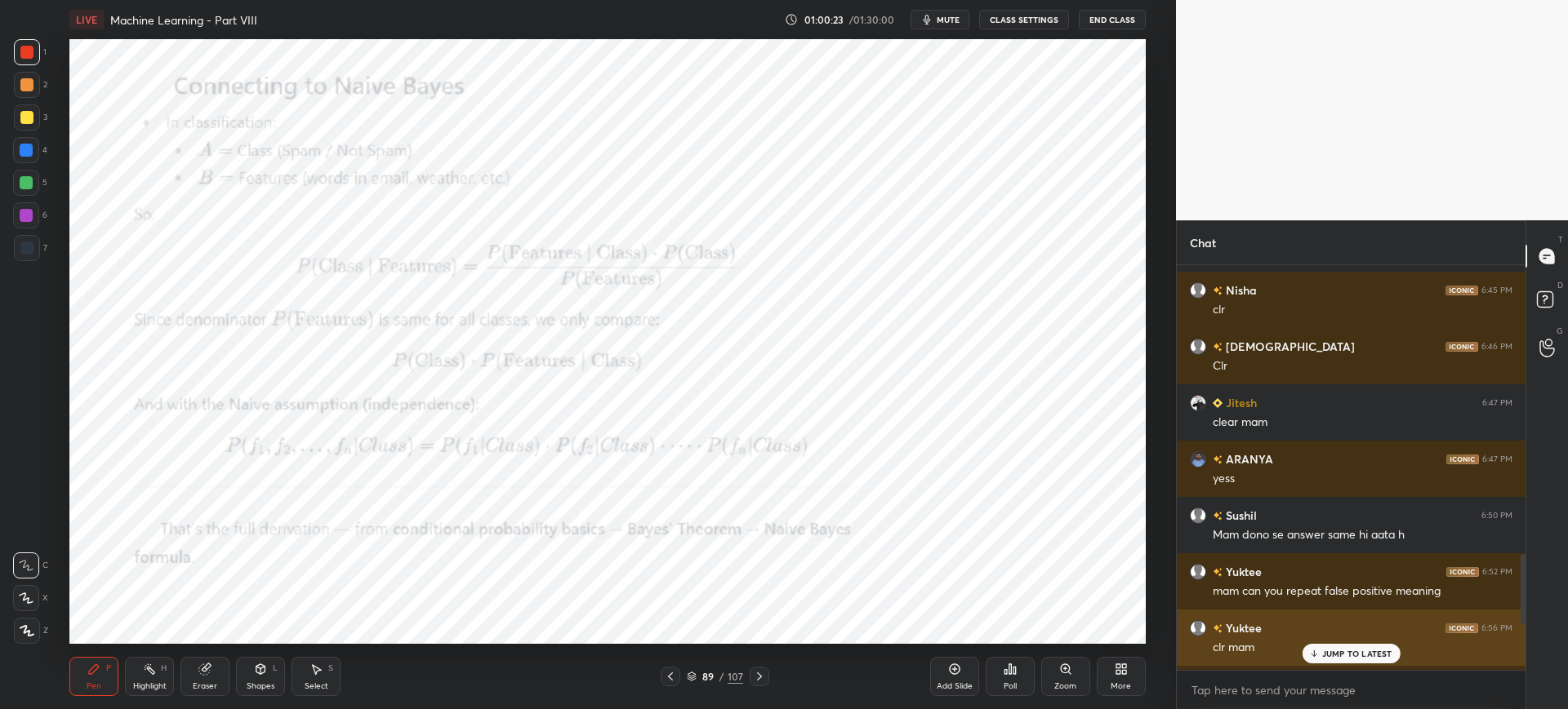
scroll to position [1966, 0]
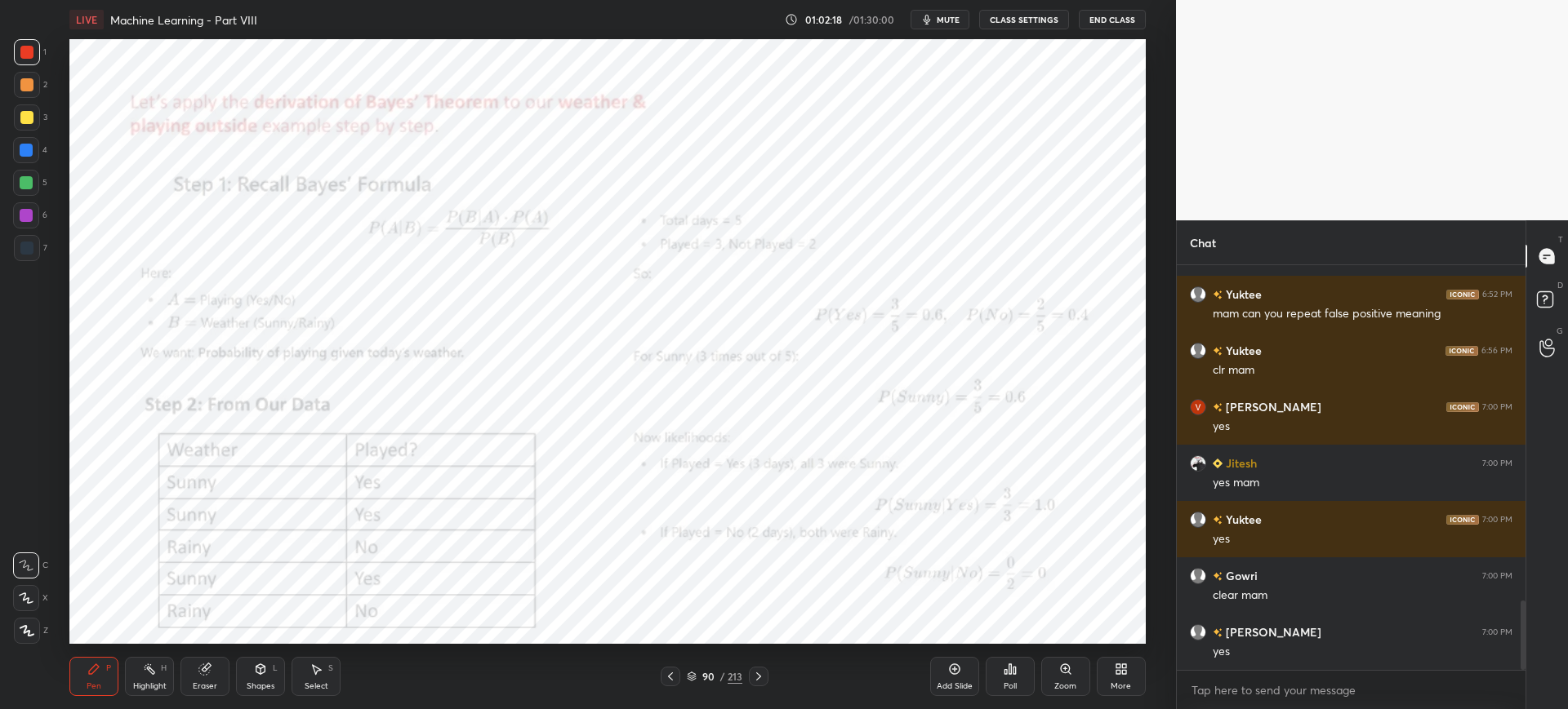
click at [1057, 676] on div "Zoom" at bounding box center [1066, 676] width 49 height 39
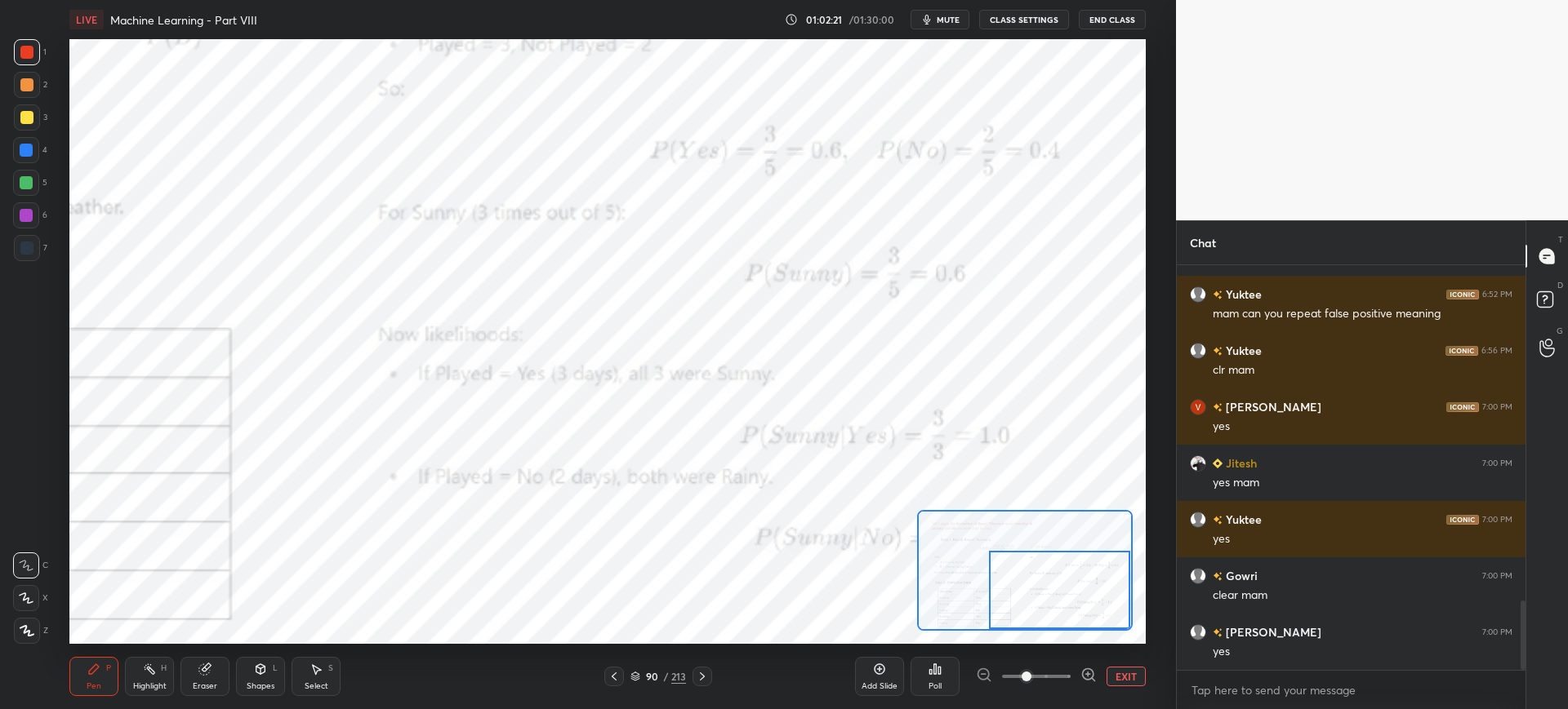
drag, startPoint x: 1037, startPoint y: 575, endPoint x: 1102, endPoint y: 620, distance: 79.1
click at [1102, 620] on div at bounding box center [1060, 590] width 141 height 78
click at [1117, 678] on button "EXIT" at bounding box center [1126, 677] width 39 height 20
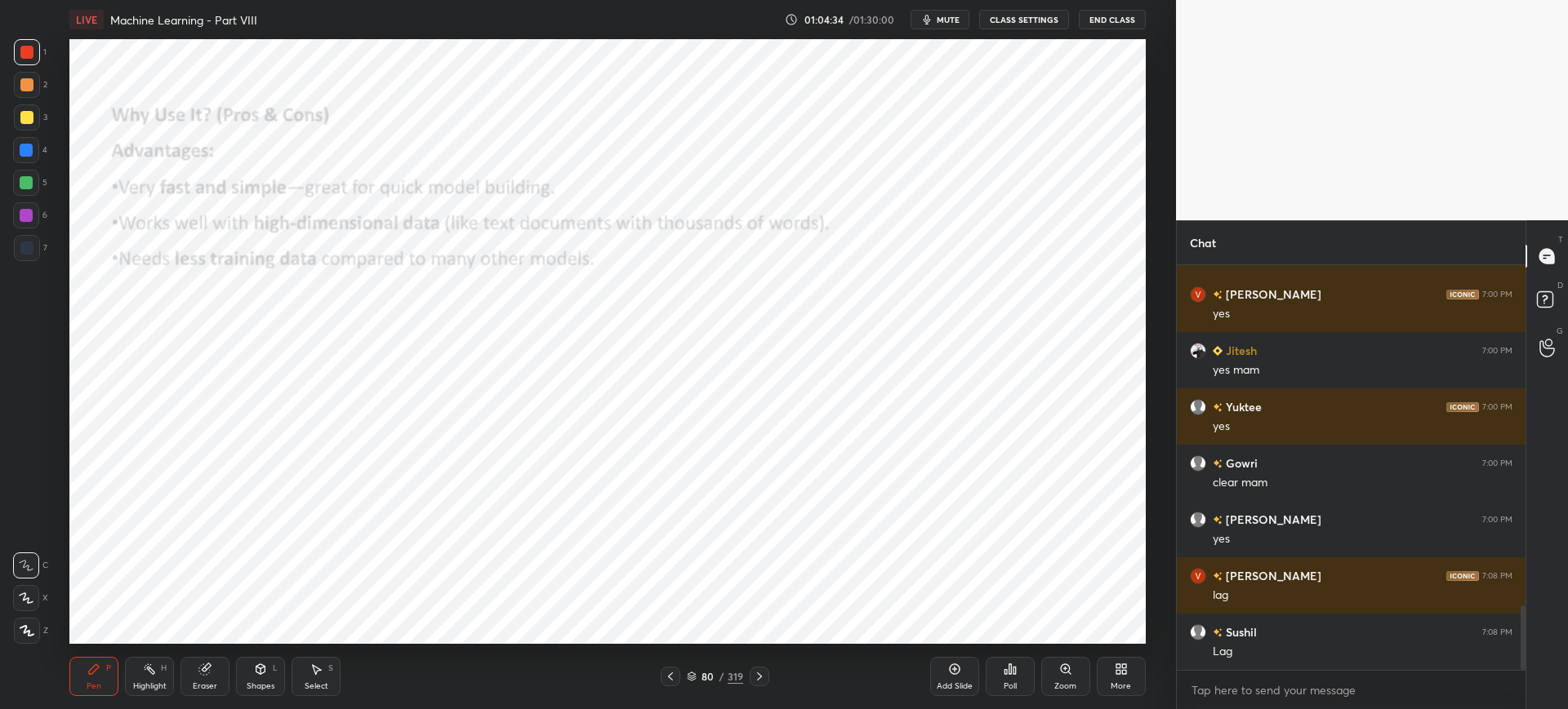
scroll to position [2135, 0]
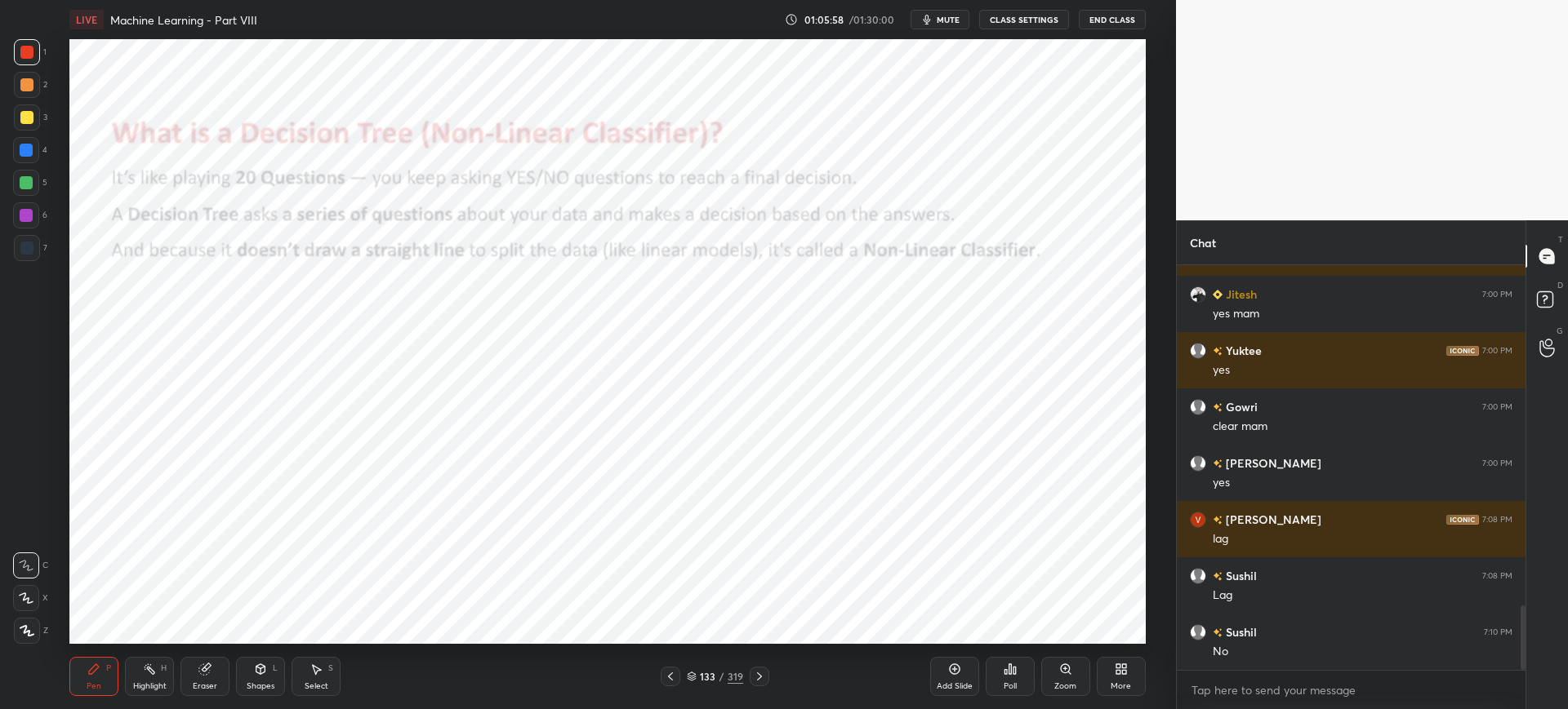
click at [689, 673] on icon at bounding box center [691, 676] width 10 height 10
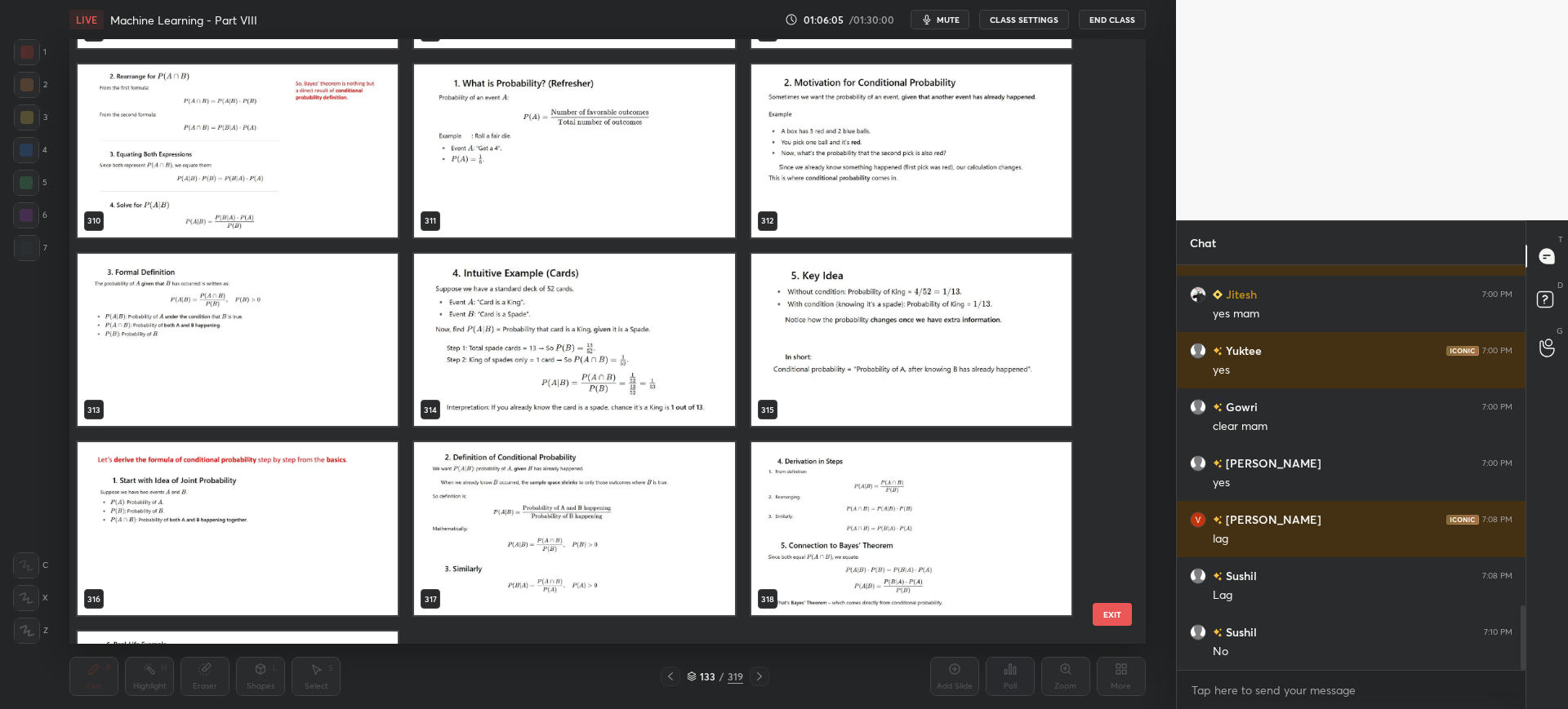
scroll to position [19655, 0]
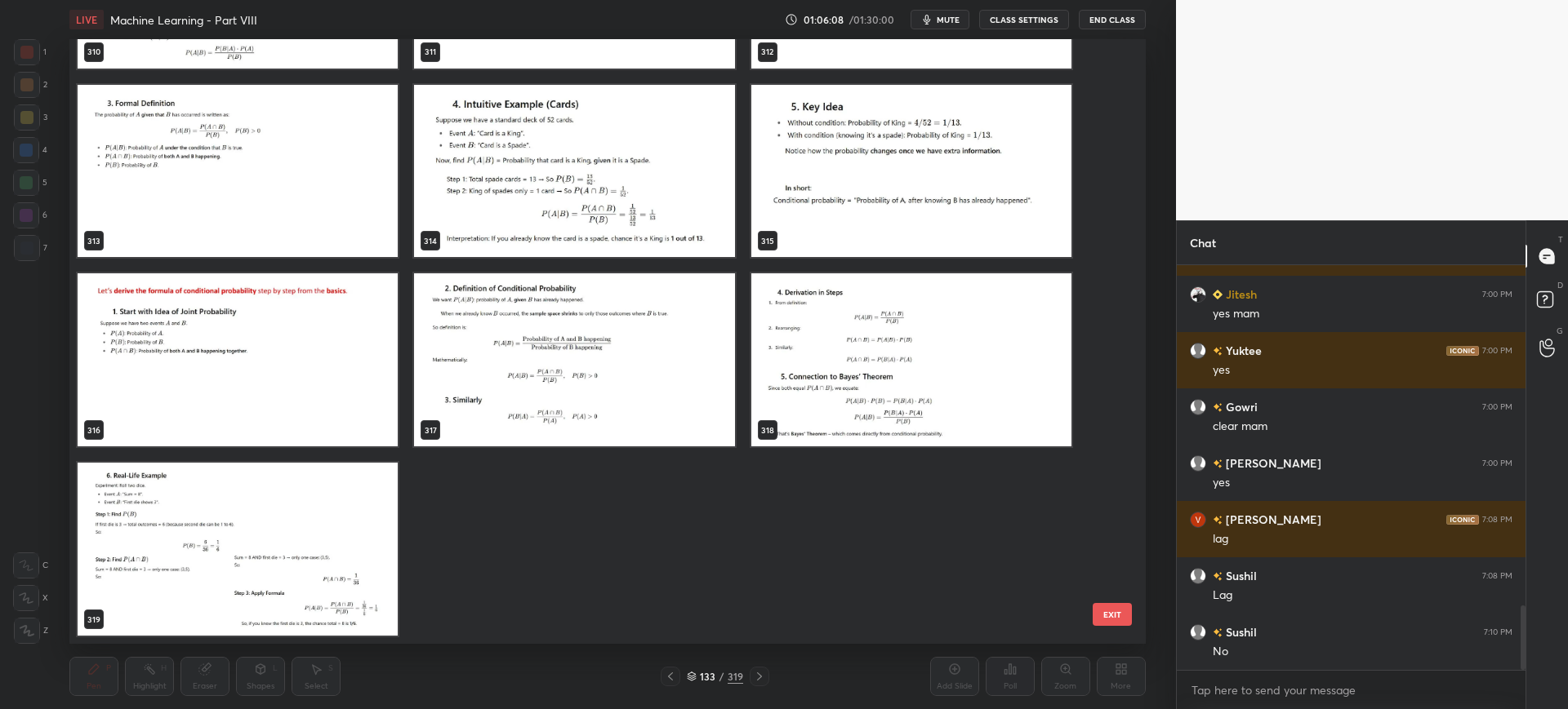
click at [312, 398] on img "grid" at bounding box center [237, 360] width 320 height 173
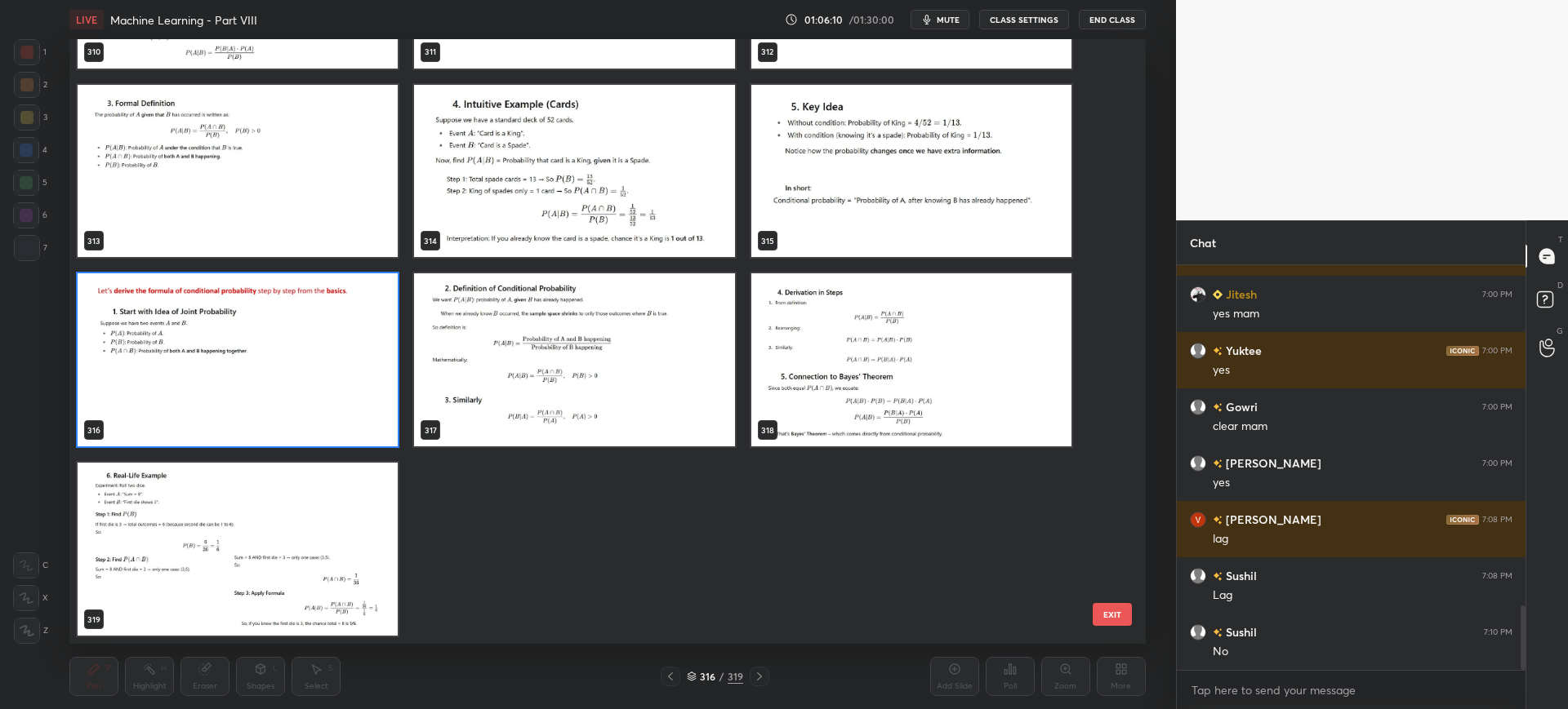
click at [1127, 613] on button "EXIT" at bounding box center [1112, 614] width 39 height 23
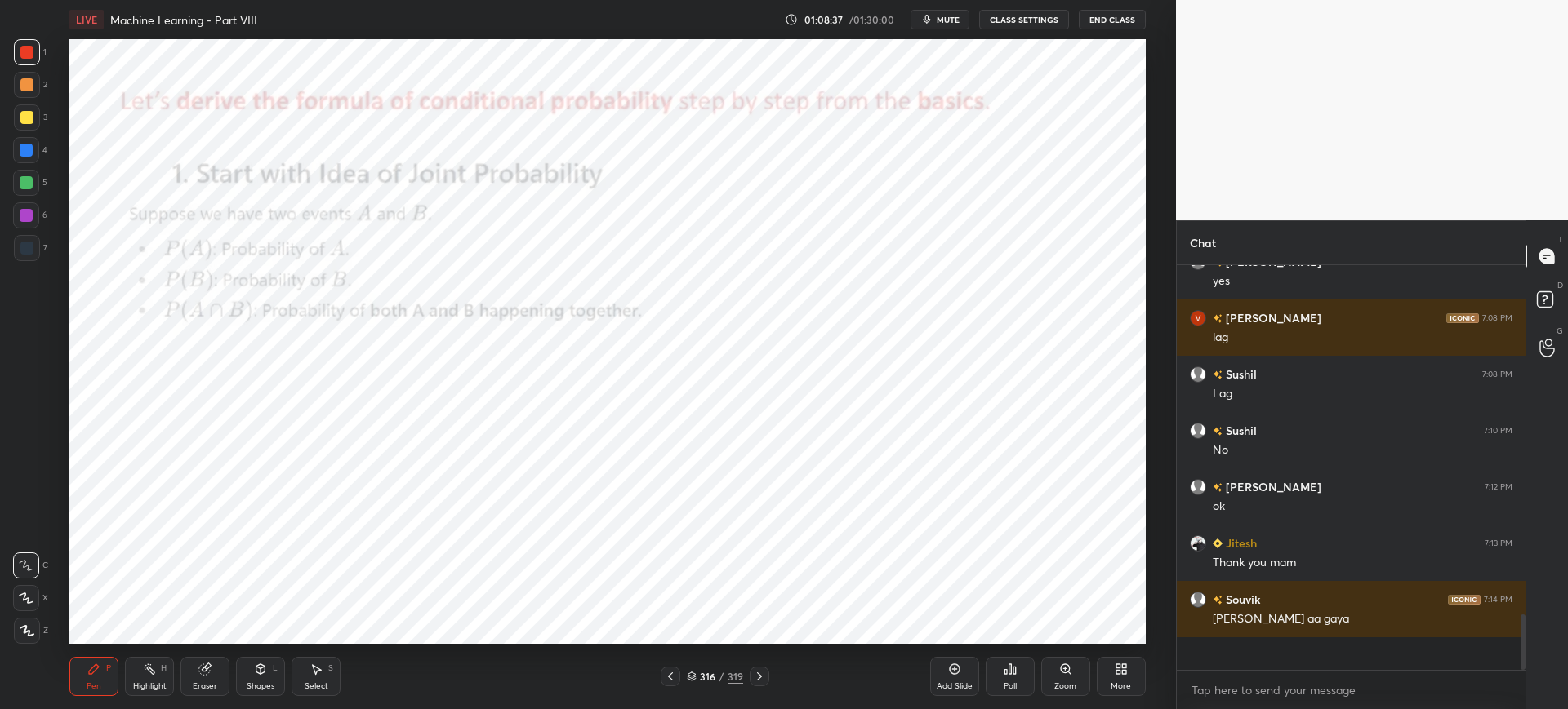
scroll to position [2304, 0]
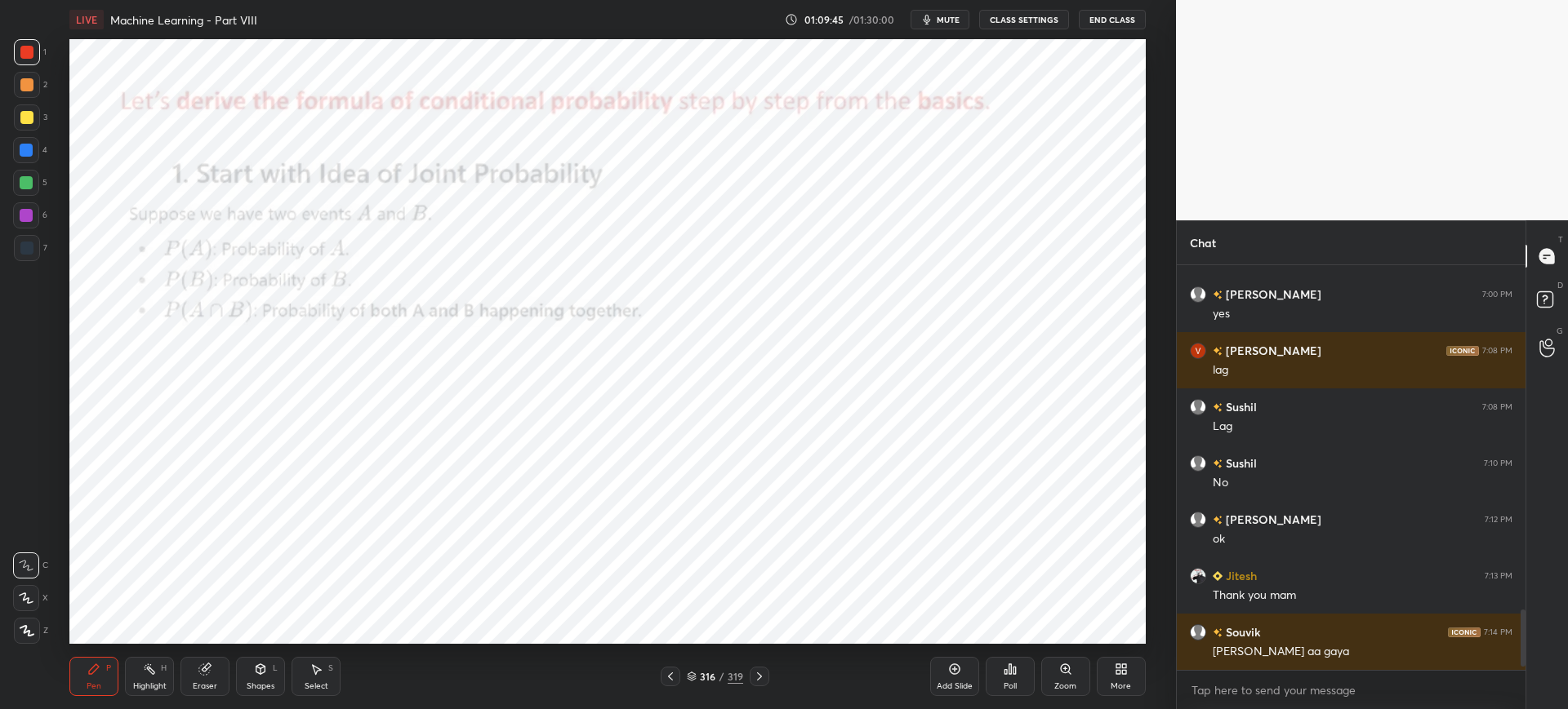
click at [1101, 20] on button "End Class" at bounding box center [1112, 20] width 67 height 20
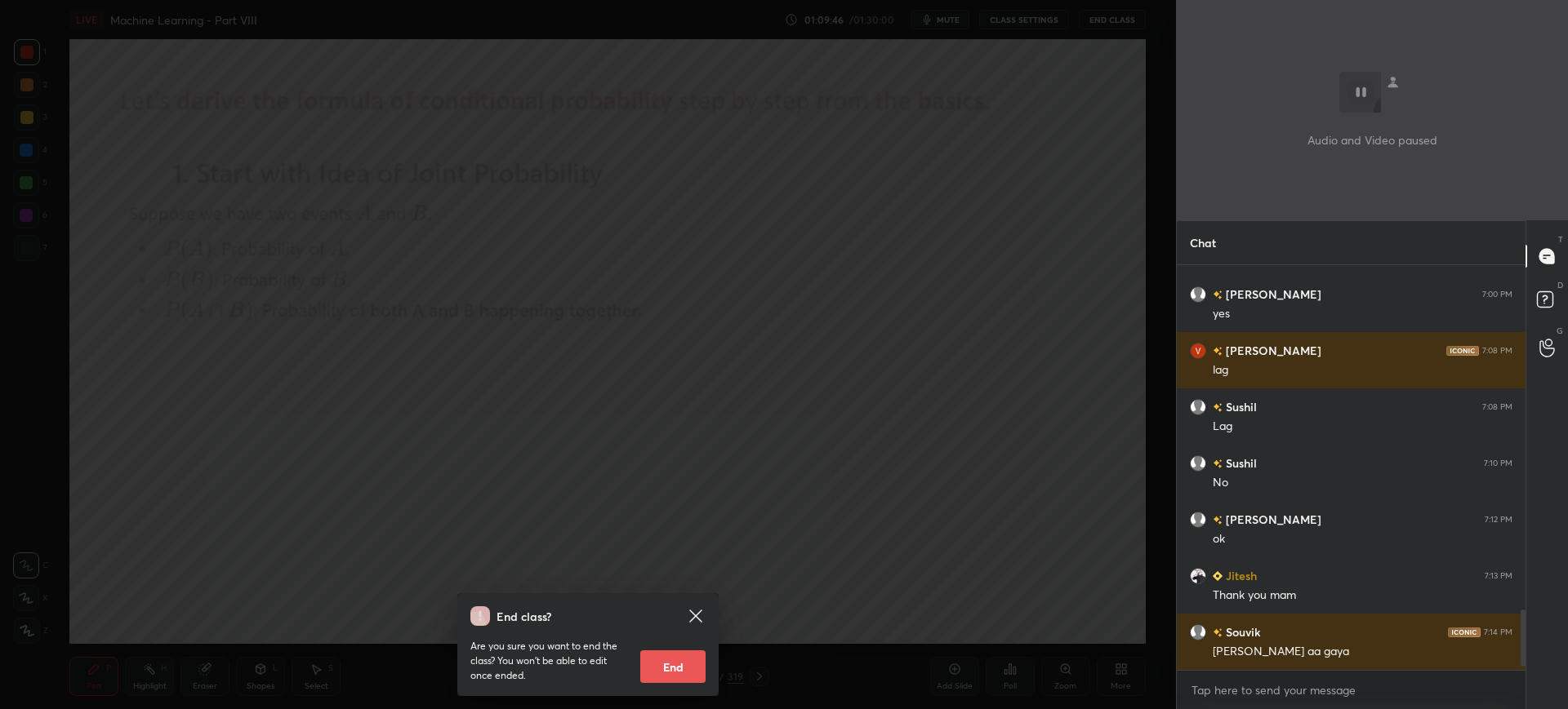
click at [662, 664] on button "End" at bounding box center [673, 667] width 65 height 33
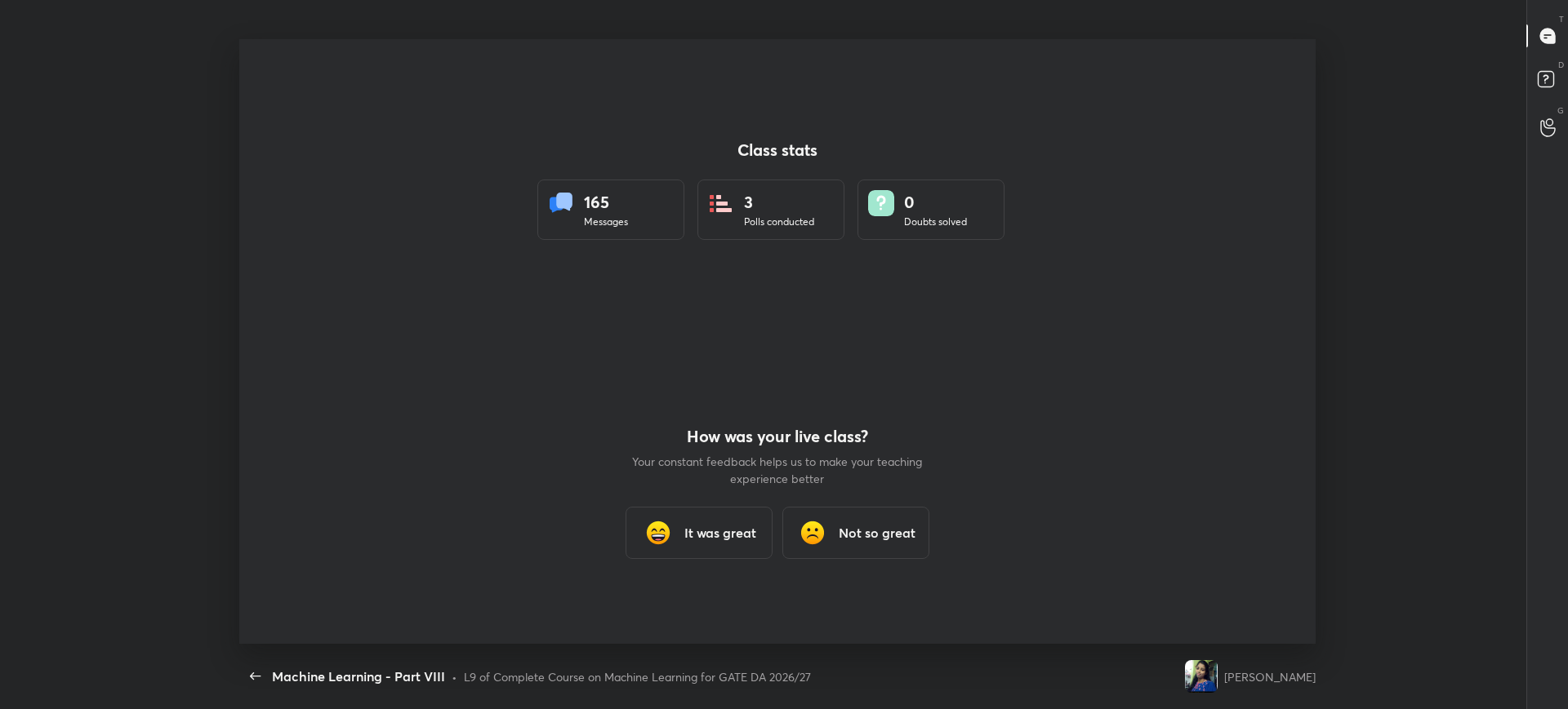
scroll to position [0, 0]
type textarea "x"
